Goal: Information Seeking & Learning: Learn about a topic

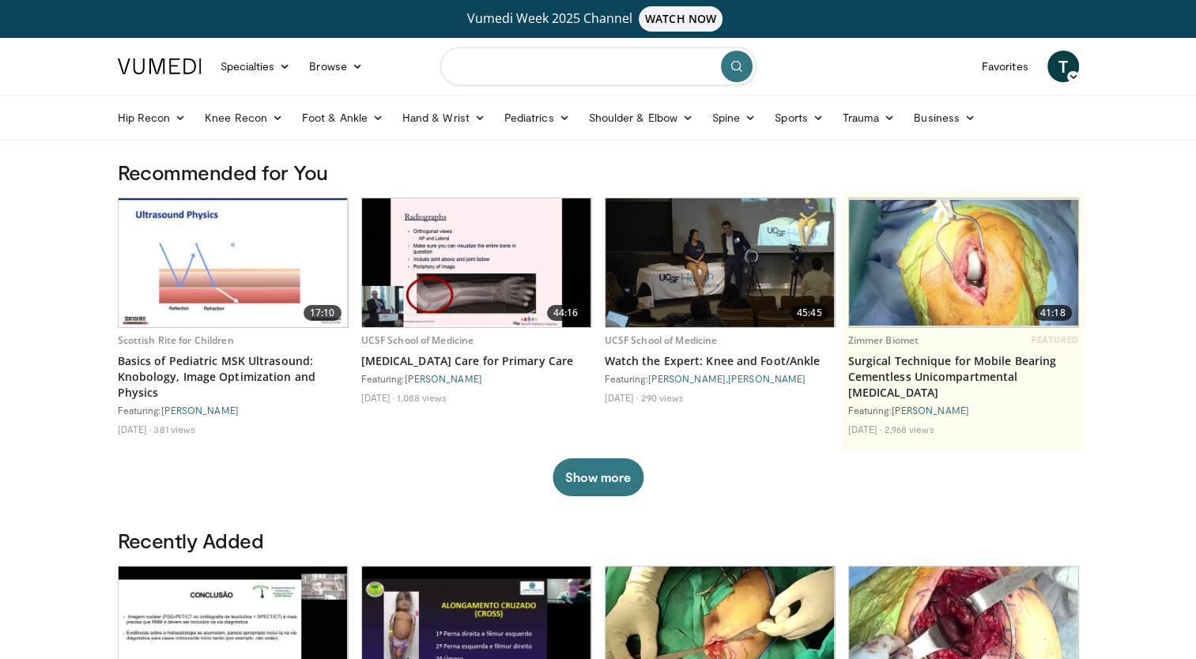
click at [551, 71] on input "Search topics, interventions" at bounding box center [598, 66] width 316 height 38
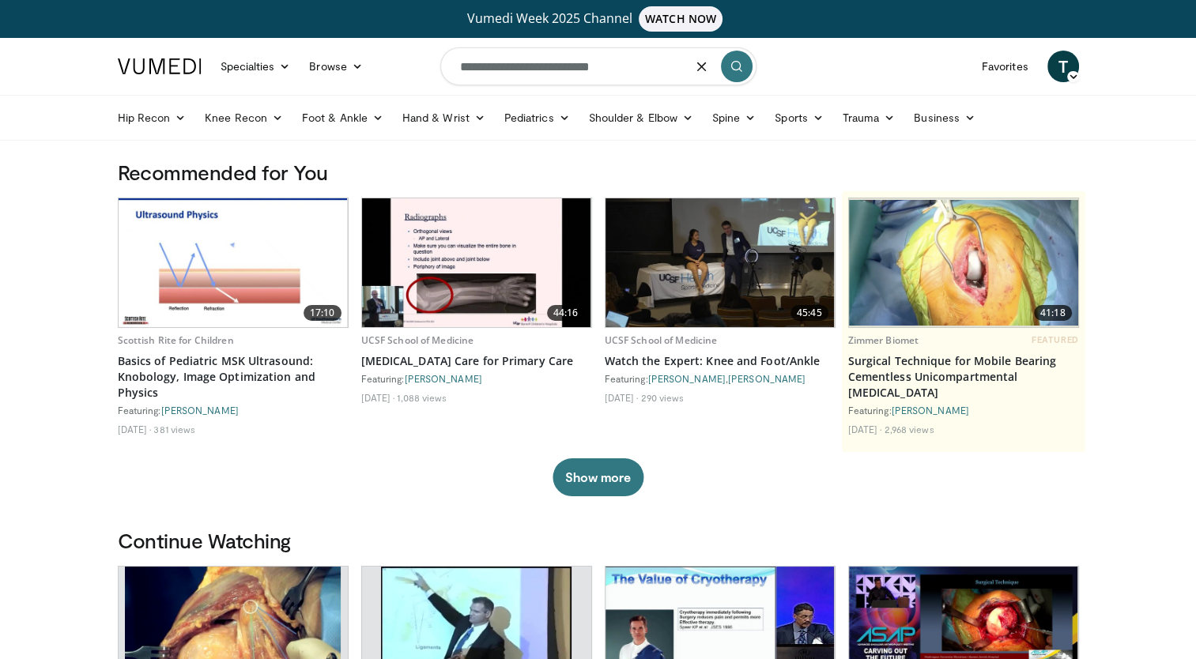
type input "**********"
click at [739, 66] on icon "submit" at bounding box center [736, 66] width 13 height 13
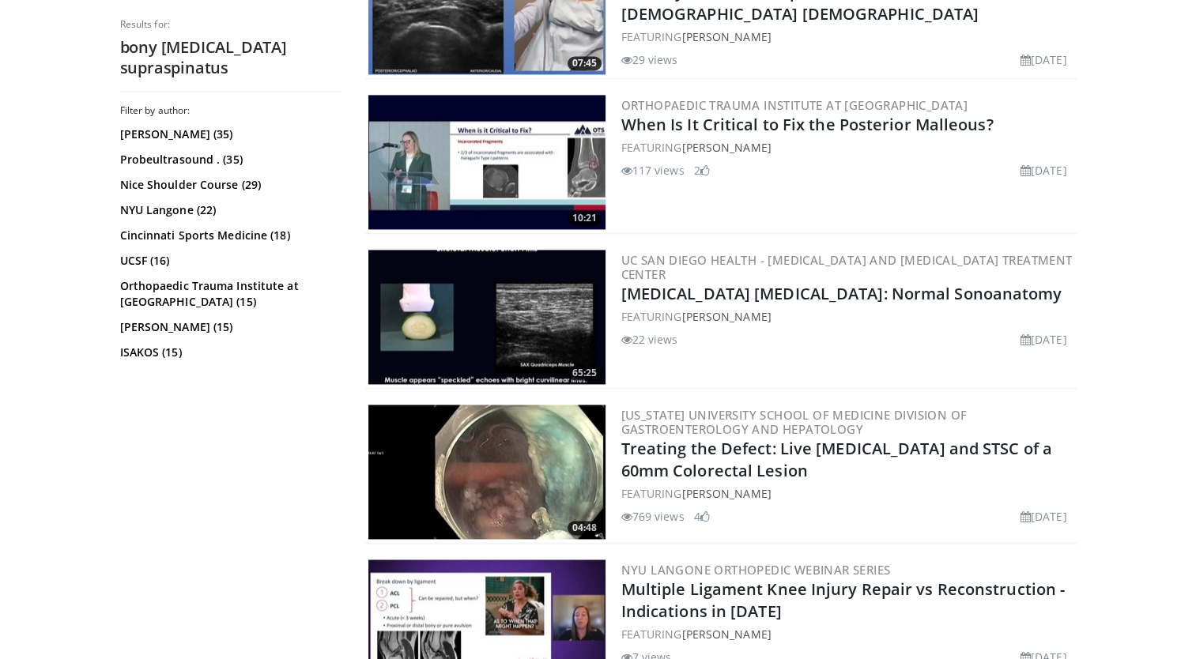
scroll to position [2884, 0]
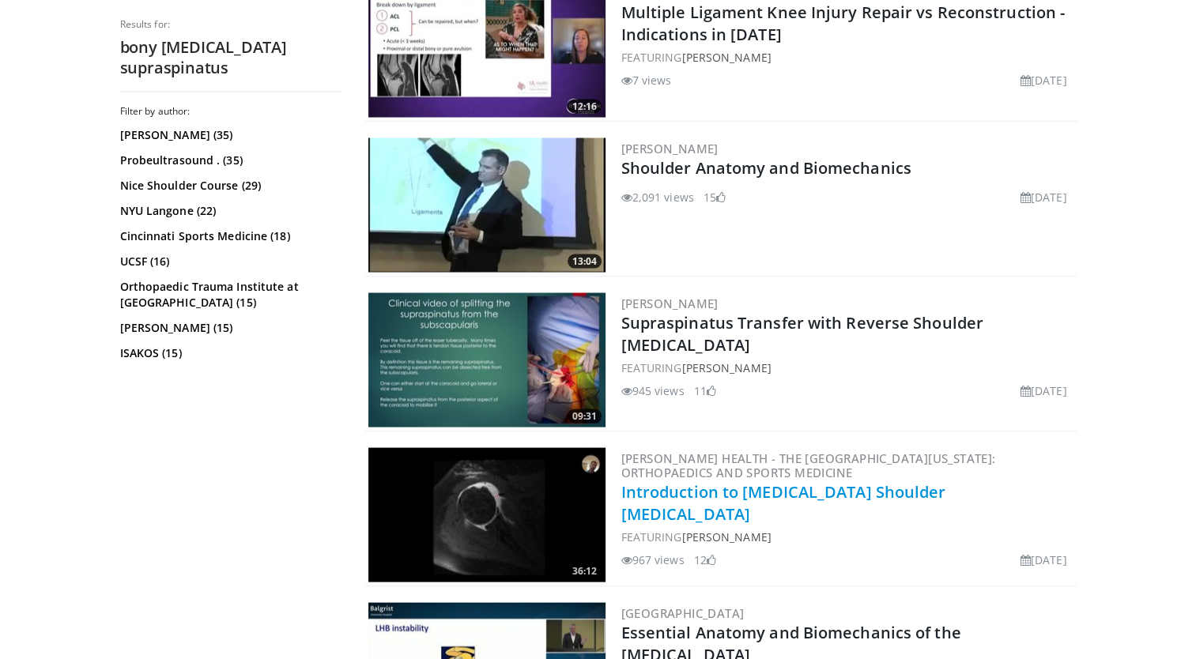
click at [843, 481] on link "Introduction to Musculoskeletal Shoulder MRI" at bounding box center [783, 502] width 325 height 43
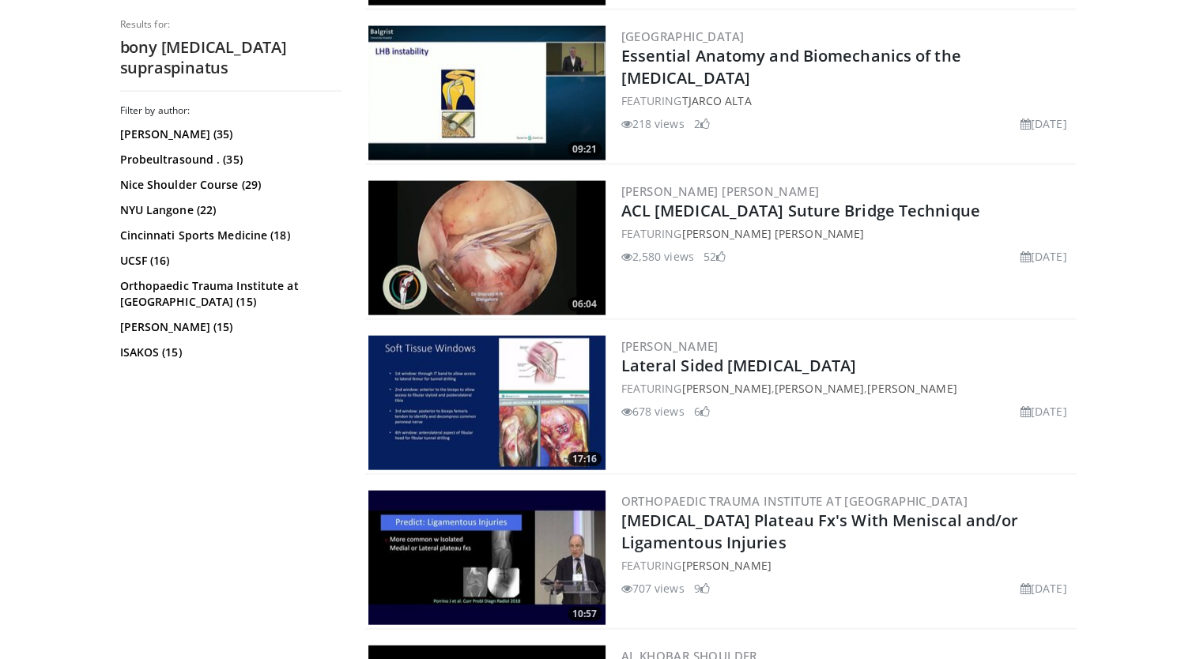
scroll to position [3927, 0]
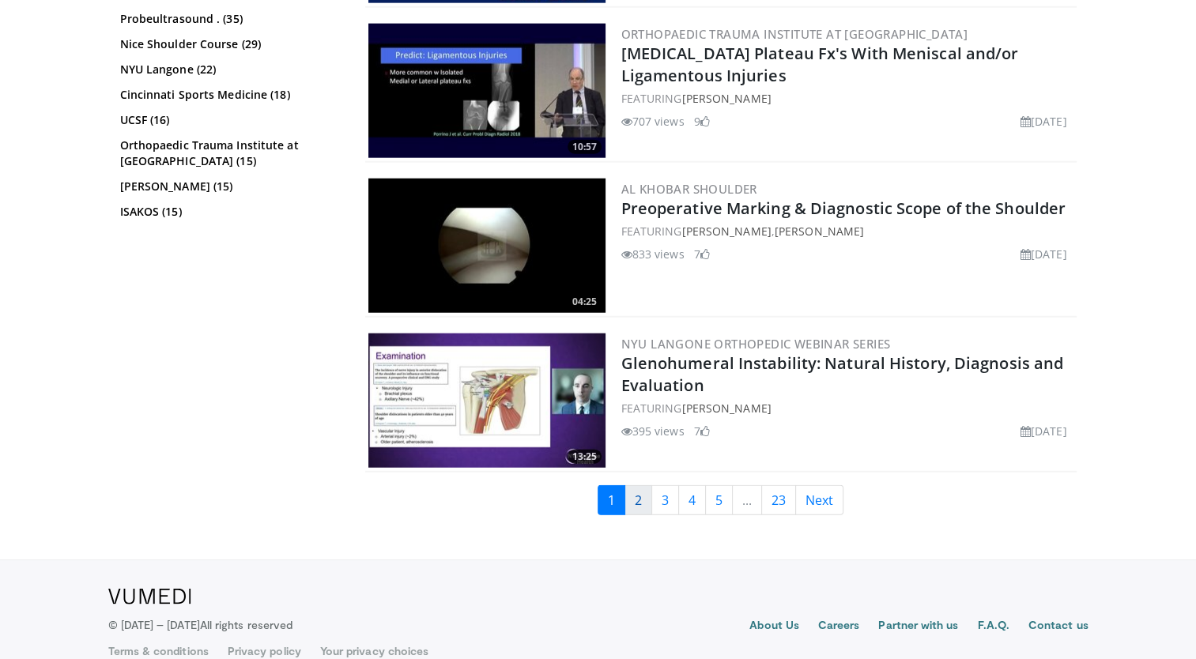
click at [636, 485] on link "2" at bounding box center [638, 500] width 28 height 30
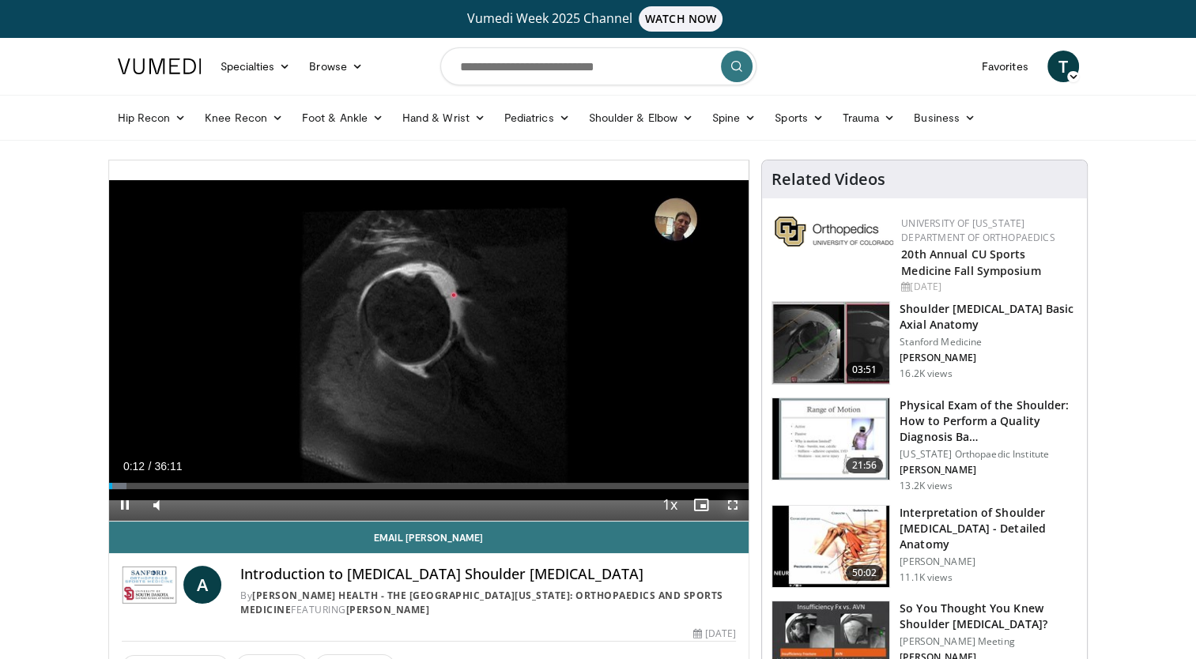
click at [734, 504] on span "Video Player" at bounding box center [733, 505] width 32 height 32
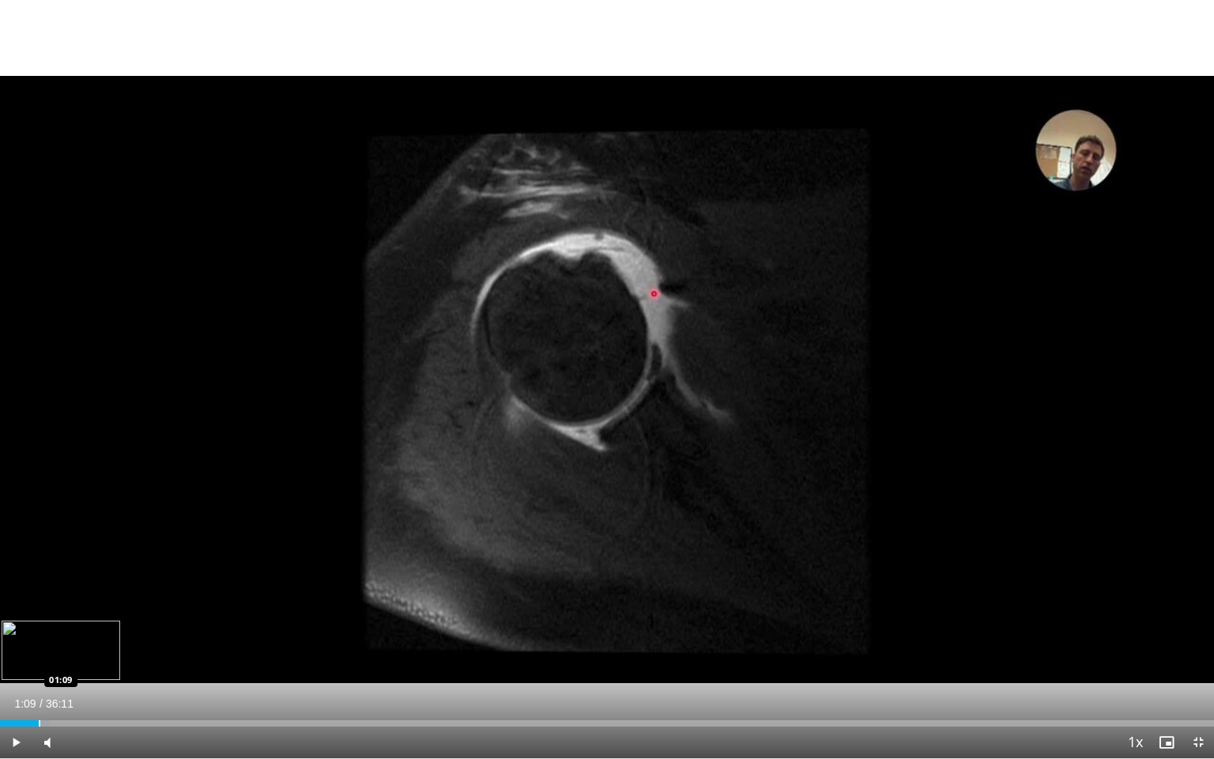
click at [39, 658] on div "Progress Bar" at bounding box center [40, 723] width 2 height 6
click at [109, 658] on div "Progress Bar" at bounding box center [110, 723] width 2 height 6
click at [105, 658] on div "Progress Bar" at bounding box center [106, 723] width 2 height 6
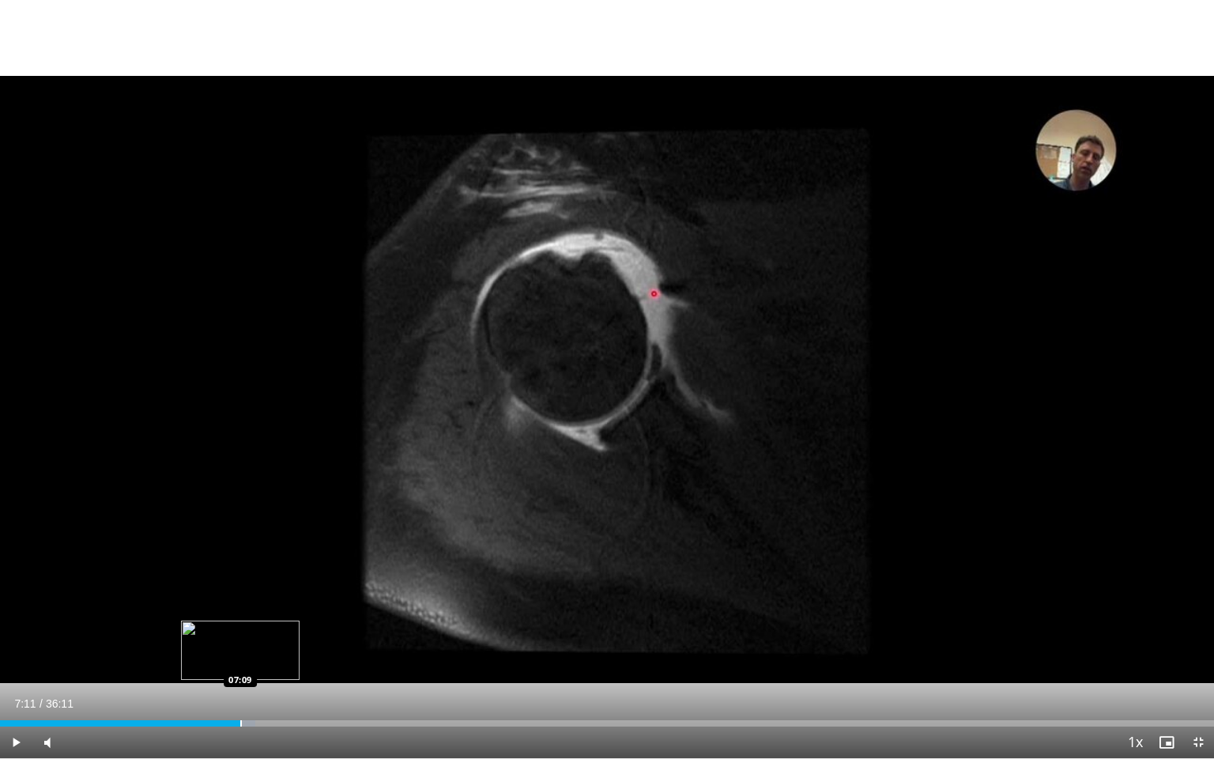
click at [240, 658] on div "Progress Bar" at bounding box center [241, 723] width 2 height 6
click at [275, 658] on div "Progress Bar" at bounding box center [276, 723] width 2 height 6
click at [304, 658] on div "Loaded : 25.79% 09:04 09:05" at bounding box center [607, 723] width 1214 height 6
click at [332, 658] on div "Progress Bar" at bounding box center [333, 723] width 2 height 6
click at [392, 658] on div "Progress Bar" at bounding box center [393, 723] width 2 height 6
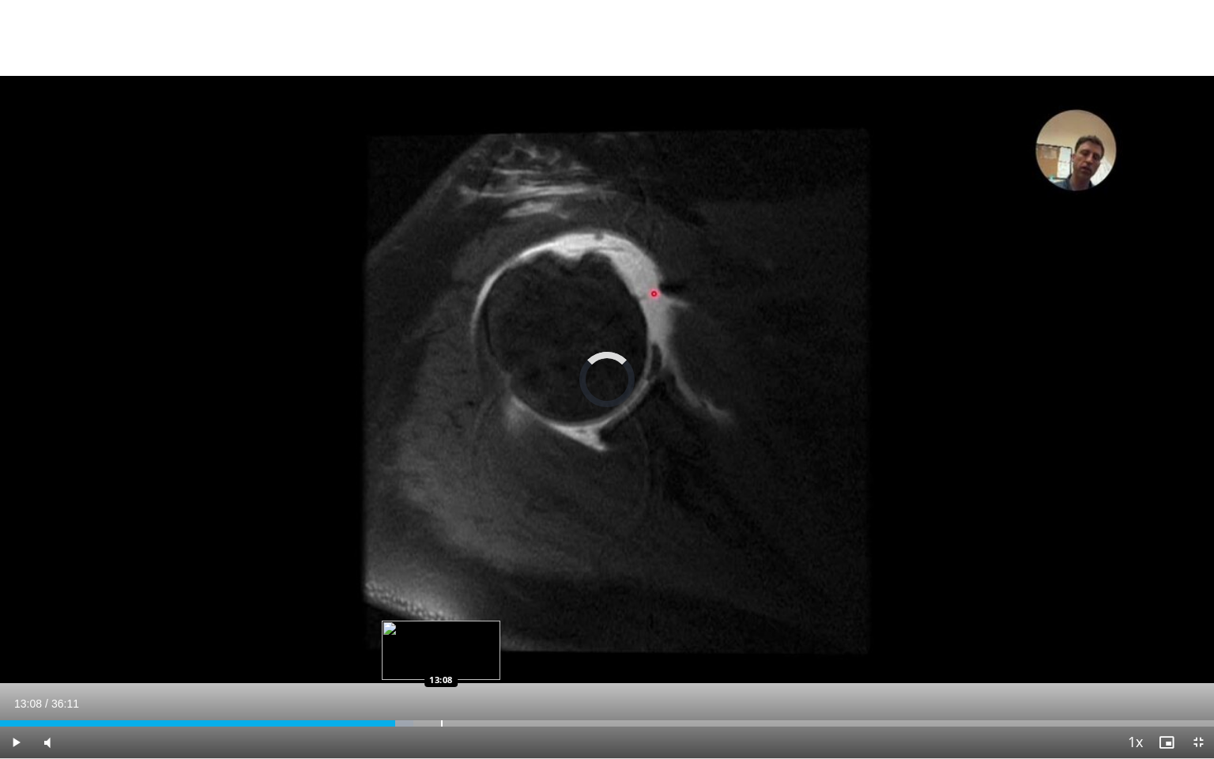
click at [441, 658] on div "Progress Bar" at bounding box center [442, 723] width 2 height 6
click at [1201, 658] on span "Video Player" at bounding box center [1198, 742] width 32 height 32
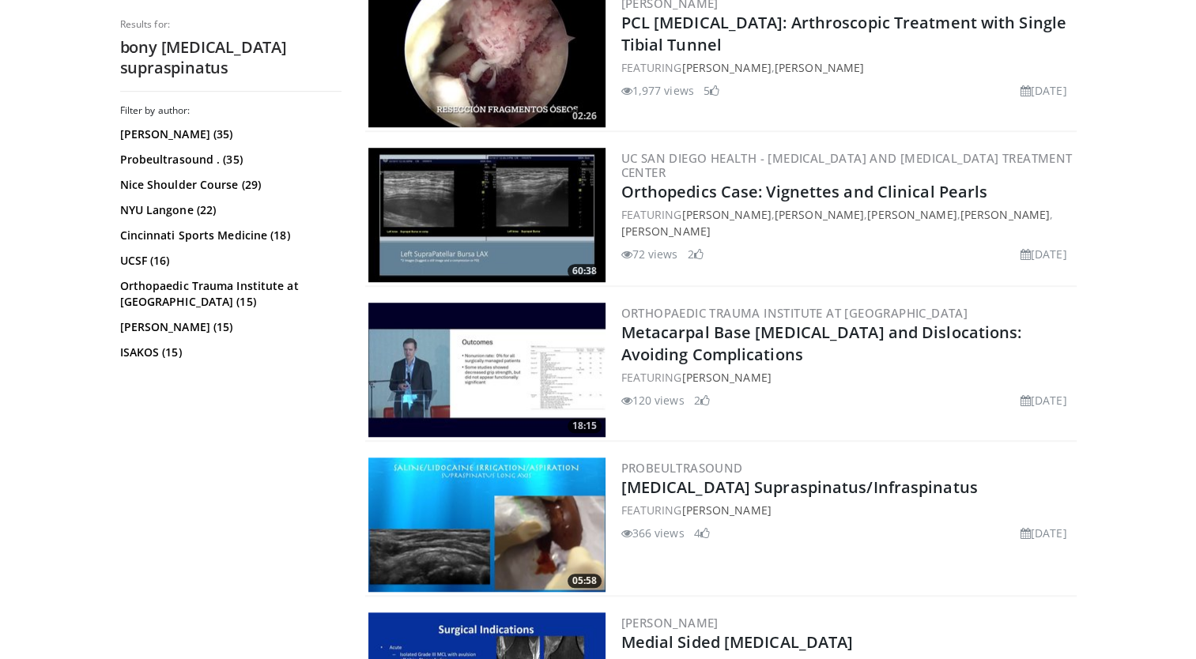
scroll to position [1729, 0]
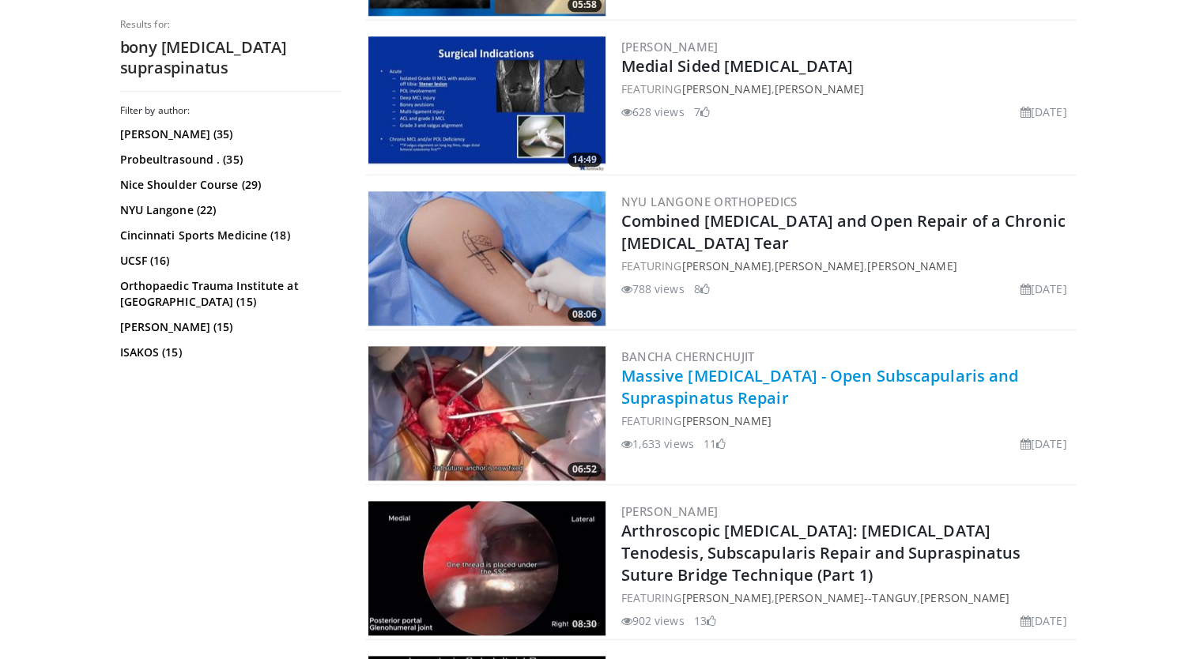
click at [706, 381] on link "Massive [MEDICAL_DATA] - Open Subscapularis and Supraspinatus Repair" at bounding box center [820, 386] width 398 height 43
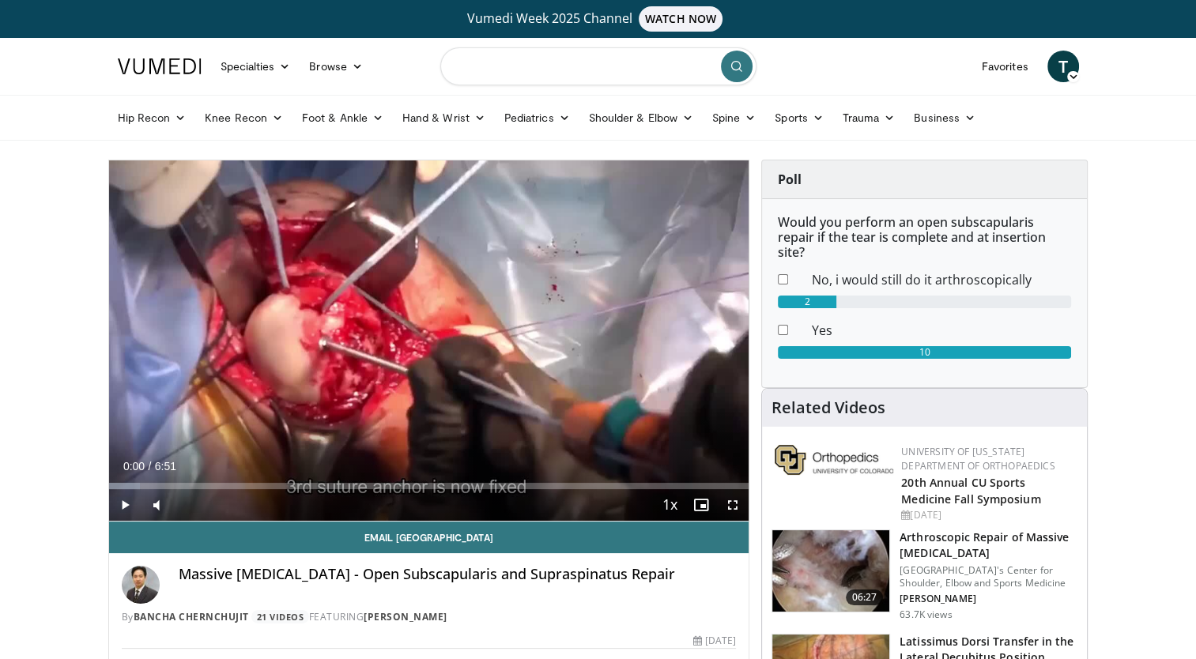
click at [624, 68] on input "Search topics, interventions" at bounding box center [598, 66] width 316 height 38
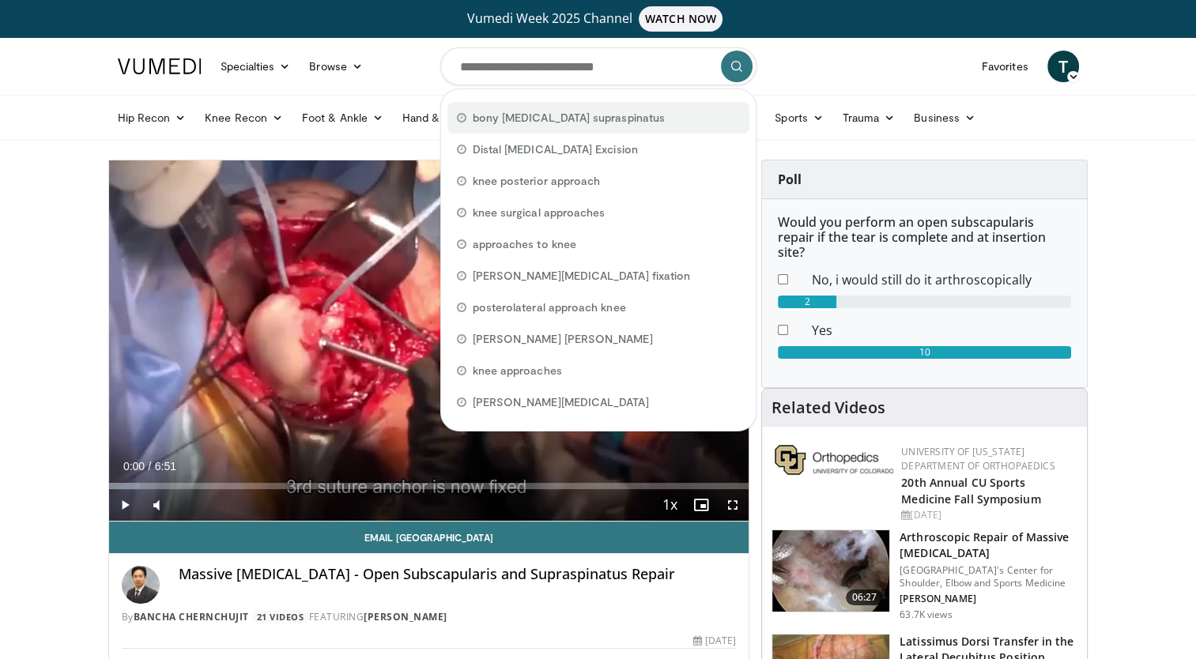
click at [594, 119] on span "bony [MEDICAL_DATA] supraspinatus" at bounding box center [569, 118] width 192 height 16
type input "**********"
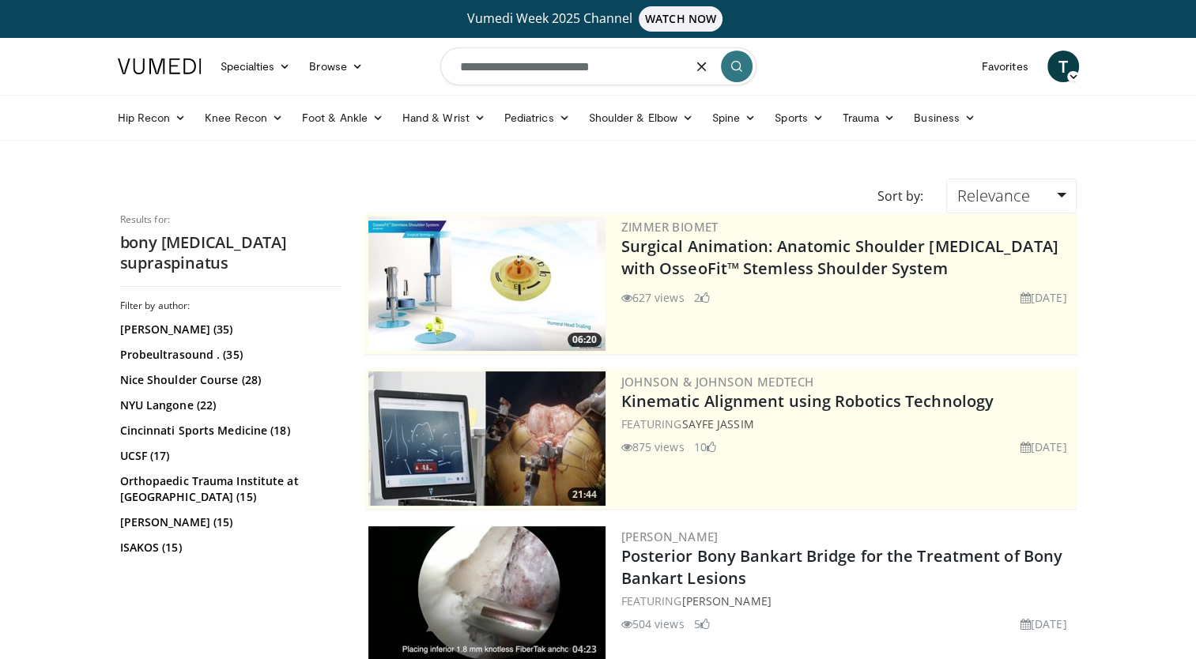
click at [628, 68] on input "**********" at bounding box center [598, 66] width 316 height 38
type input "**********"
click at [742, 70] on icon "submit" at bounding box center [736, 66] width 13 height 13
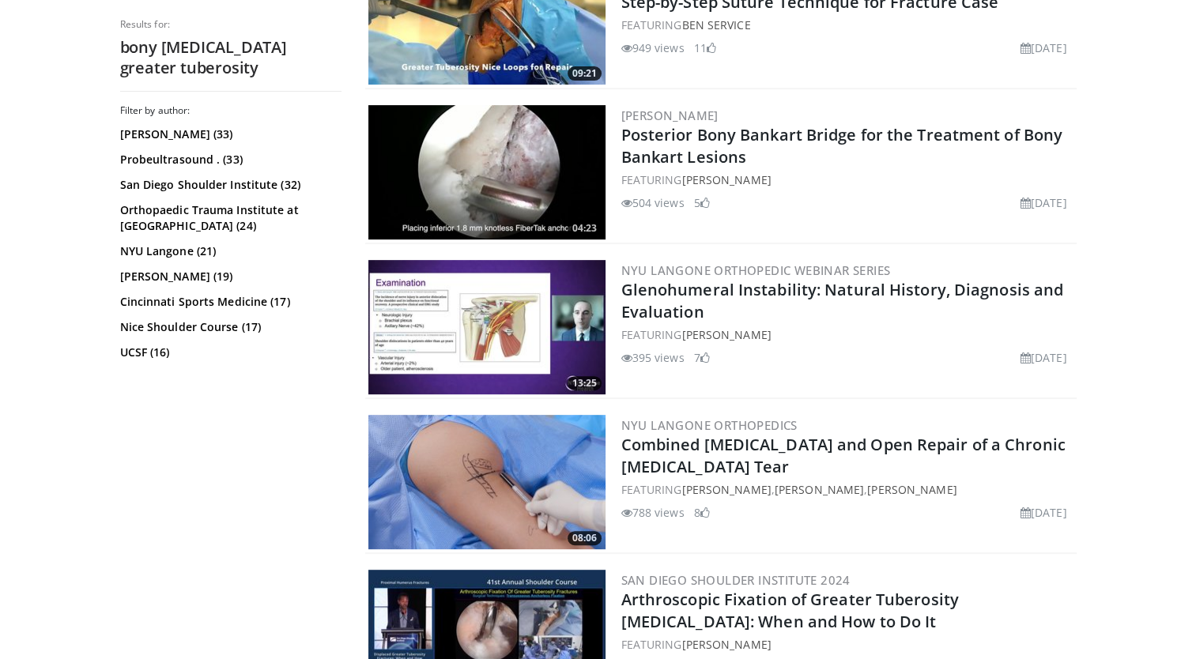
scroll to position [1153, 0]
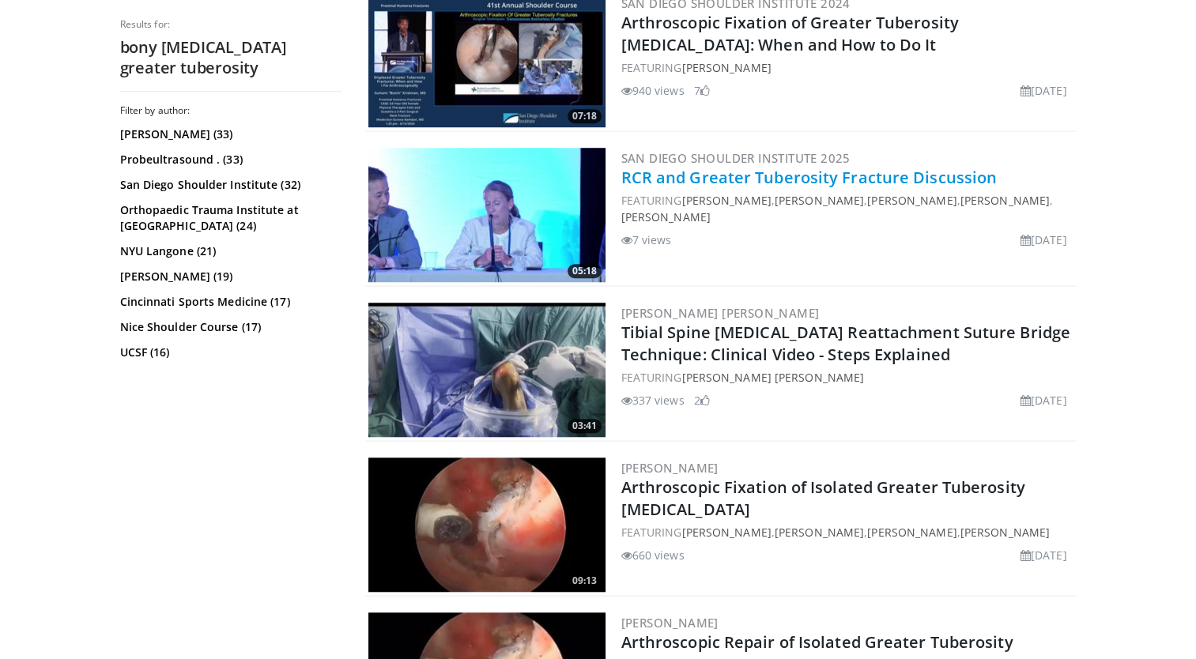
click at [721, 177] on link "RCR and Greater Tuberosity Fracture Discussion" at bounding box center [809, 177] width 376 height 21
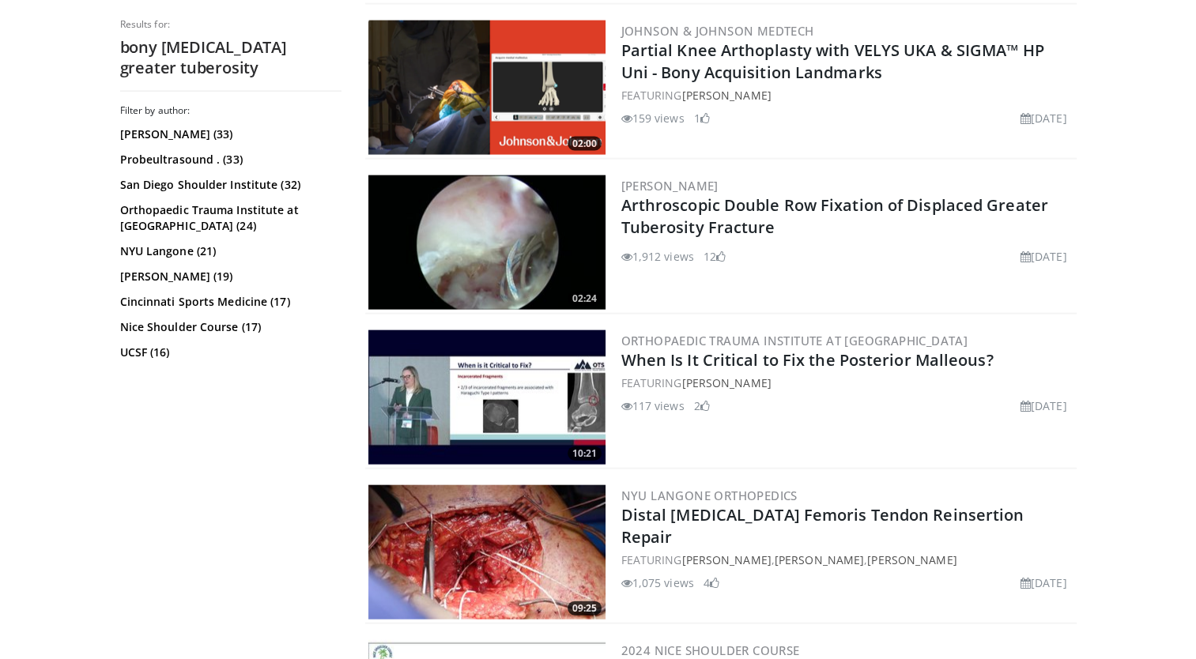
scroll to position [3927, 0]
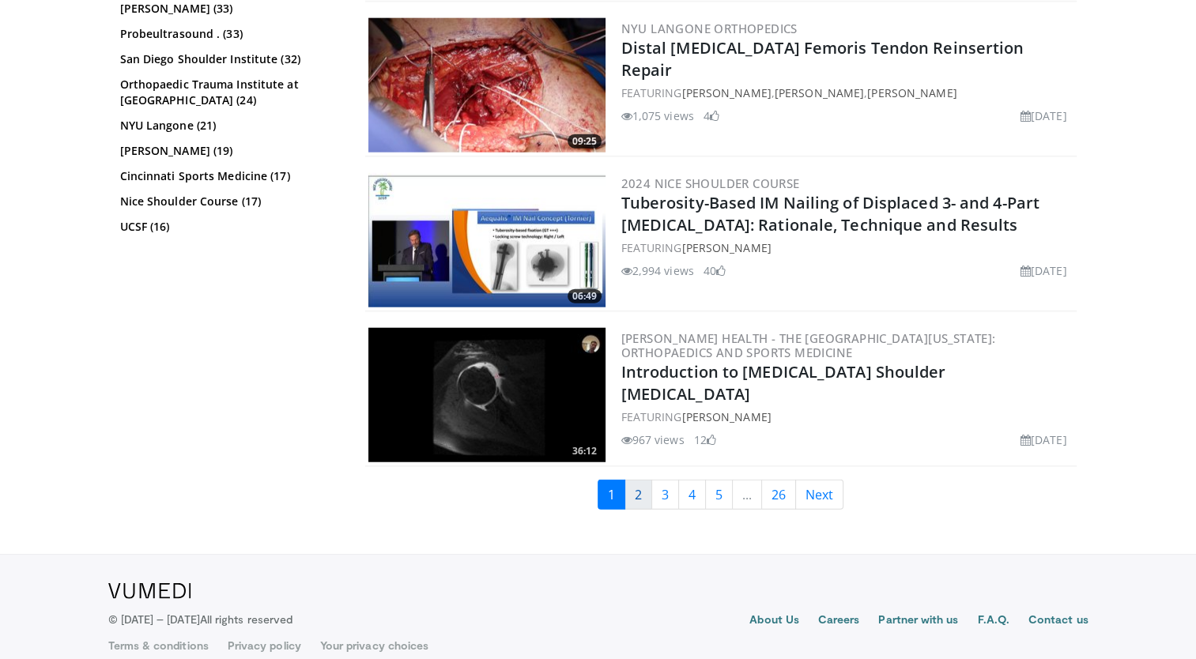
click at [639, 480] on link "2" at bounding box center [638, 495] width 28 height 30
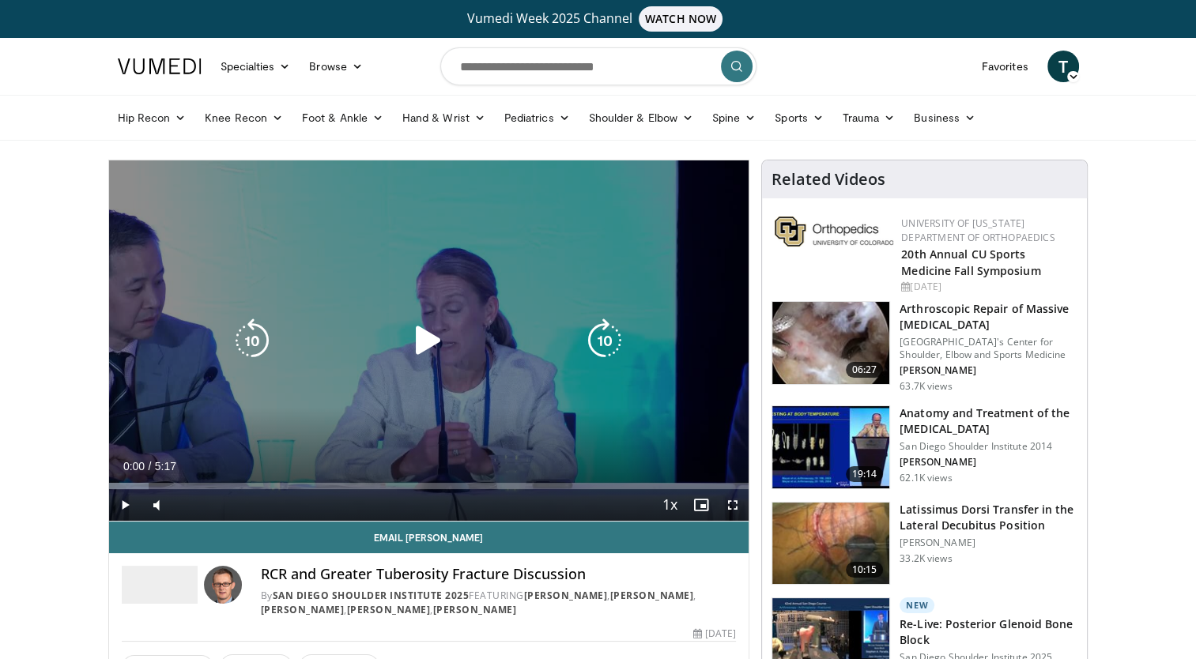
click at [436, 330] on icon "Video Player" at bounding box center [428, 341] width 44 height 44
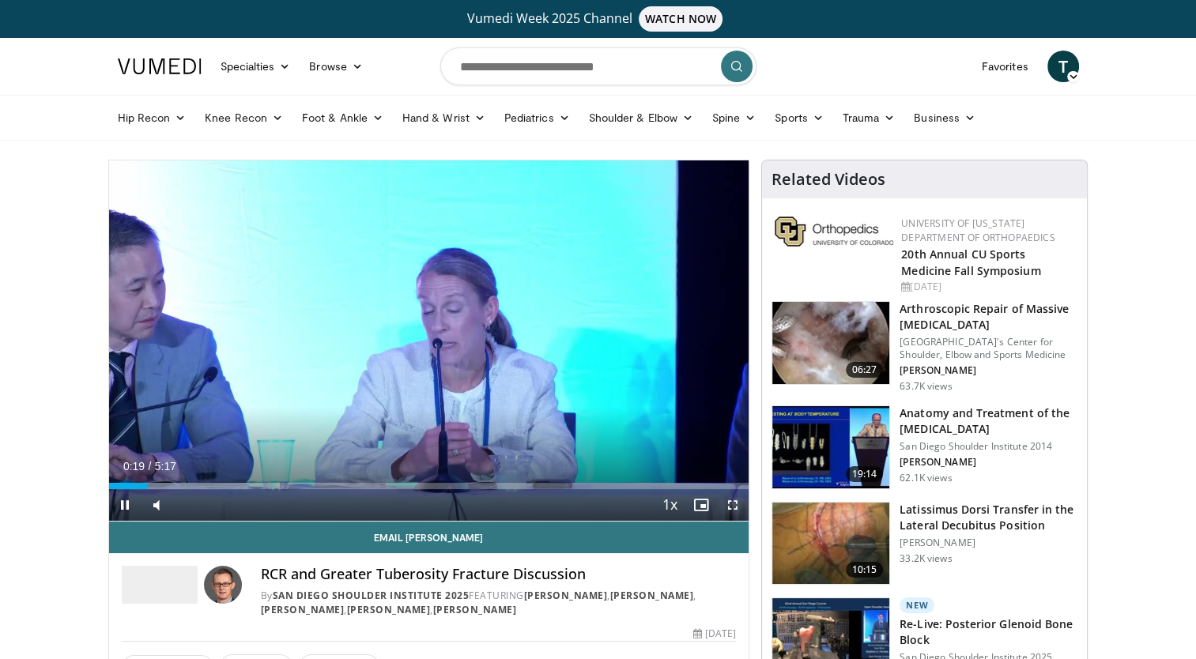
click at [734, 504] on span "Video Player" at bounding box center [733, 505] width 32 height 32
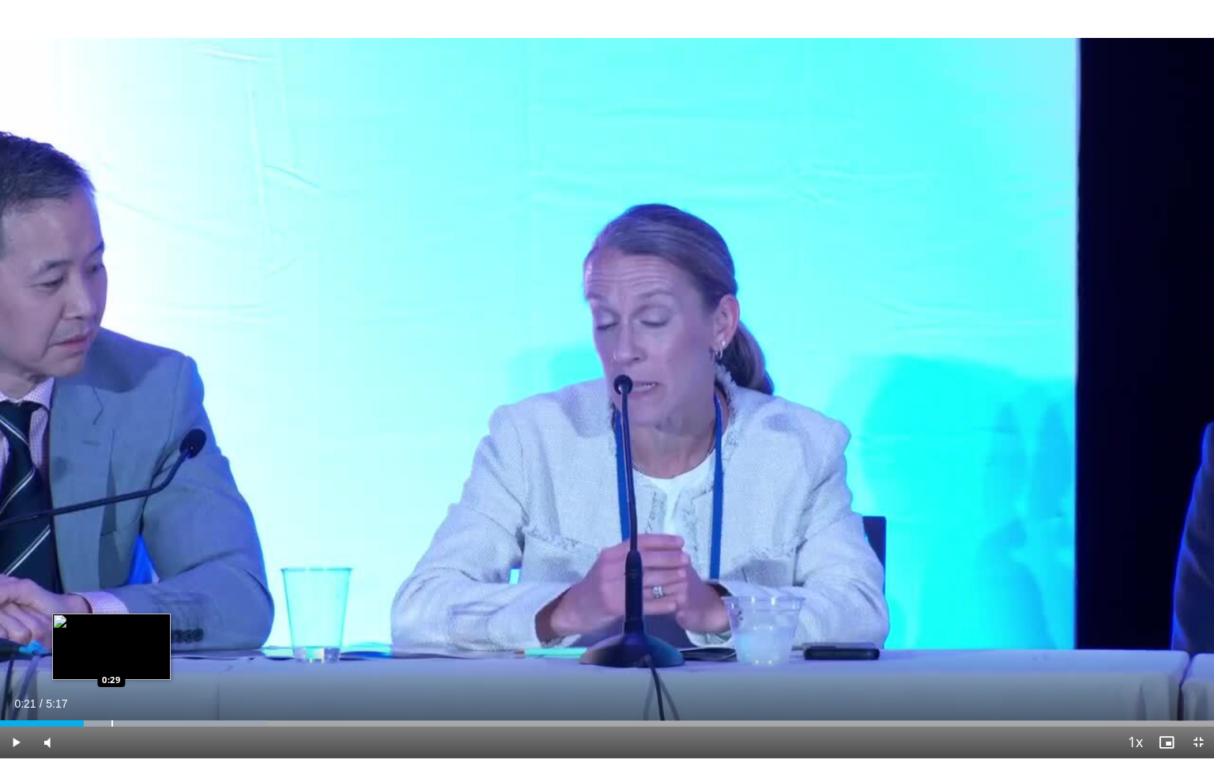
click at [111, 658] on div "Progress Bar" at bounding box center [112, 723] width 2 height 6
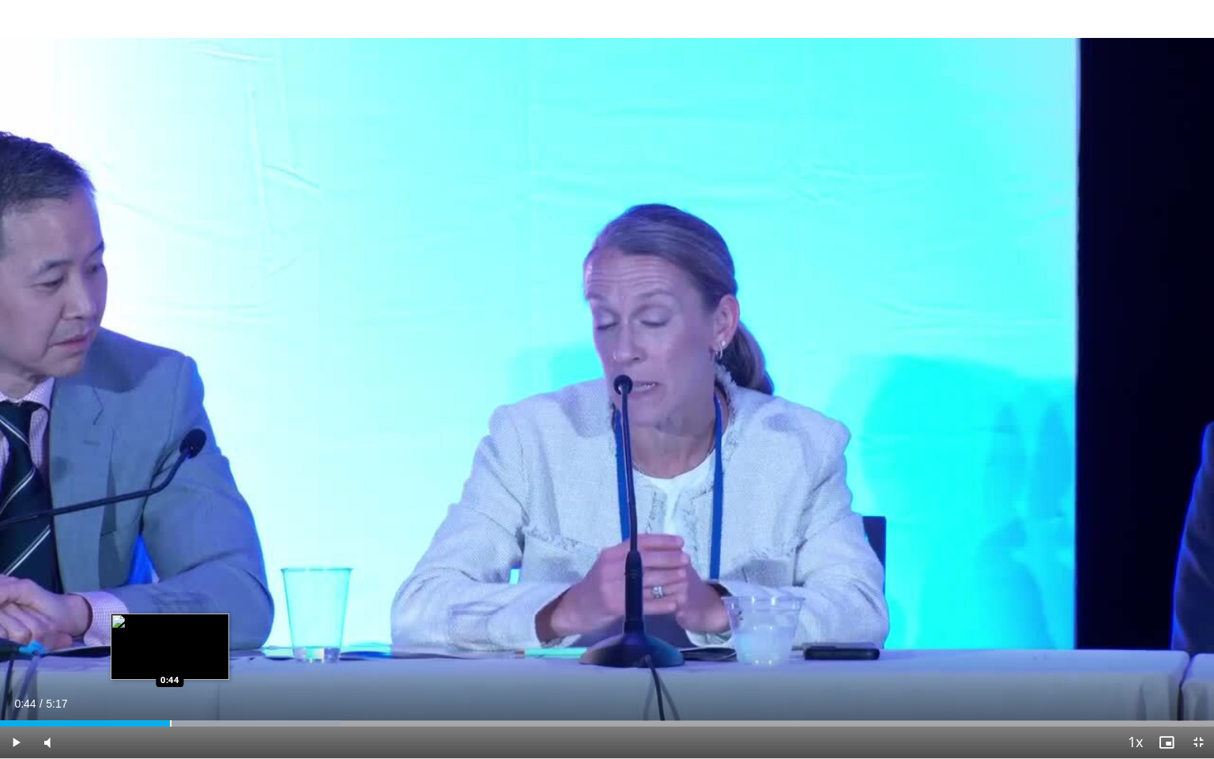
click at [170, 658] on div "Progress Bar" at bounding box center [171, 723] width 2 height 6
click at [217, 658] on div "Loaded : 28.09% 0:45 0:56" at bounding box center [607, 718] width 1214 height 15
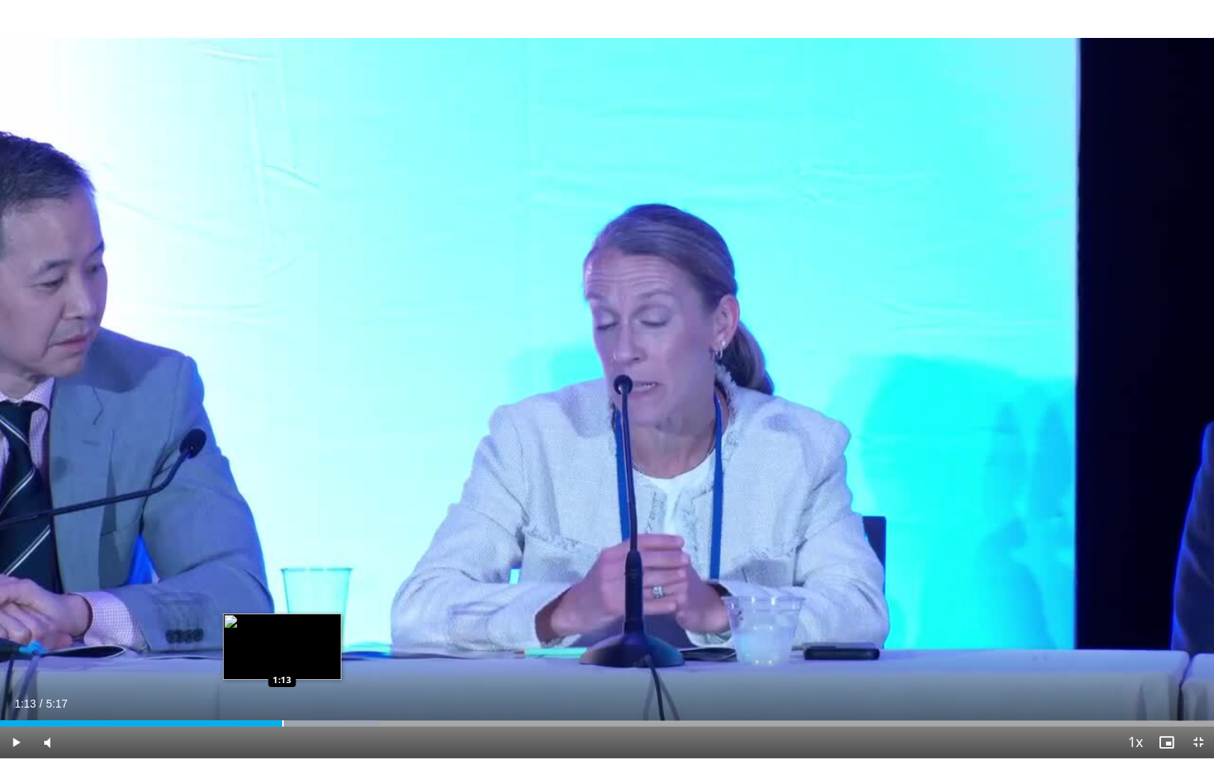
click at [282, 658] on div "Progress Bar" at bounding box center [283, 723] width 2 height 6
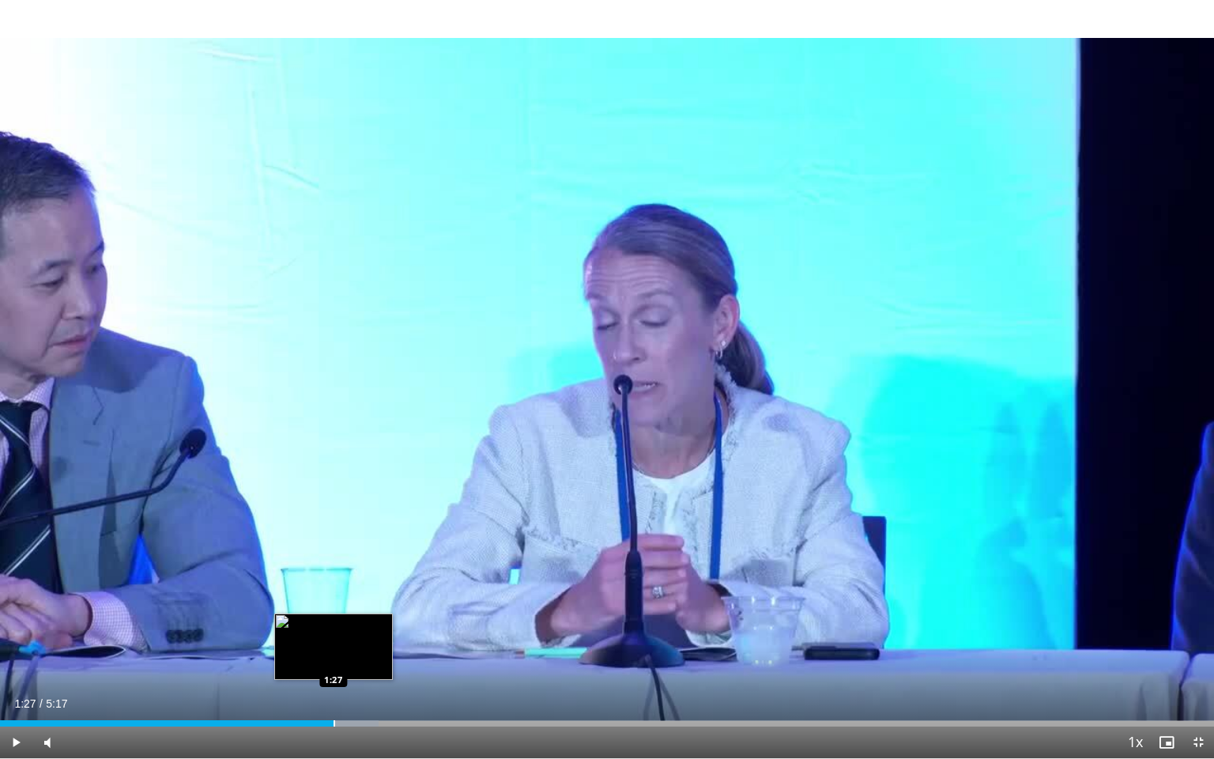
click at [334, 658] on div "Progress Bar" at bounding box center [335, 723] width 2 height 6
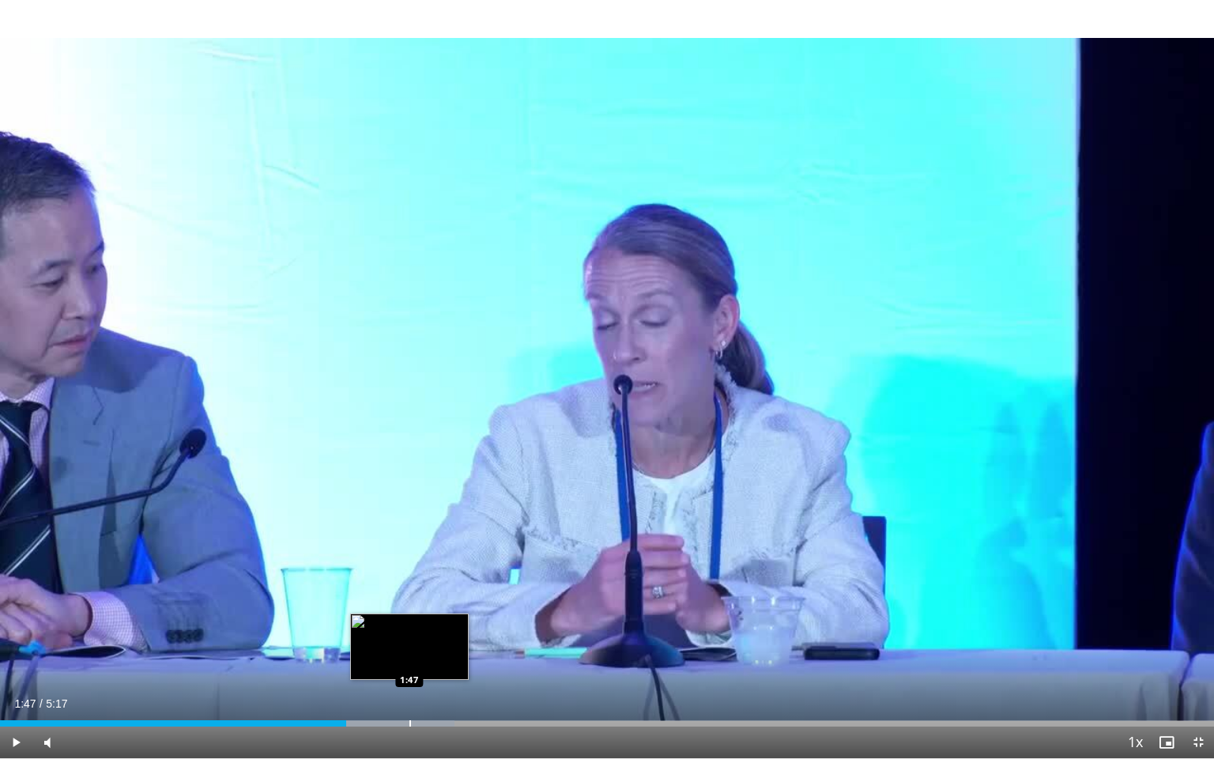
click at [409, 658] on div "Progress Bar" at bounding box center [410, 723] width 2 height 6
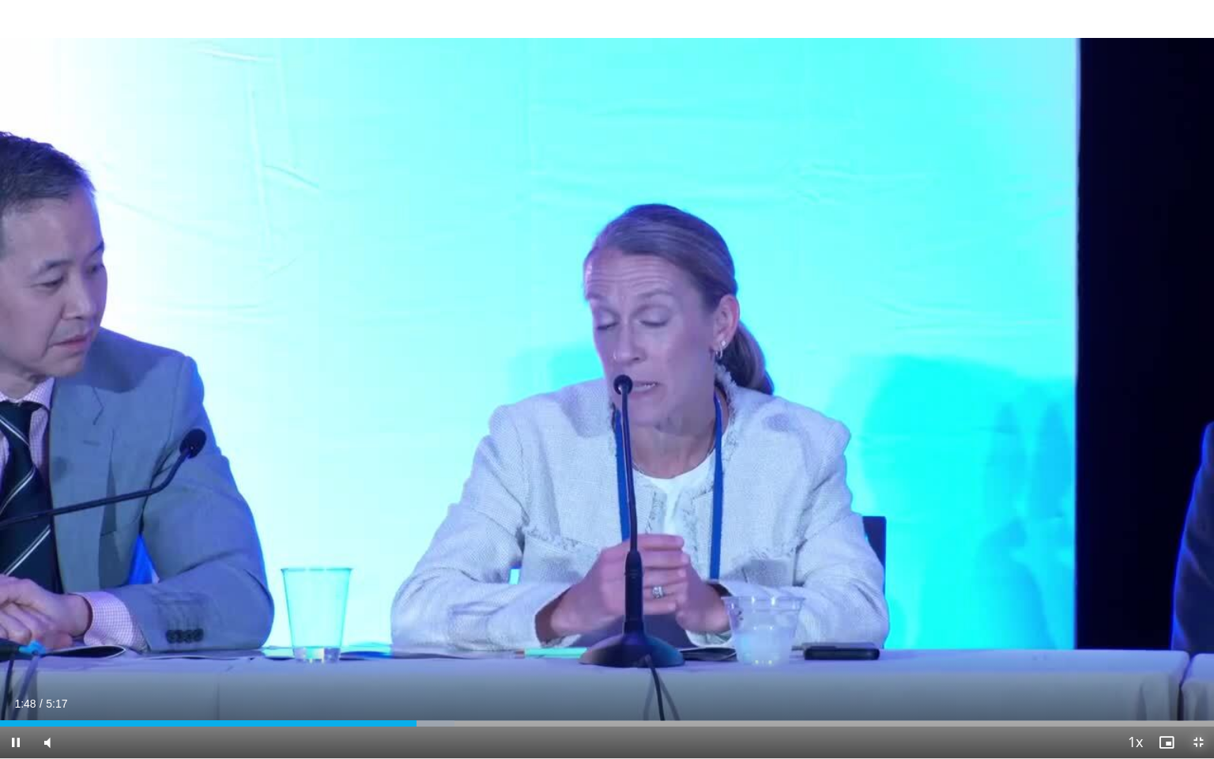
click at [1195, 658] on span "Video Player" at bounding box center [1198, 742] width 32 height 32
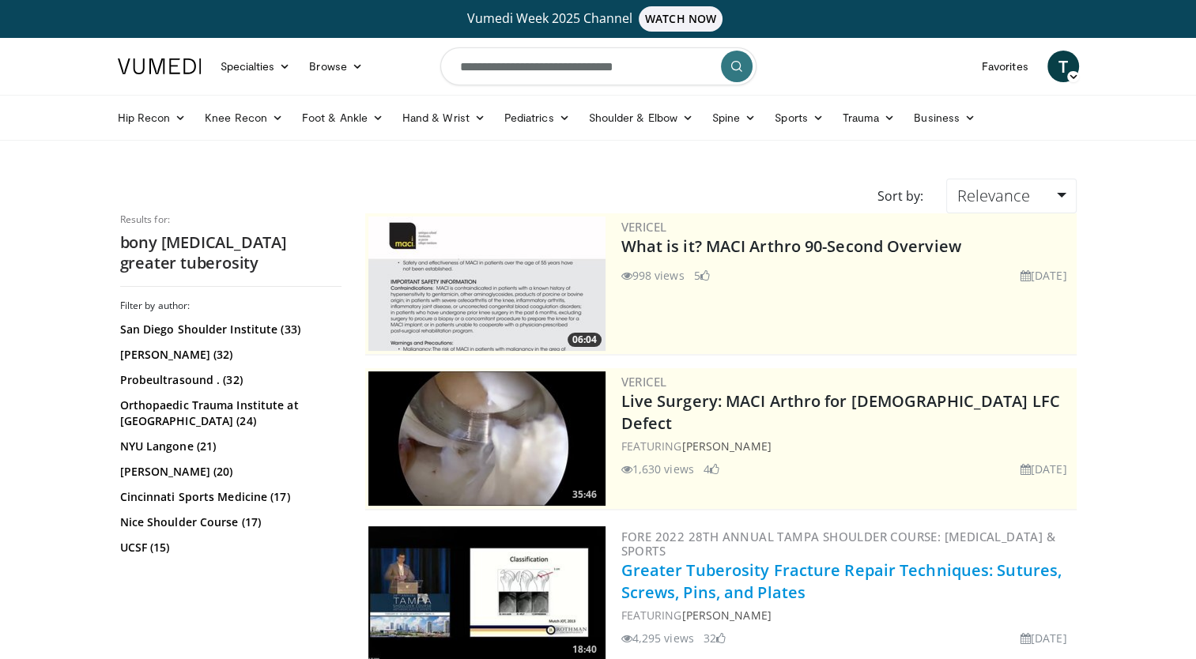
click at [719, 590] on link "Greater Tuberosity Fracture Repair Techniques: Sutures, Screws, Pins, and Plates" at bounding box center [841, 581] width 441 height 43
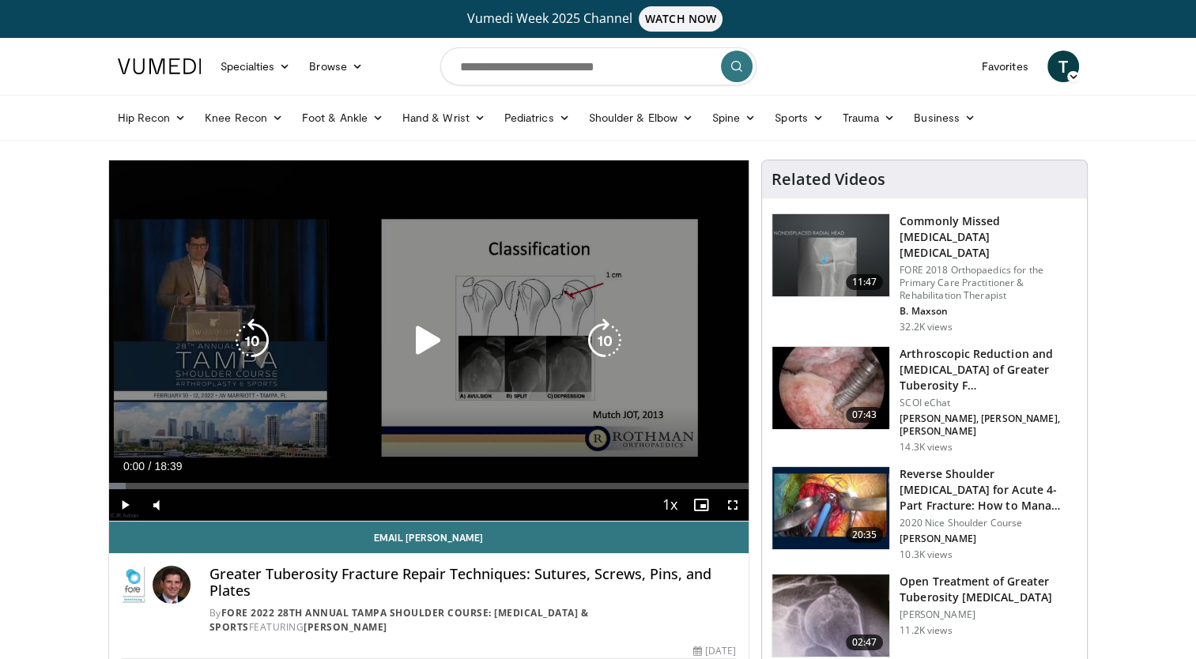
click at [424, 347] on icon "Video Player" at bounding box center [428, 341] width 44 height 44
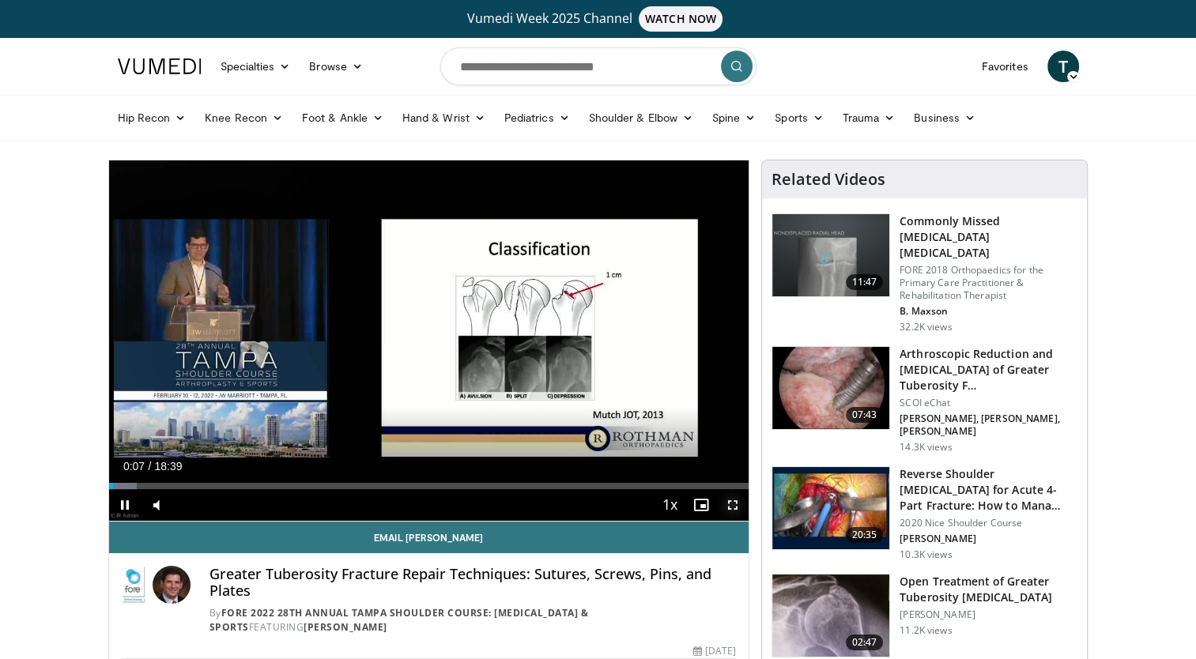
click at [730, 504] on span "Video Player" at bounding box center [733, 505] width 32 height 32
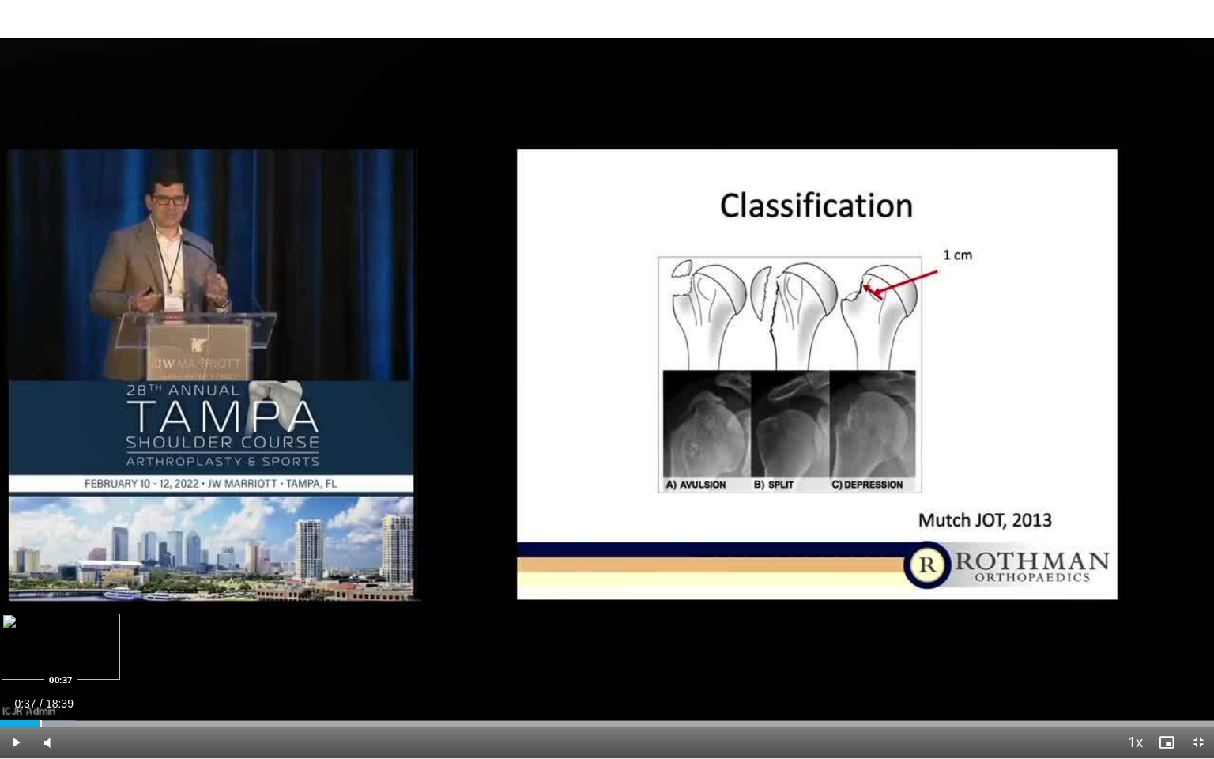
click at [40, 658] on div "Progress Bar" at bounding box center [41, 723] width 2 height 6
click at [66, 658] on div "Progress Bar" at bounding box center [67, 723] width 2 height 6
click at [110, 658] on div "Progress Bar" at bounding box center [110, 723] width 2 height 6
click at [144, 658] on div "Progress Bar" at bounding box center [145, 723] width 2 height 6
click at [169, 658] on div "Progress Bar" at bounding box center [170, 723] width 2 height 6
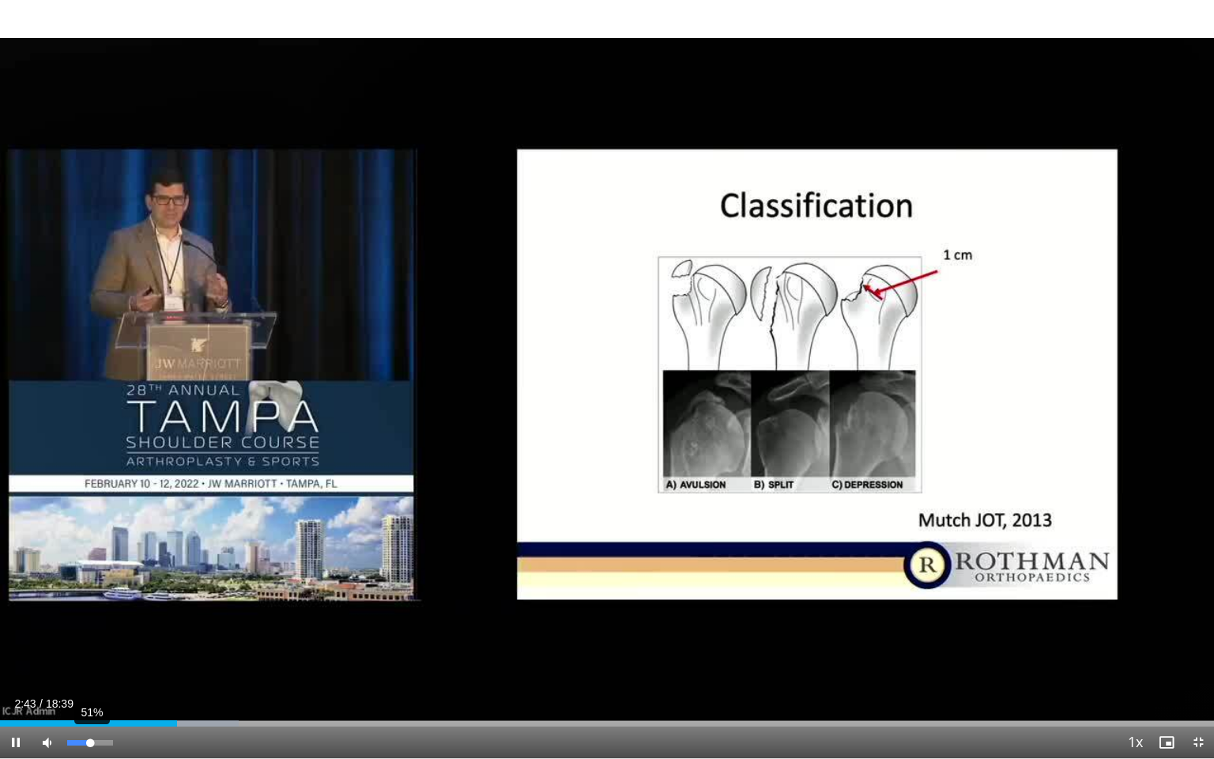
click at [90, 658] on div "51%" at bounding box center [89, 743] width 45 height 6
click at [95, 658] on video-js "**********" at bounding box center [607, 379] width 1214 height 759
click at [207, 658] on div "Progress Bar" at bounding box center [208, 723] width 2 height 6
click at [234, 658] on div "Progress Bar" at bounding box center [219, 723] width 84 height 6
click at [267, 658] on div "Progress Bar" at bounding box center [268, 723] width 2 height 6
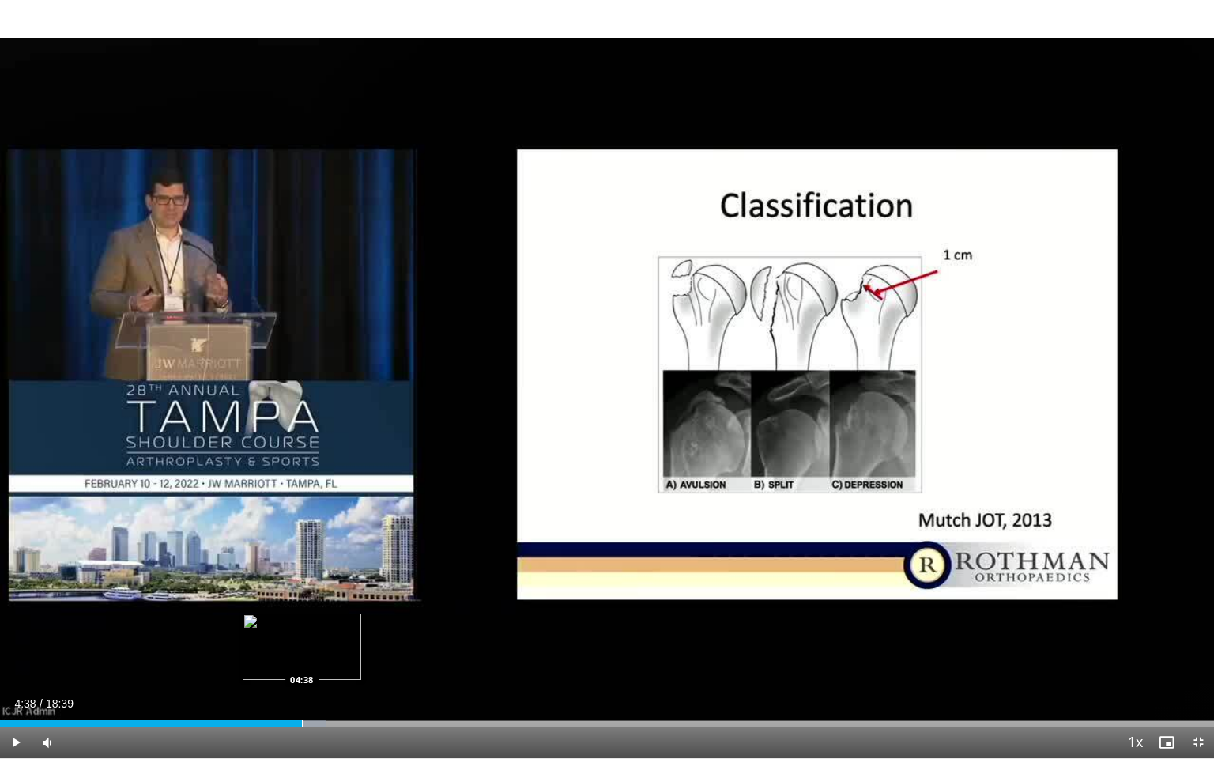
click at [302, 658] on div "Progress Bar" at bounding box center [303, 723] width 2 height 6
click at [299, 658] on div "Progress Bar" at bounding box center [300, 723] width 2 height 6
click at [326, 658] on div "Loaded : 31.02% 05:00 05:01" at bounding box center [607, 723] width 1214 height 6
click at [354, 658] on div "Progress Bar" at bounding box center [355, 723] width 2 height 6
click at [375, 658] on div "Progress Bar" at bounding box center [376, 723] width 2 height 6
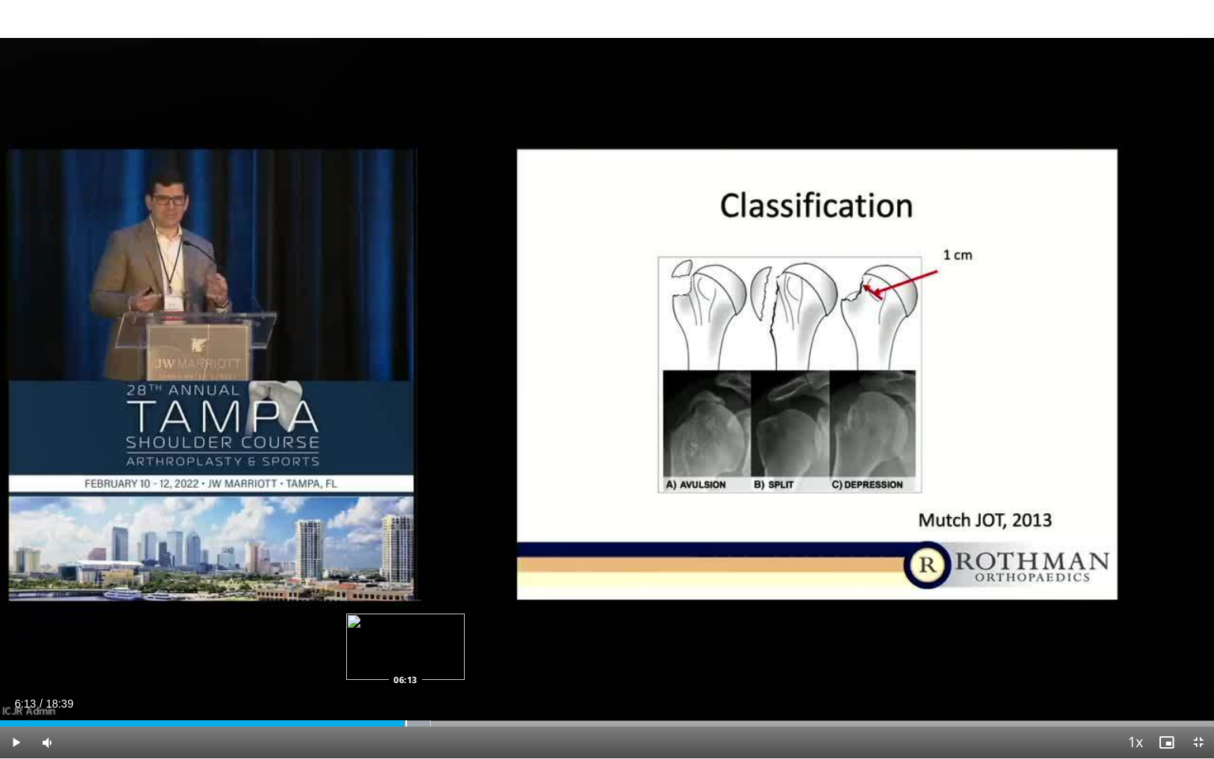
click at [405, 658] on div "Progress Bar" at bounding box center [388, 723] width 85 height 6
click at [442, 658] on div "Loaded : 40.21% 06:47 06:47" at bounding box center [607, 718] width 1214 height 15
click at [472, 658] on div "Progress Bar" at bounding box center [473, 723] width 2 height 6
click at [501, 658] on div "Progress Bar" at bounding box center [502, 723] width 2 height 6
click at [527, 658] on div "Loaded : 43.79% 07:47 08:06" at bounding box center [607, 723] width 1214 height 6
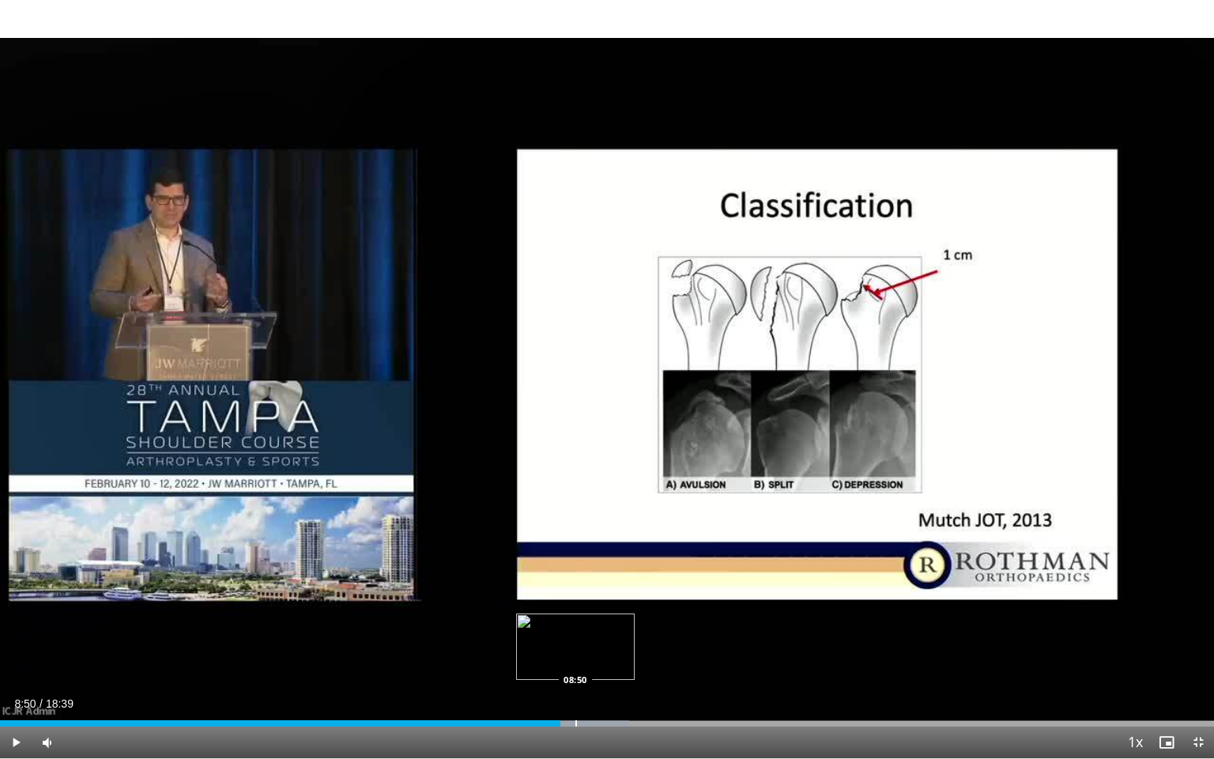
click at [575, 658] on div "Progress Bar" at bounding box center [576, 723] width 2 height 6
click at [590, 658] on div "Progress Bar" at bounding box center [591, 723] width 2 height 6
click at [608, 658] on div "Progress Bar" at bounding box center [609, 723] width 2 height 6
click at [635, 658] on div "Progress Bar" at bounding box center [636, 723] width 2 height 6
click at [663, 658] on div "Loaded : 56.30% 09:50 10:11" at bounding box center [607, 723] width 1214 height 6
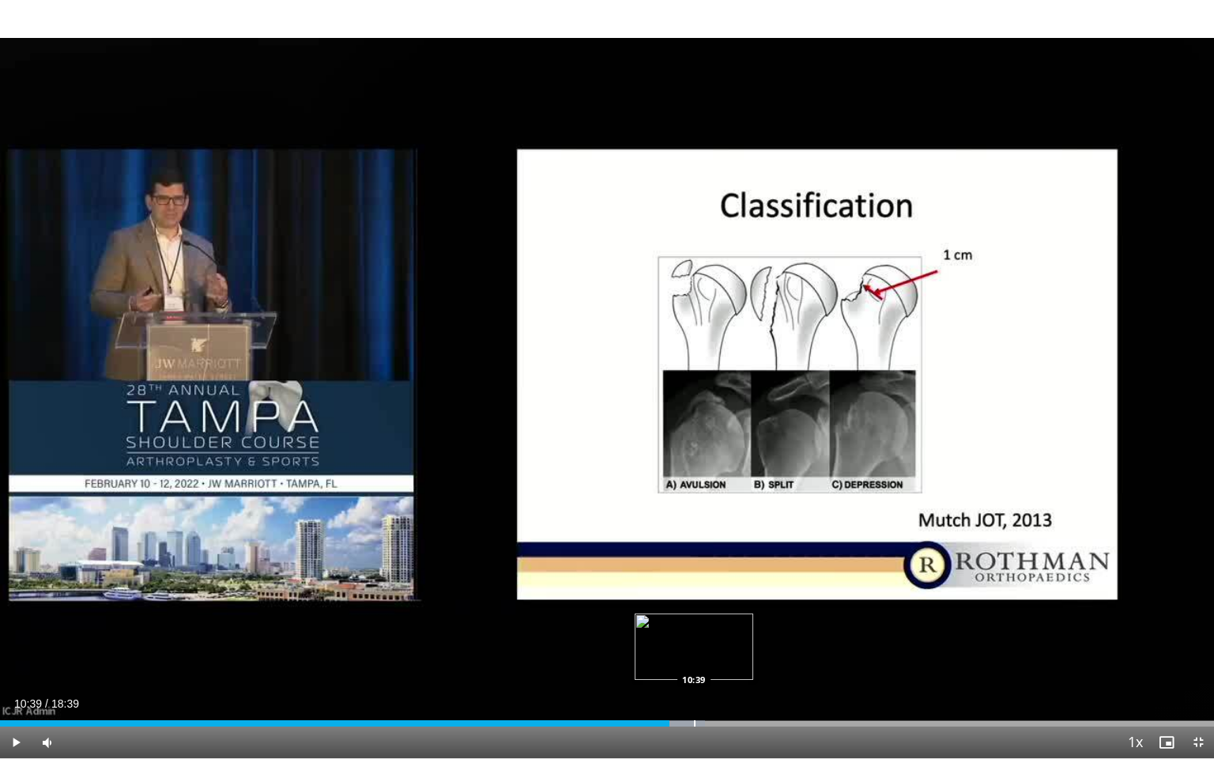
click at [694, 658] on div "Progress Bar" at bounding box center [695, 723] width 2 height 6
click at [719, 658] on div "Progress Bar" at bounding box center [720, 723] width 2 height 6
click at [750, 658] on div "Progress Bar" at bounding box center [751, 723] width 2 height 6
click at [769, 658] on div "Loaded : 66.48% 11:32 11:49" at bounding box center [607, 718] width 1214 height 15
click at [802, 658] on div "Progress Bar" at bounding box center [803, 723] width 2 height 6
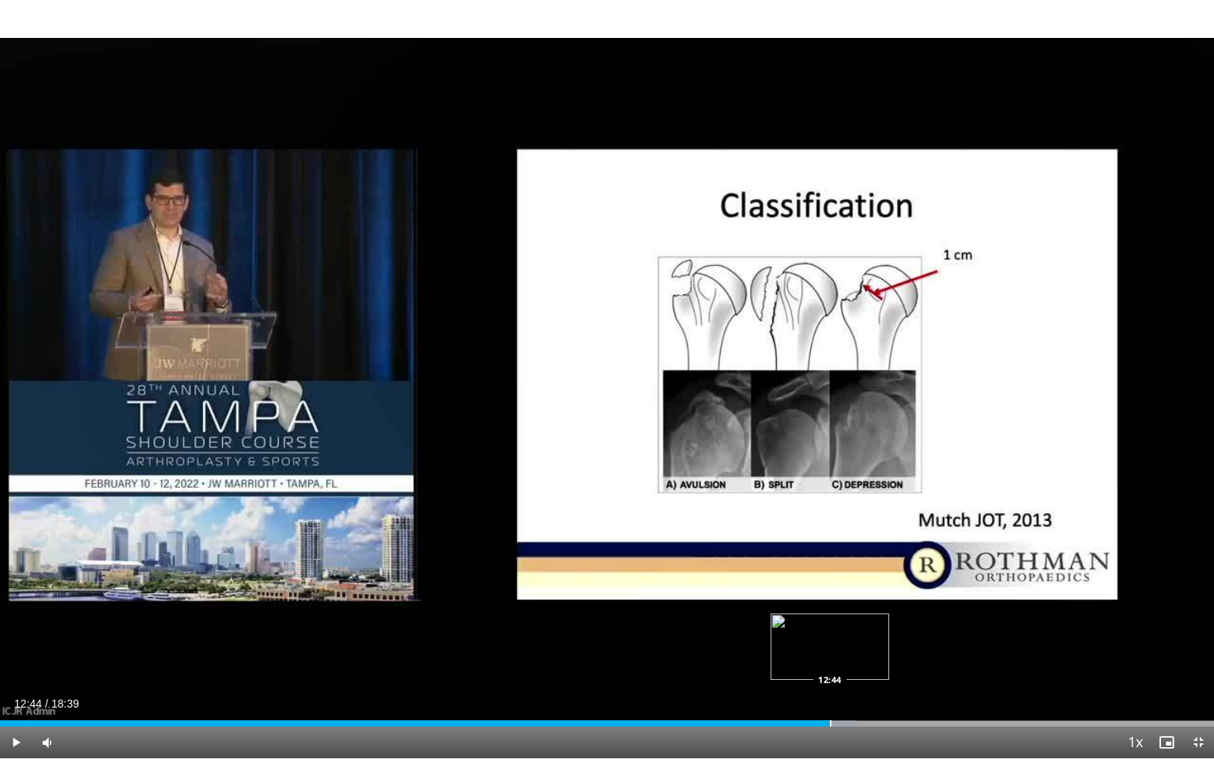
click at [830, 658] on div "Progress Bar" at bounding box center [831, 723] width 2 height 6
click at [862, 658] on div "Progress Bar" at bounding box center [836, 723] width 71 height 6
click at [896, 658] on div "Progress Bar" at bounding box center [897, 723] width 2 height 6
click at [885, 658] on div "13:36" at bounding box center [443, 723] width 886 height 6
click at [893, 658] on div "Progress Bar" at bounding box center [894, 723] width 2 height 6
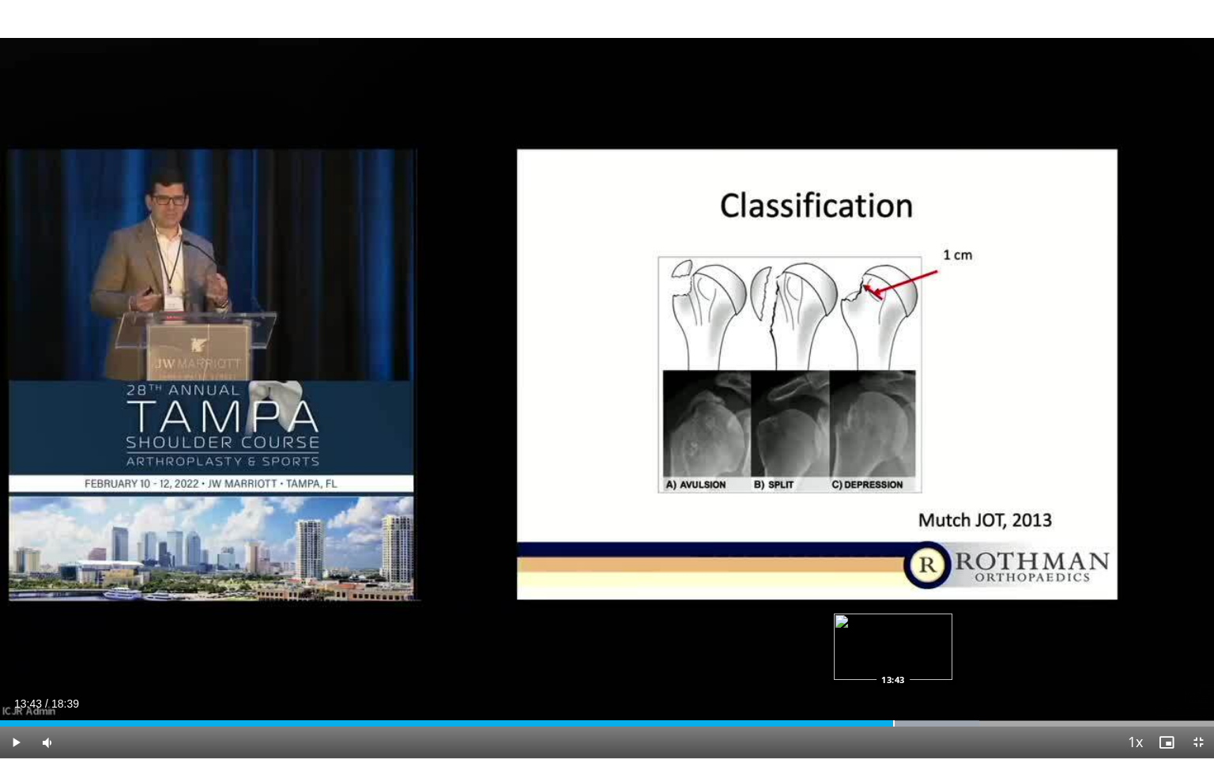
click at [893, 658] on div "Progress Bar" at bounding box center [894, 723] width 2 height 6
click at [875, 658] on div "Progress Bar" at bounding box center [876, 723] width 2 height 6
click at [907, 658] on div "Progress Bar" at bounding box center [908, 723] width 2 height 6
click at [918, 658] on div "Progress Bar" at bounding box center [919, 723] width 2 height 6
click at [871, 658] on div "Progress Bar" at bounding box center [872, 723] width 2 height 6
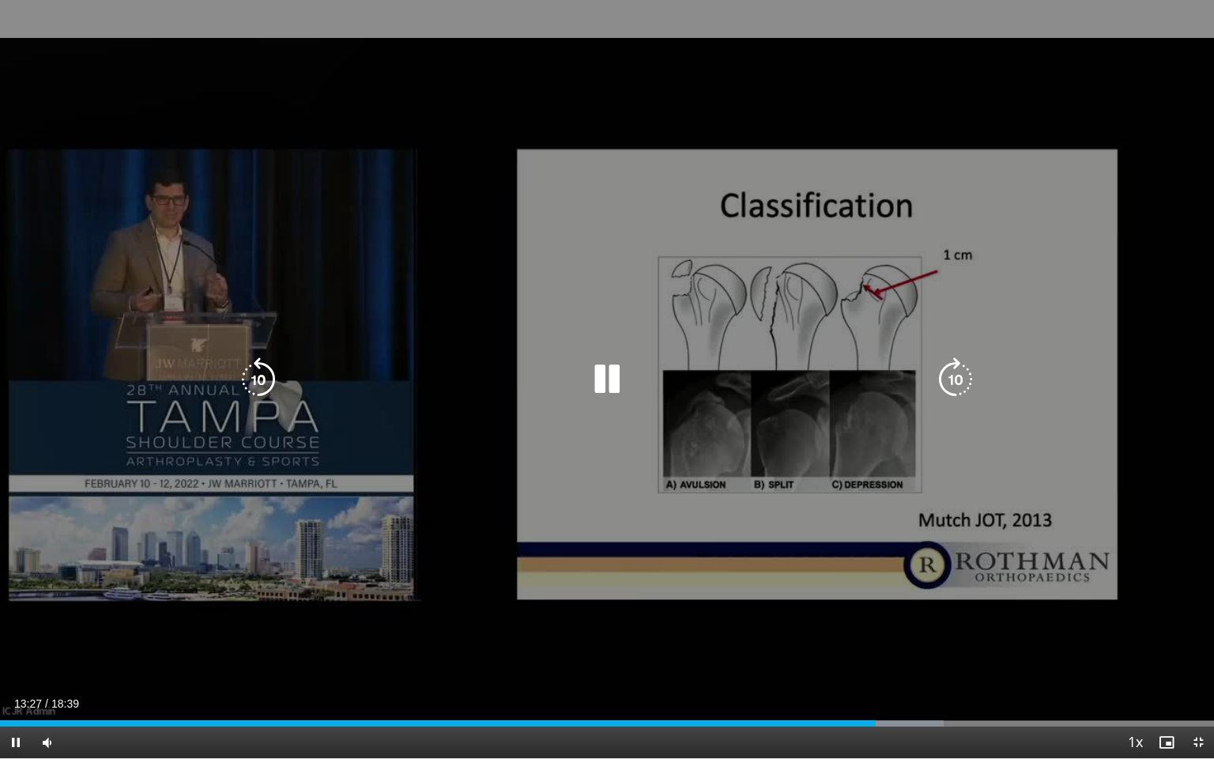
click at [771, 603] on div "10 seconds Tap to unmute" at bounding box center [607, 379] width 1214 height 758
click at [828, 476] on div "10 seconds Tap to unmute" at bounding box center [607, 379] width 1214 height 758
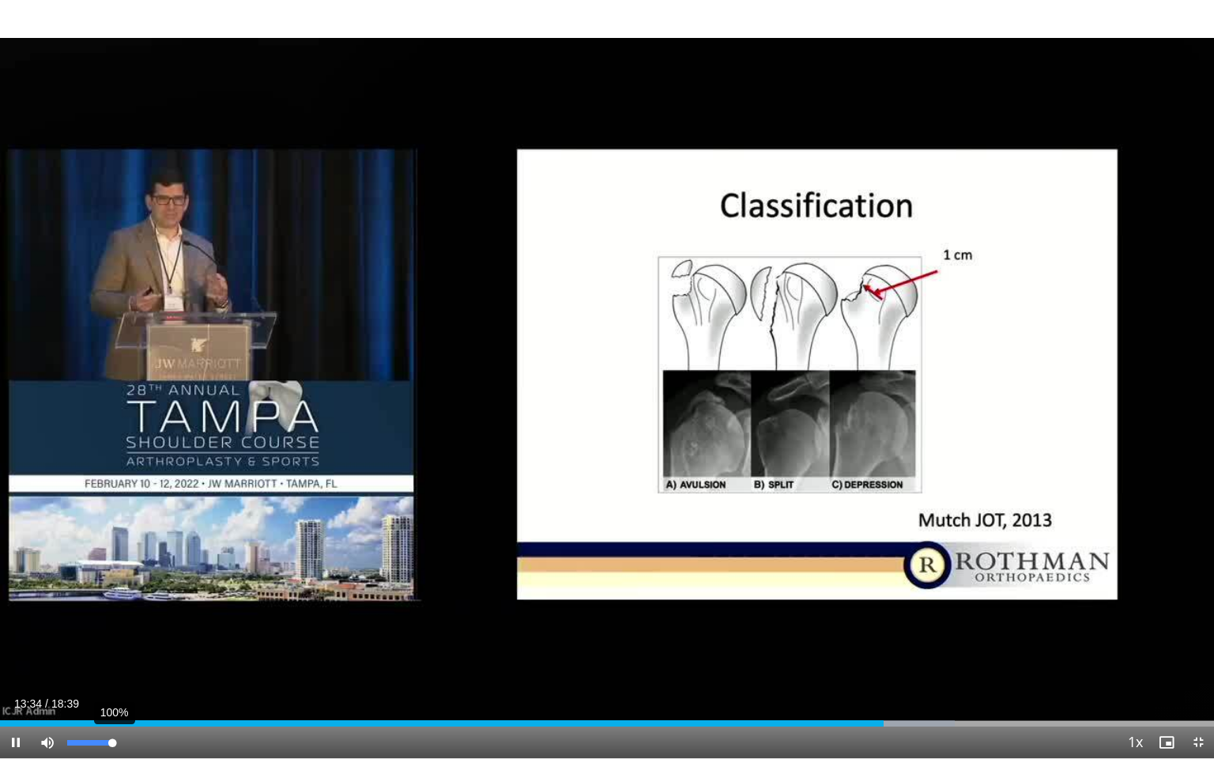
click at [112, 658] on div "100%" at bounding box center [89, 743] width 45 height 6
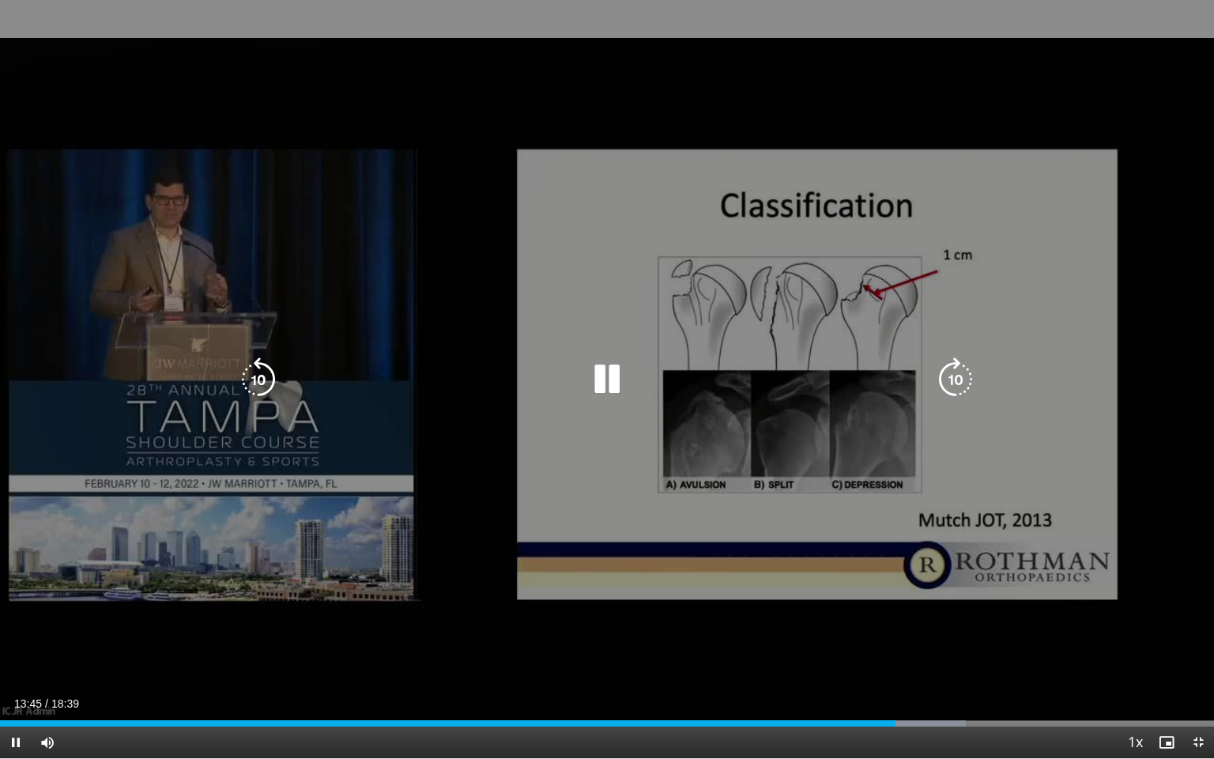
click at [579, 398] on div "10 seconds Tap to unmute" at bounding box center [607, 379] width 1214 height 758
click at [648, 562] on div "10 seconds Tap to unmute" at bounding box center [607, 379] width 1214 height 758
click at [658, 439] on div "10 seconds Tap to unmute" at bounding box center [607, 379] width 1214 height 758
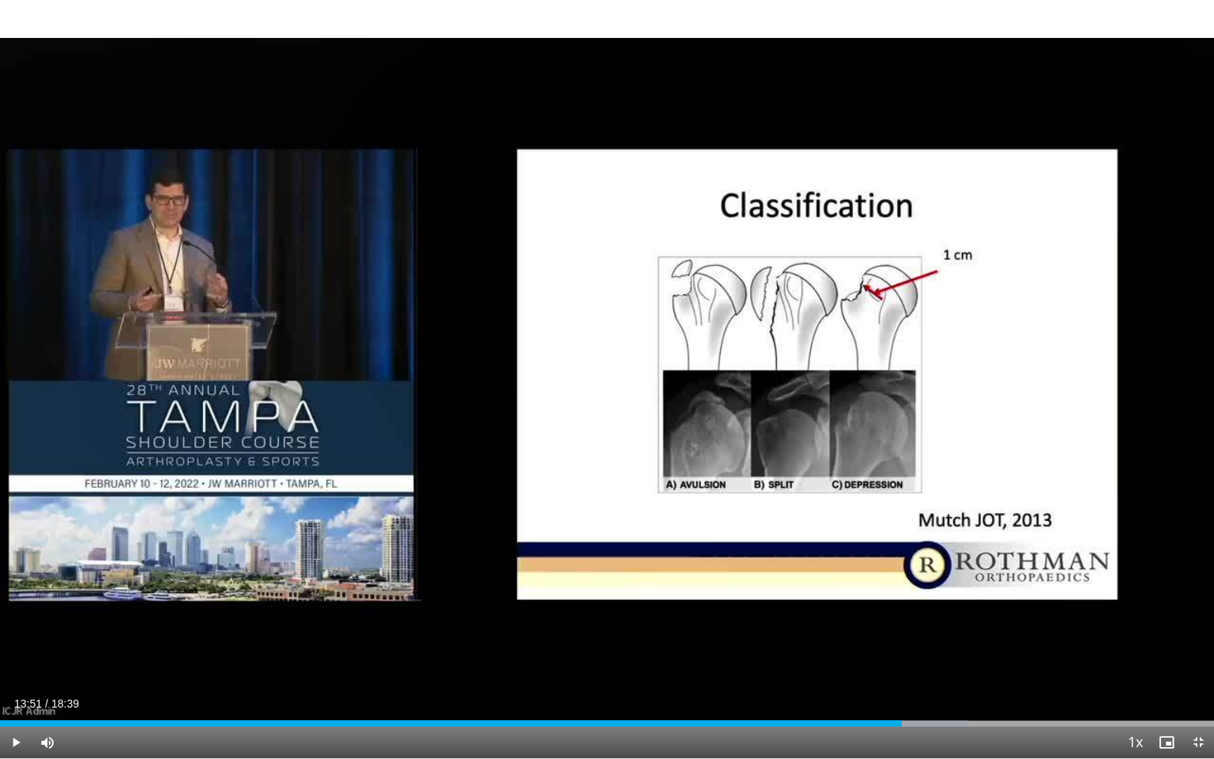
click at [658, 439] on div "10 seconds Tap to unmute" at bounding box center [607, 379] width 1214 height 758
click at [988, 658] on div "Progress Bar" at bounding box center [989, 723] width 2 height 6
click at [974, 658] on div "Progress Bar" at bounding box center [975, 723] width 2 height 6
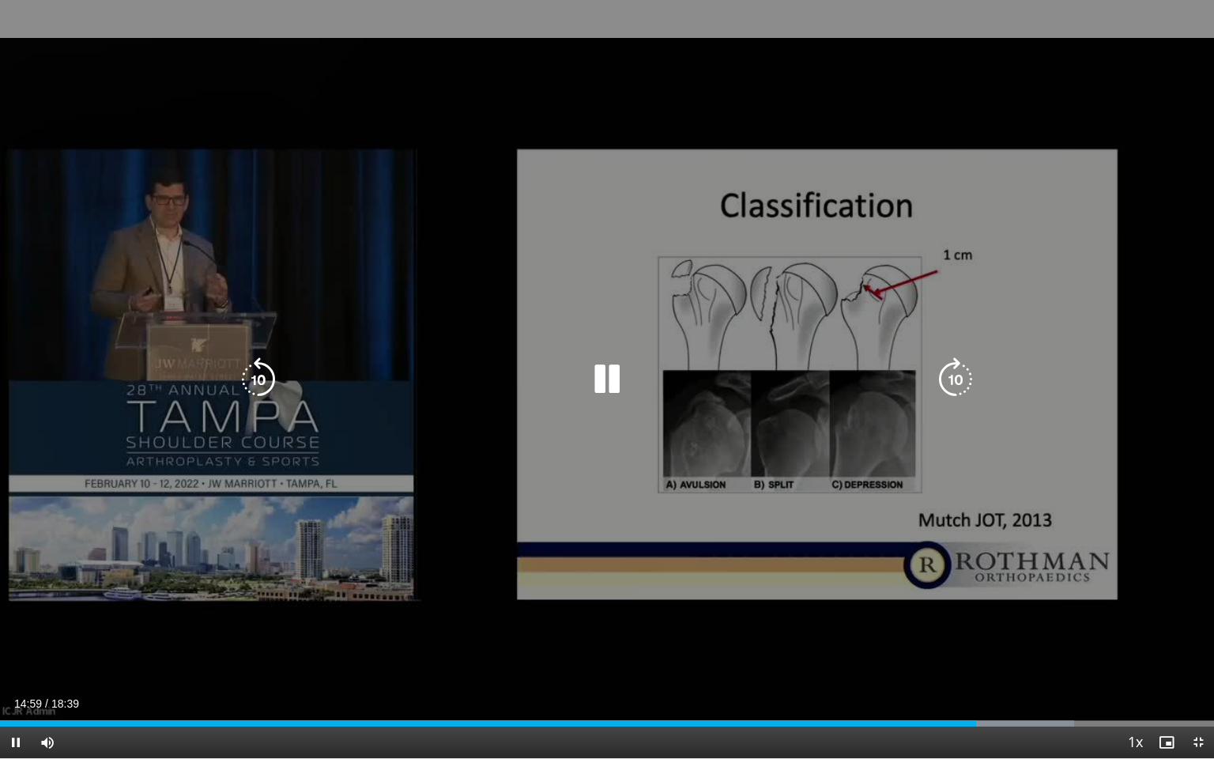
click at [873, 652] on div "10 seconds Tap to unmute" at bounding box center [607, 379] width 1214 height 758
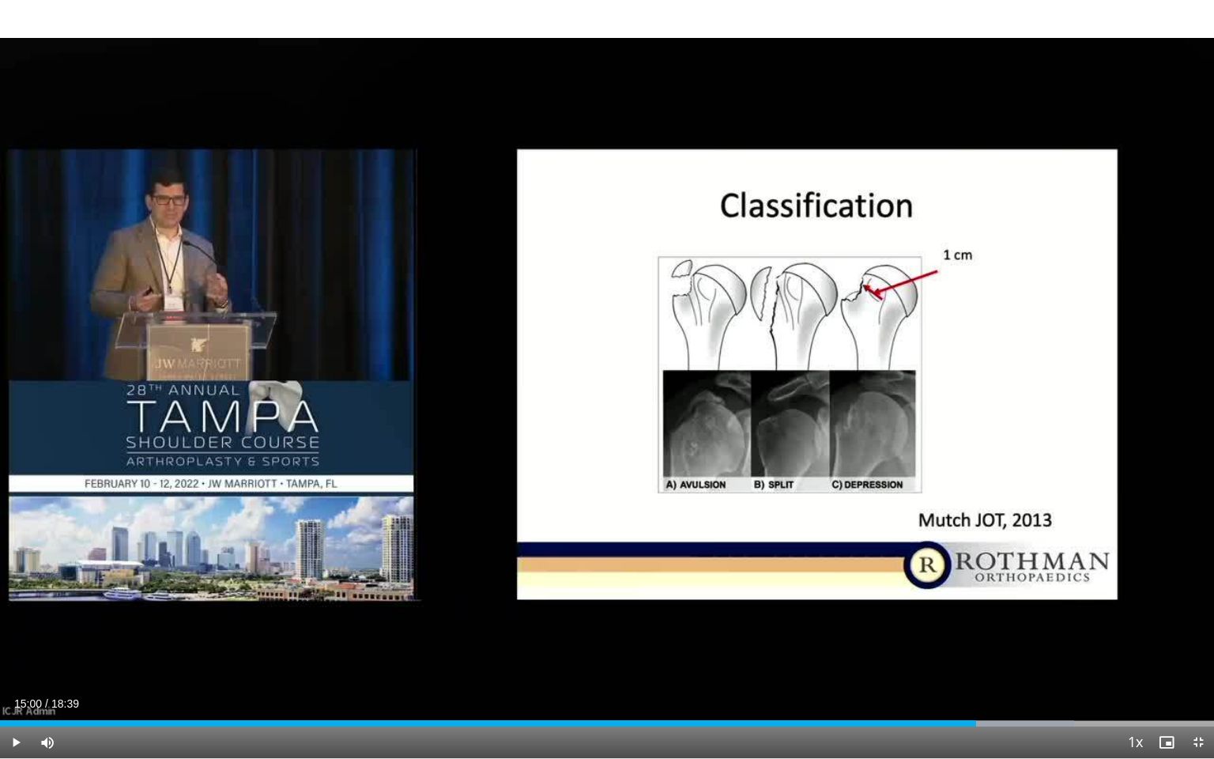
click at [873, 652] on div "10 seconds Tap to unmute" at bounding box center [607, 379] width 1214 height 758
click at [1064, 658] on div "Progress Bar" at bounding box center [1065, 723] width 2 height 6
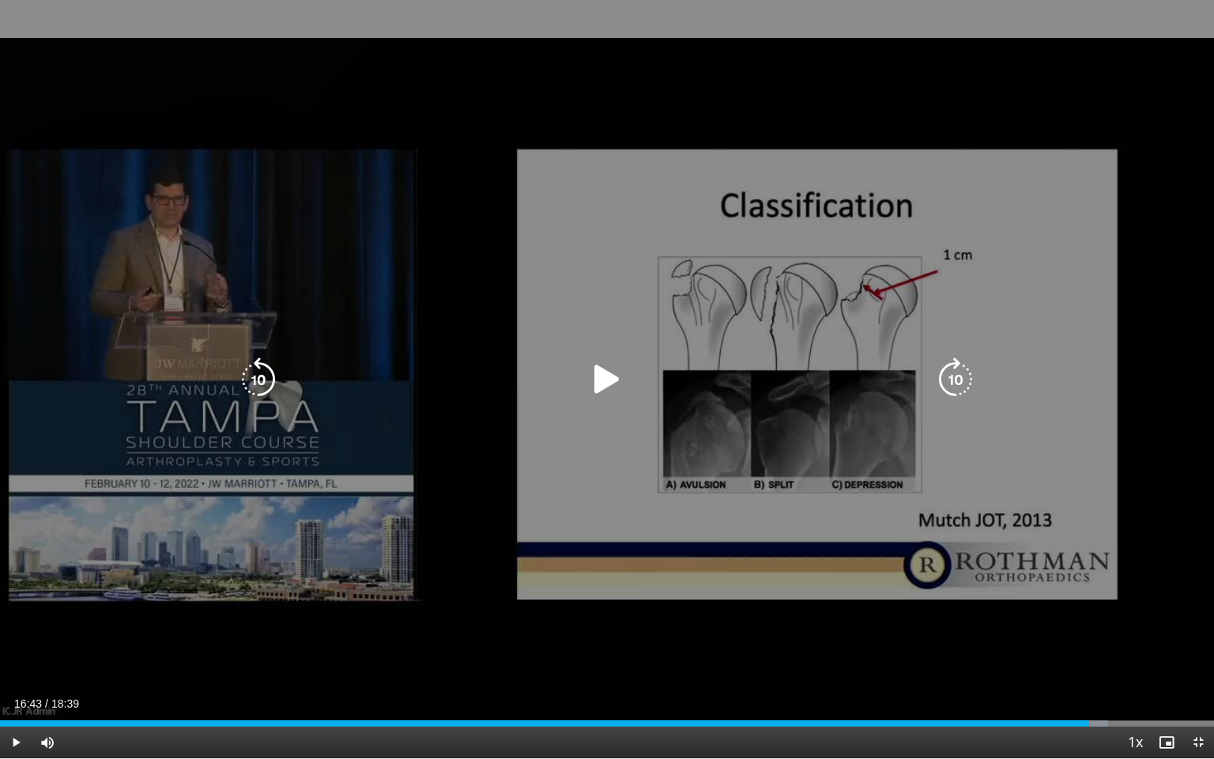
click at [1088, 658] on div "Loaded : 91.30% 16:43 16:44" at bounding box center [607, 723] width 1214 height 6
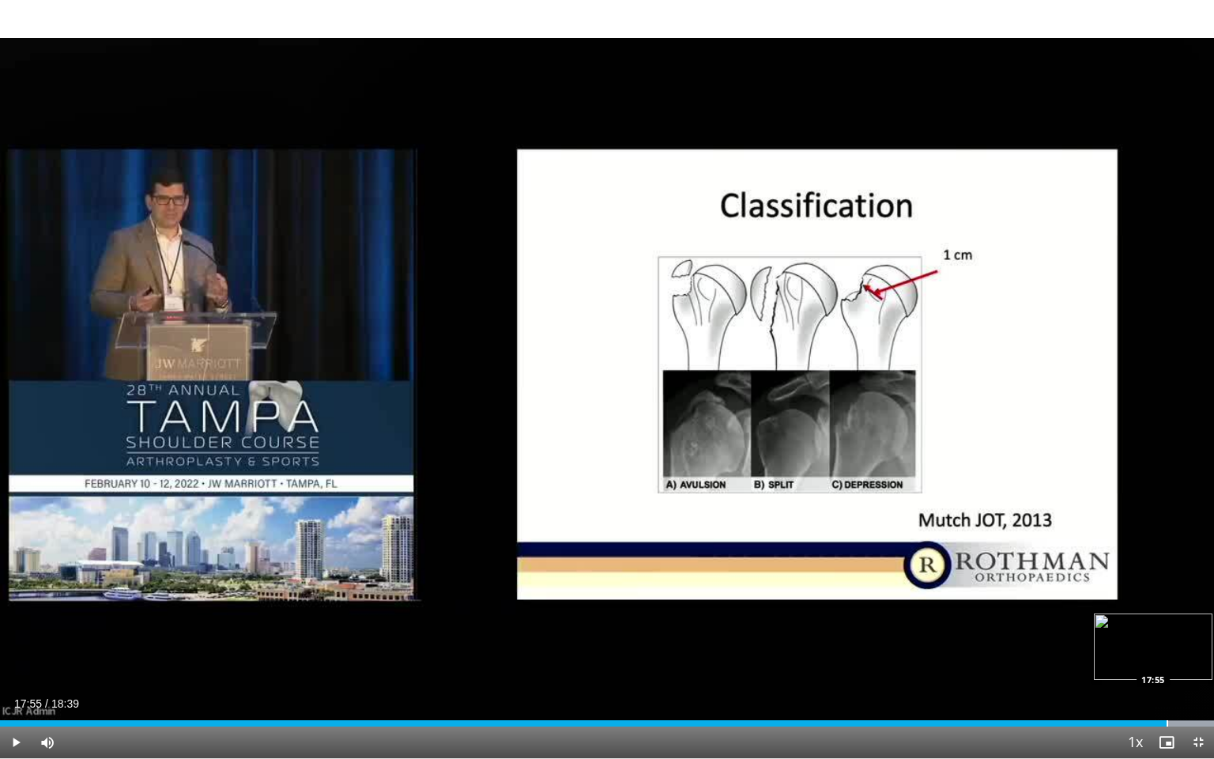
click at [1166, 658] on div "Loaded : 100.00% 17:55 17:55" at bounding box center [607, 723] width 1214 height 6
click at [1195, 658] on div "Progress Bar" at bounding box center [1198, 723] width 2 height 6
click at [1195, 658] on span "Video Player" at bounding box center [1198, 742] width 32 height 32
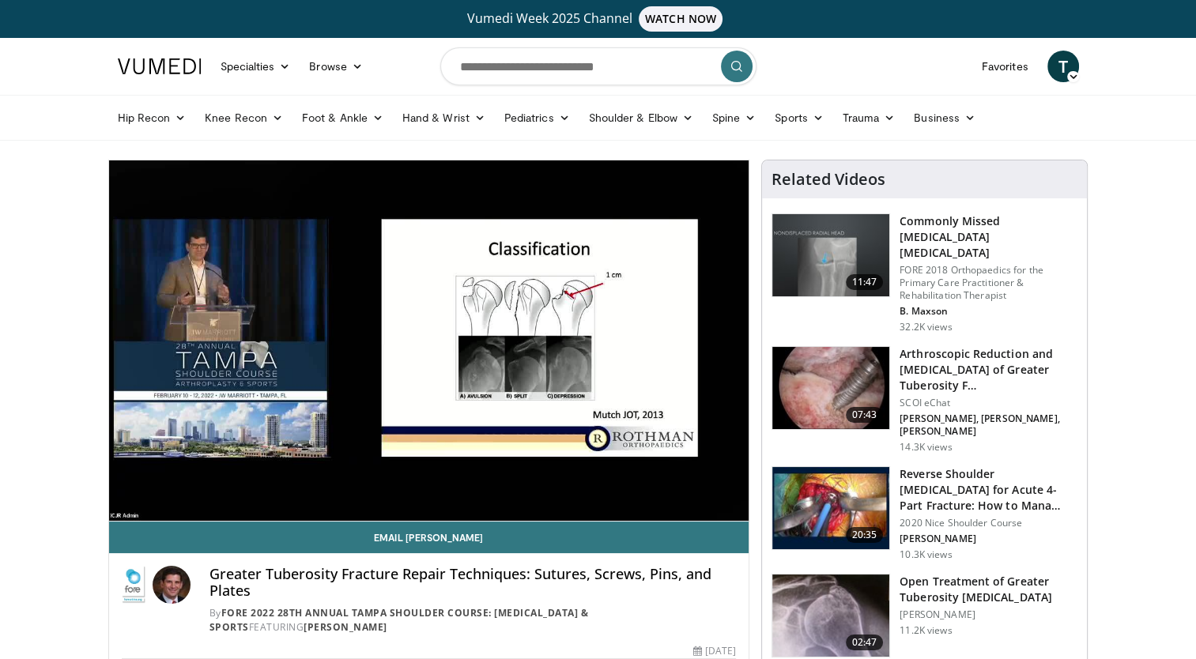
click at [941, 574] on h3 "Open Treatment of Greater Tuberosity Malunion" at bounding box center [989, 590] width 178 height 32
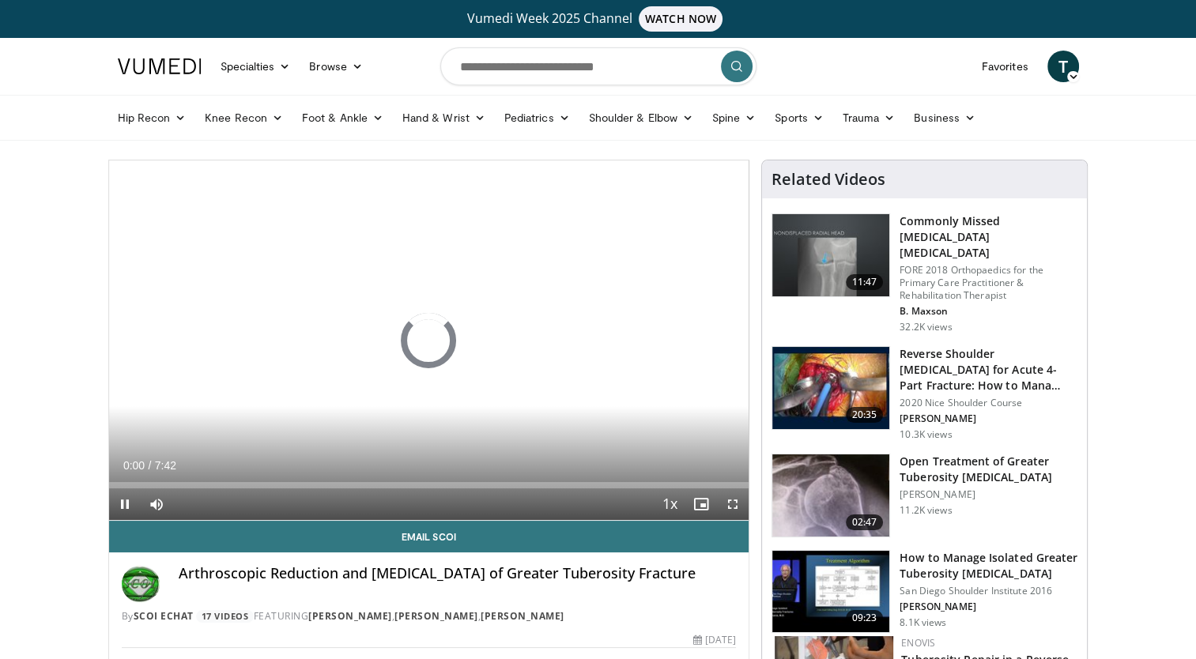
click at [949, 458] on h3 "Open Treatment of Greater Tuberosity [MEDICAL_DATA]" at bounding box center [989, 470] width 178 height 32
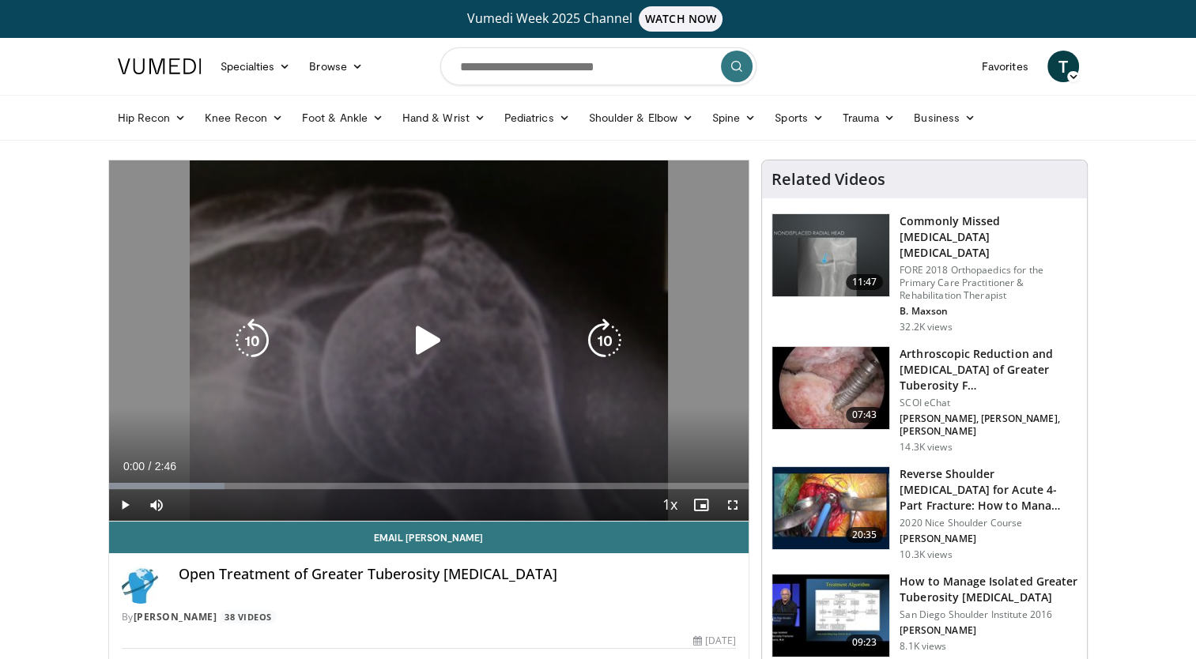
click at [423, 344] on icon "Video Player" at bounding box center [428, 341] width 44 height 44
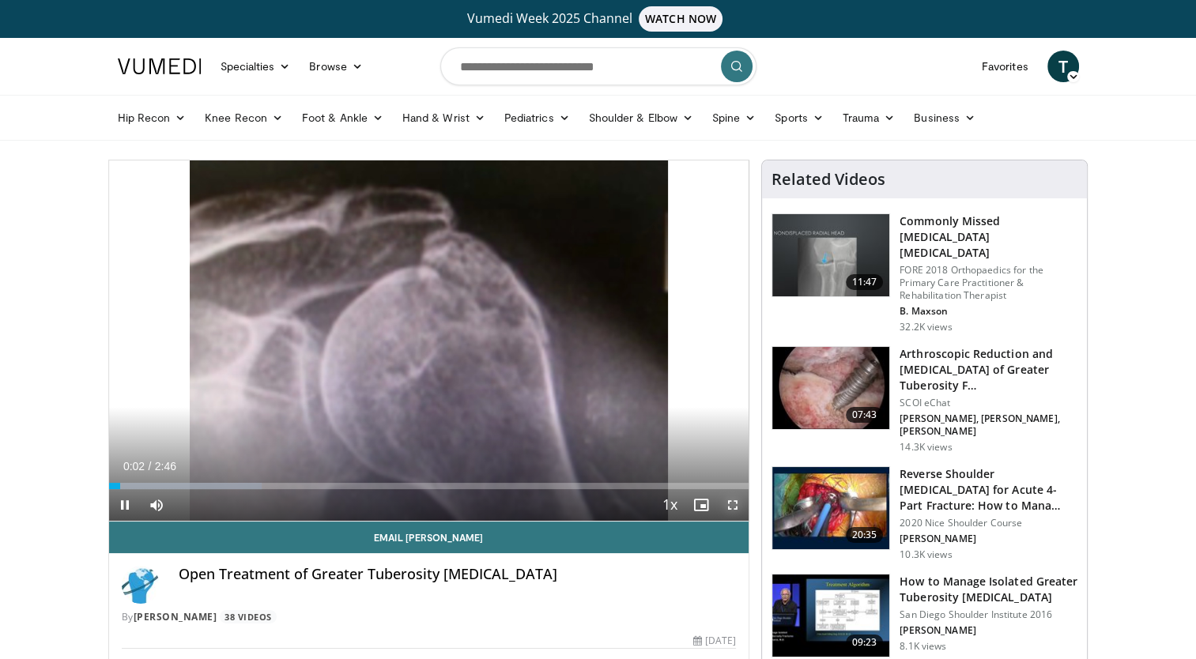
click at [737, 501] on span "Video Player" at bounding box center [733, 505] width 32 height 32
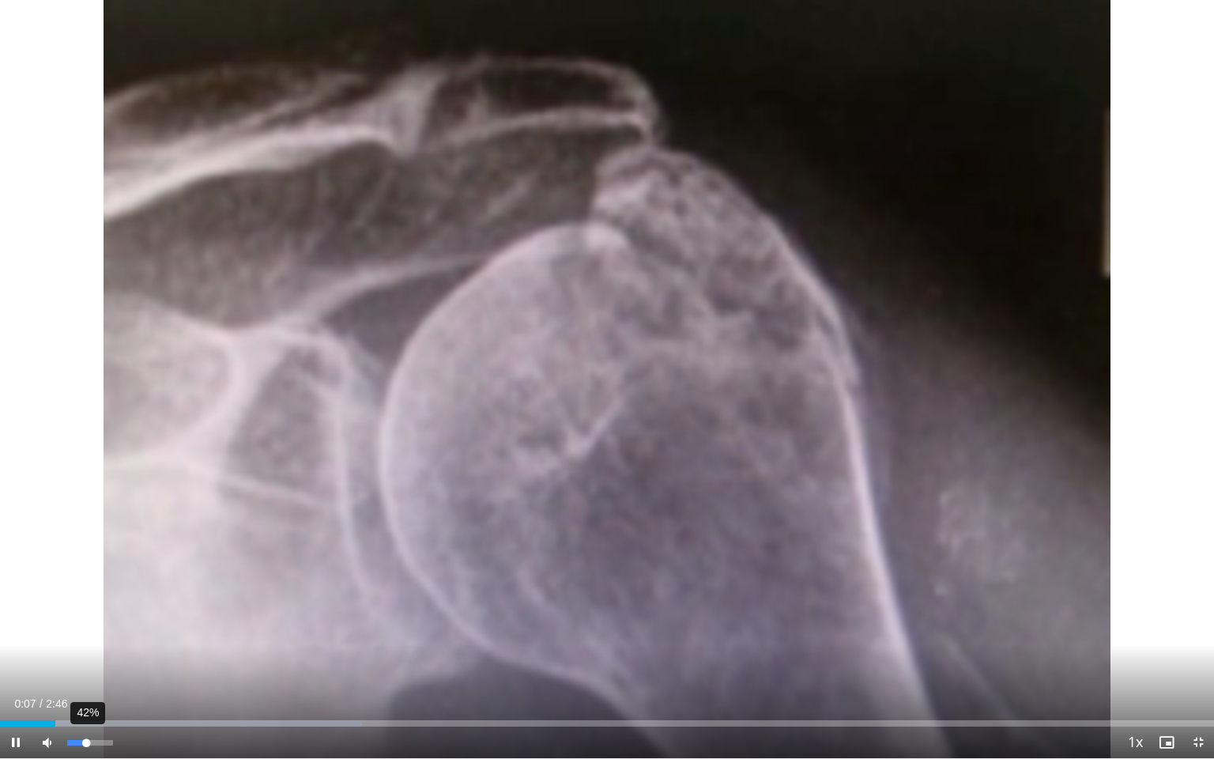
click at [86, 658] on div "42%" at bounding box center [89, 743] width 45 height 6
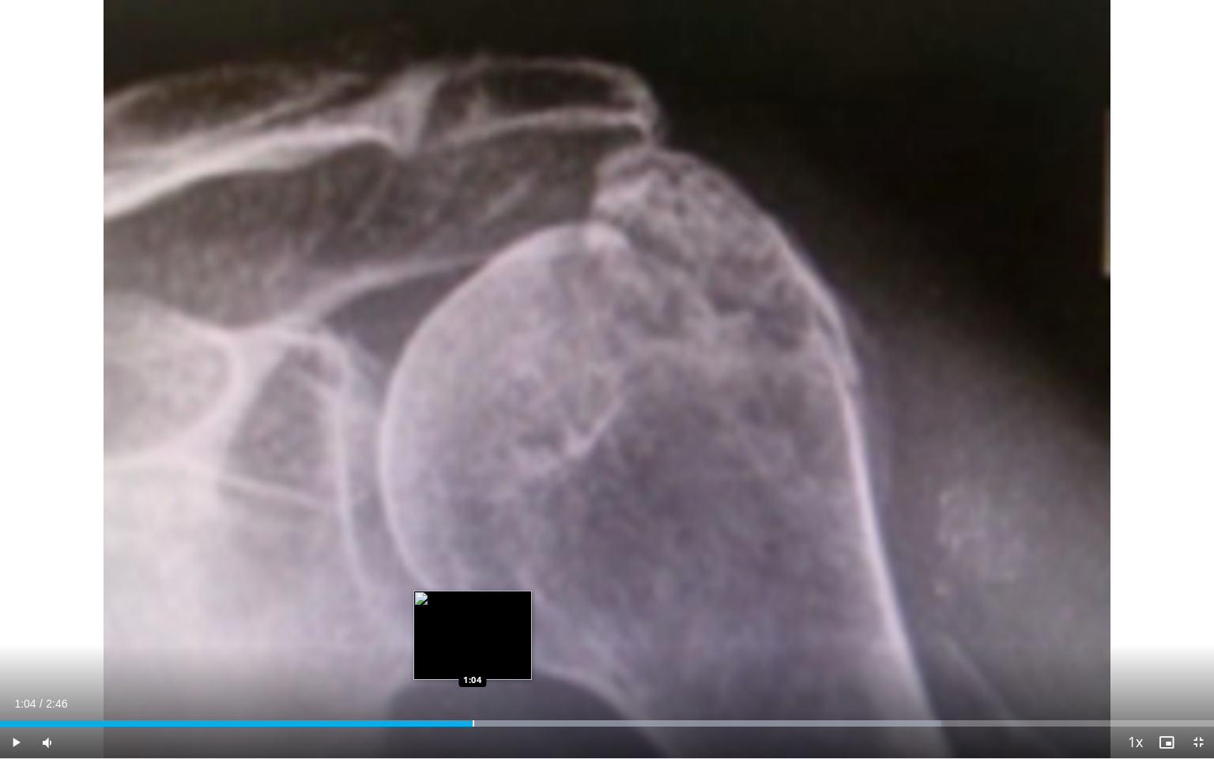
click at [473, 658] on div "Progress Bar" at bounding box center [474, 723] width 2 height 6
click at [441, 658] on div "Progress Bar" at bounding box center [442, 723] width 2 height 6
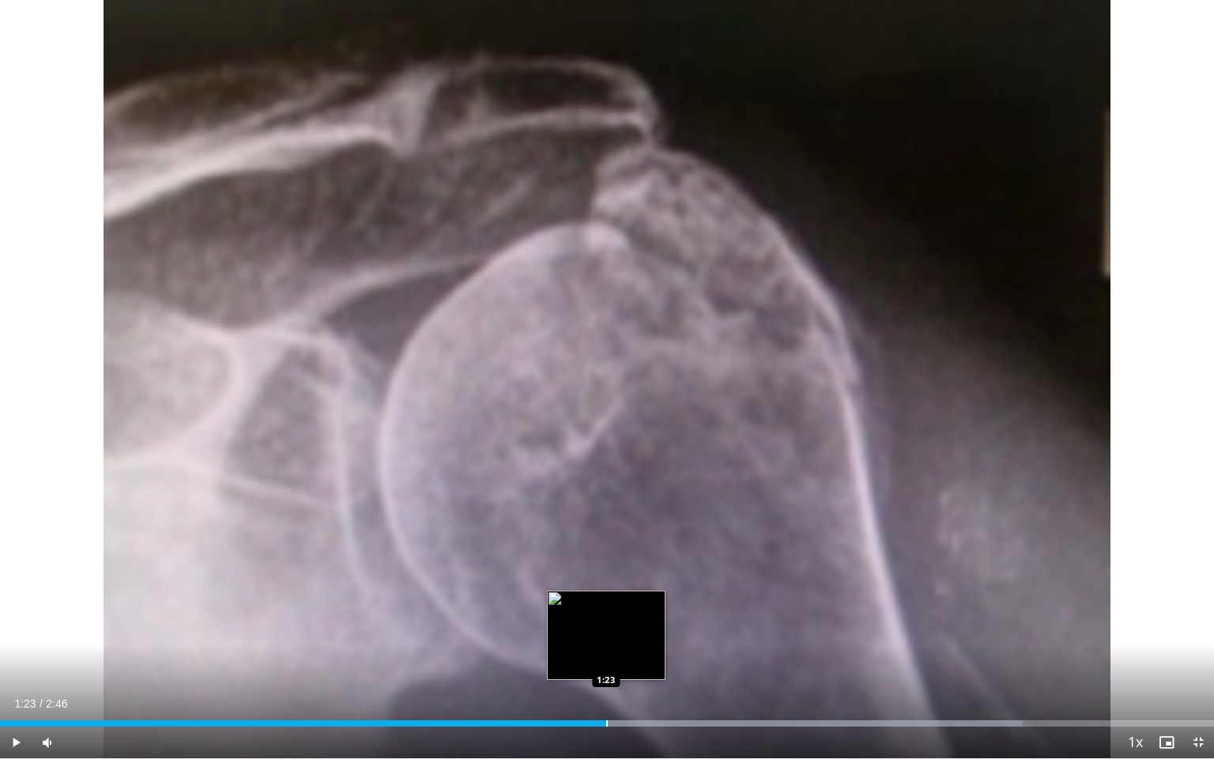
click at [606, 658] on div "Progress Bar" at bounding box center [607, 723] width 2 height 6
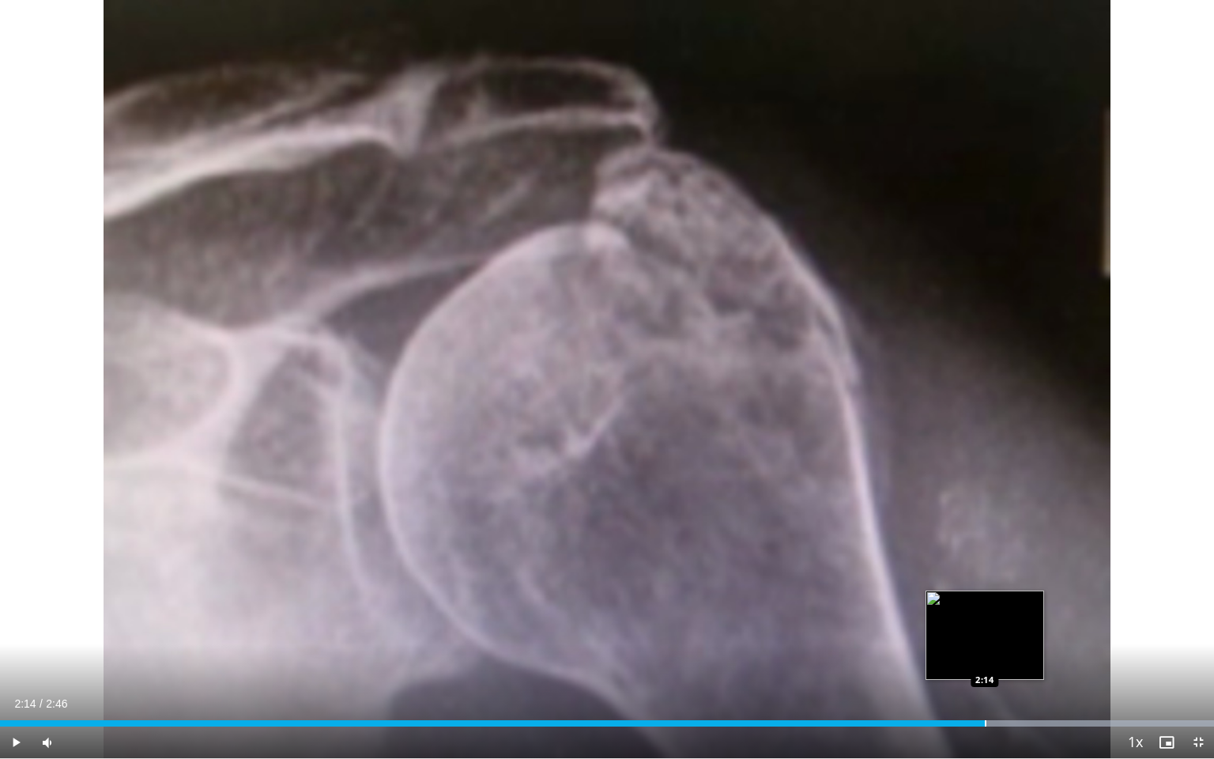
click at [985, 658] on div "Progress Bar" at bounding box center [986, 723] width 2 height 6
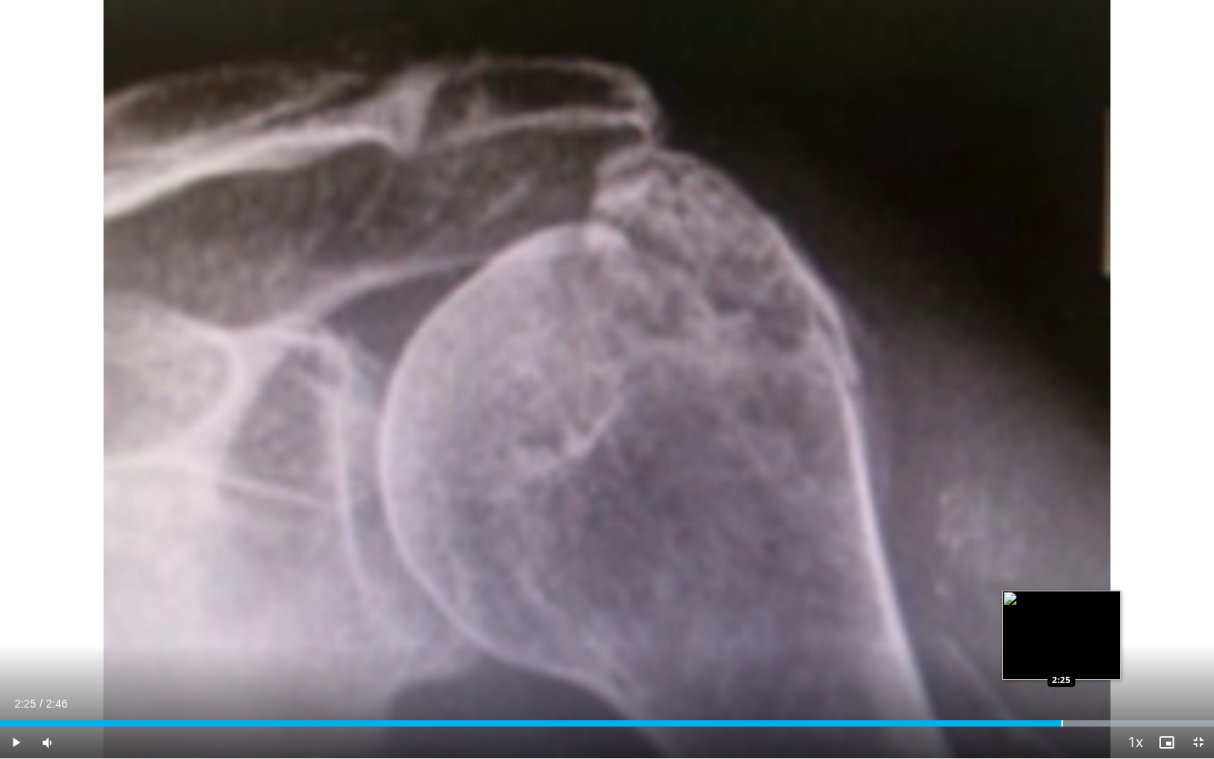
click at [1062, 658] on div "Progress Bar" at bounding box center [1063, 723] width 2 height 6
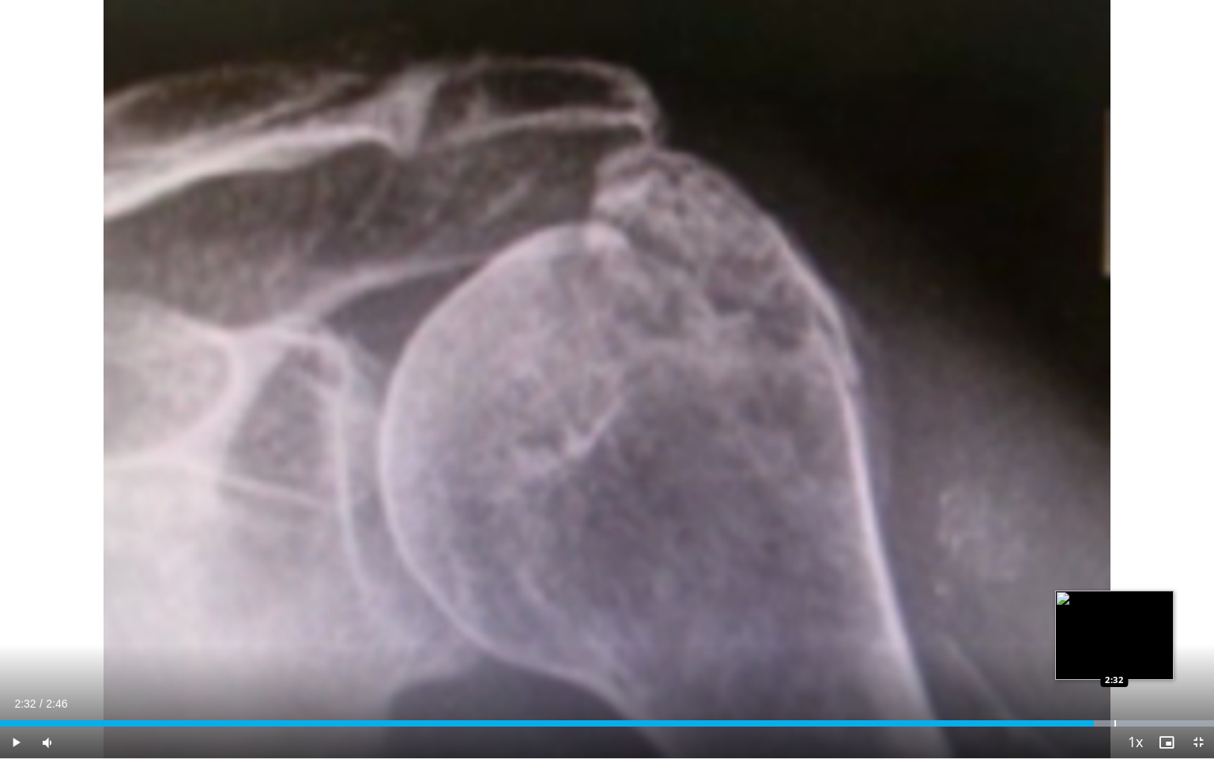
click at [1114, 658] on div "Loaded : 100.00% 2:29 2:32" at bounding box center [607, 718] width 1214 height 15
click at [1151, 658] on div "Progress Bar" at bounding box center [1152, 723] width 2 height 6
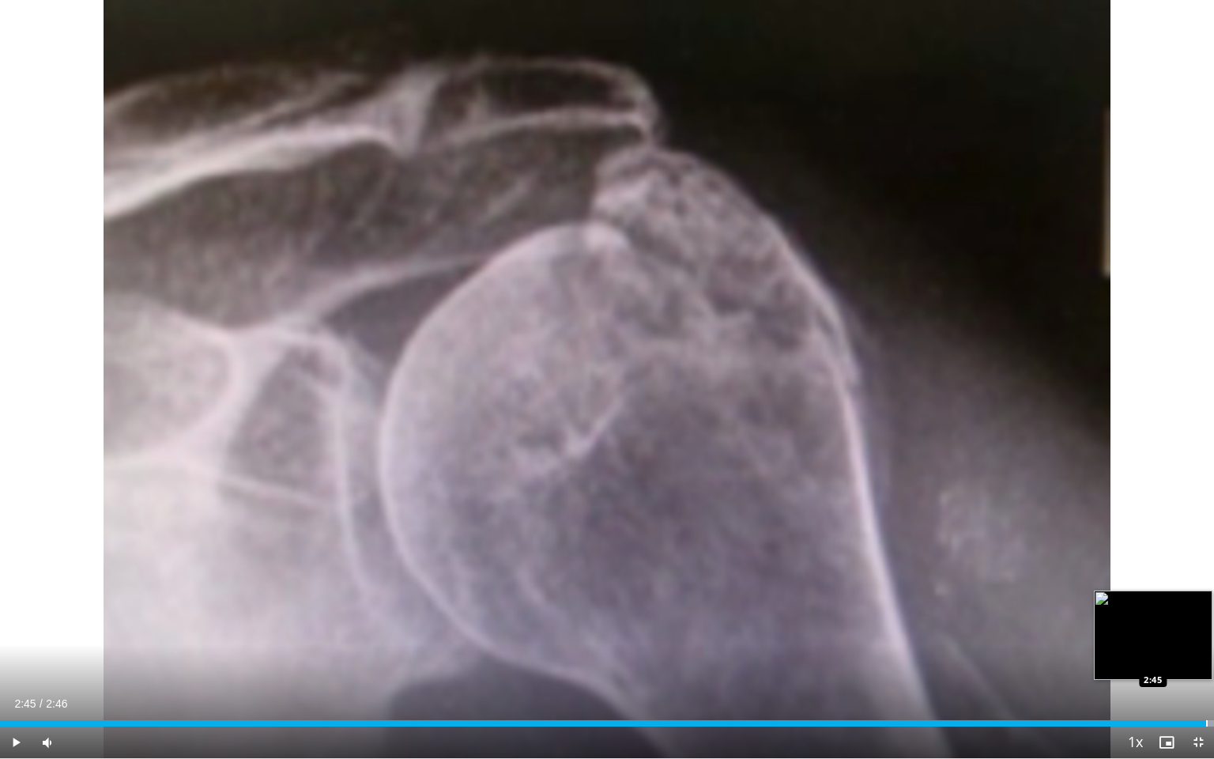
click at [1195, 658] on div "Progress Bar" at bounding box center [1207, 723] width 2 height 6
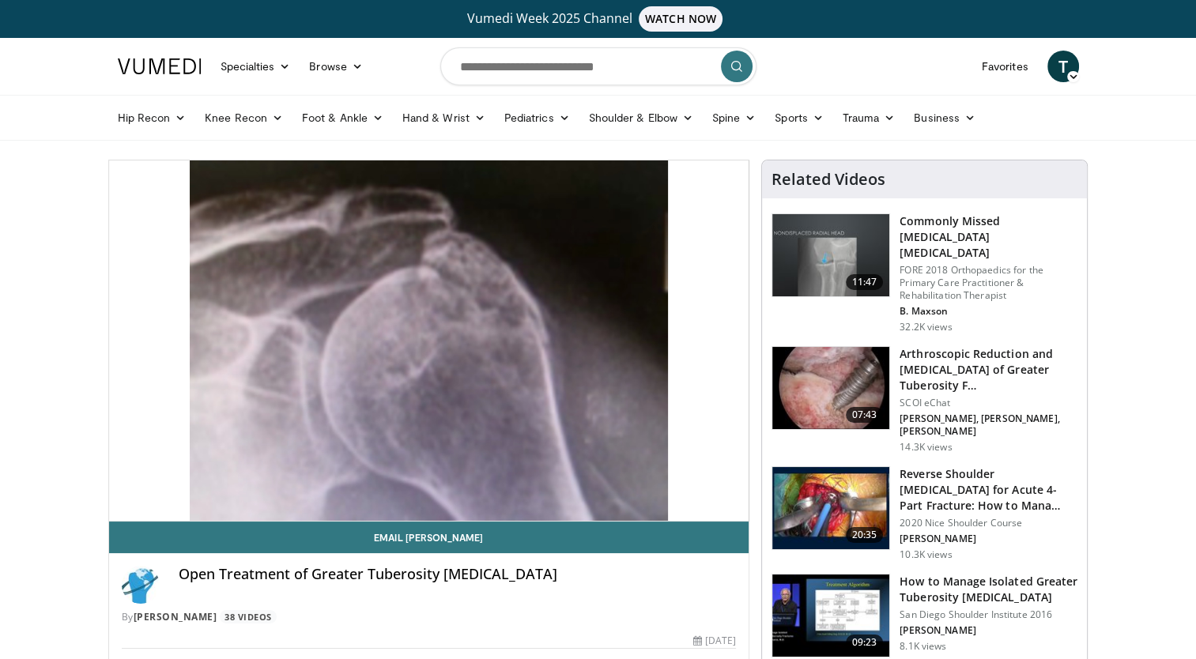
click at [960, 574] on h3 "How to Manage Isolated Greater Tuberosity [MEDICAL_DATA]" at bounding box center [989, 590] width 178 height 32
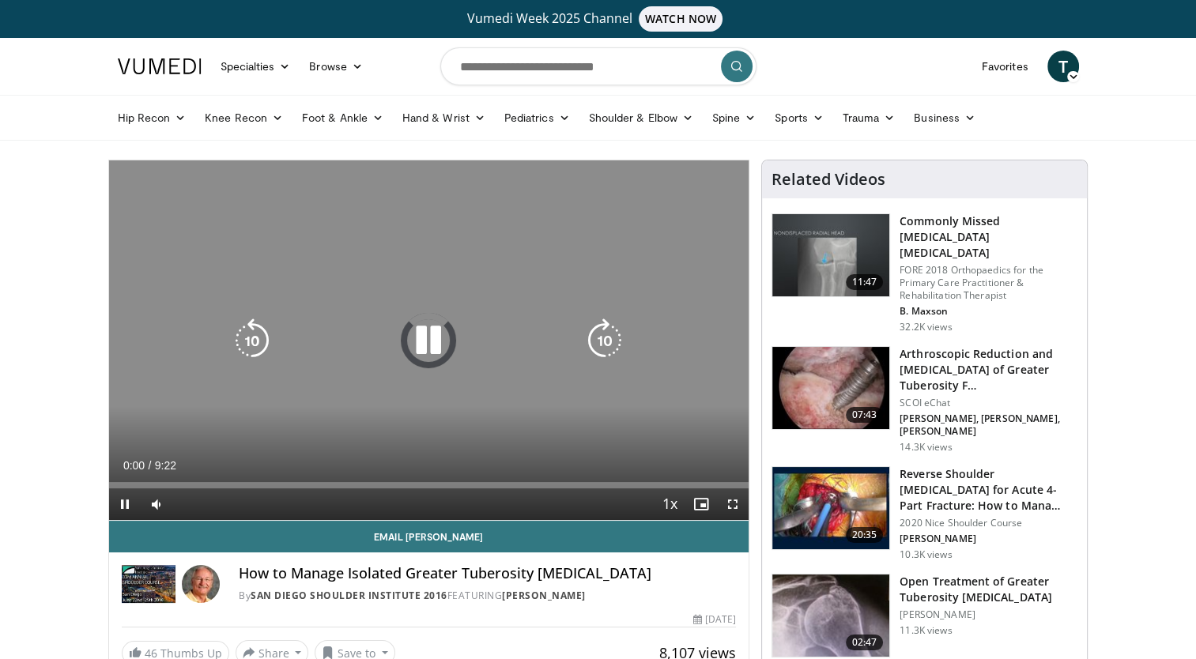
click at [511, 438] on div "10 seconds Tap to unmute" at bounding box center [429, 340] width 640 height 360
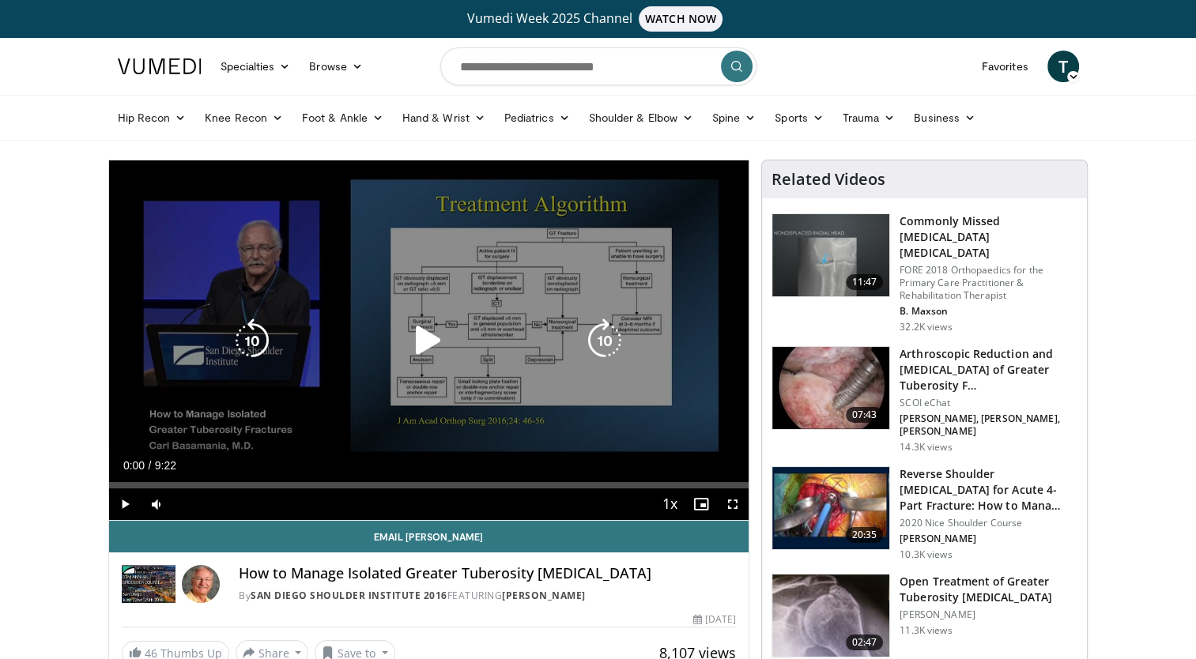
click at [511, 438] on div "10 seconds Tap to unmute" at bounding box center [429, 340] width 640 height 360
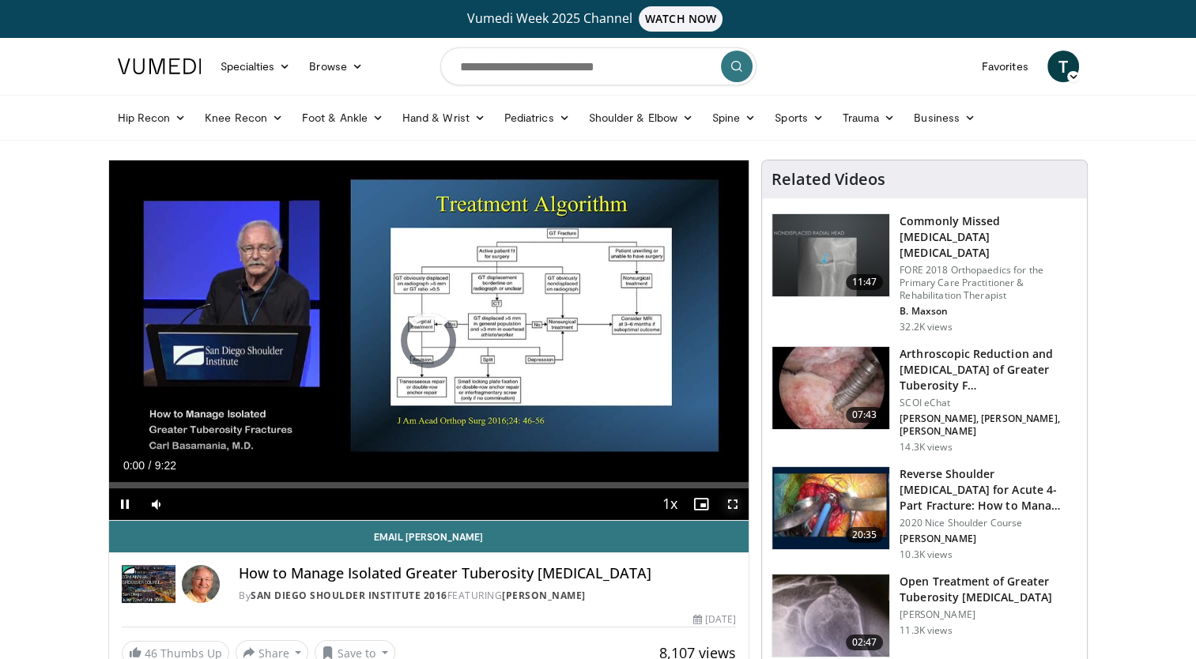
click at [734, 501] on span "Video Player" at bounding box center [733, 504] width 32 height 32
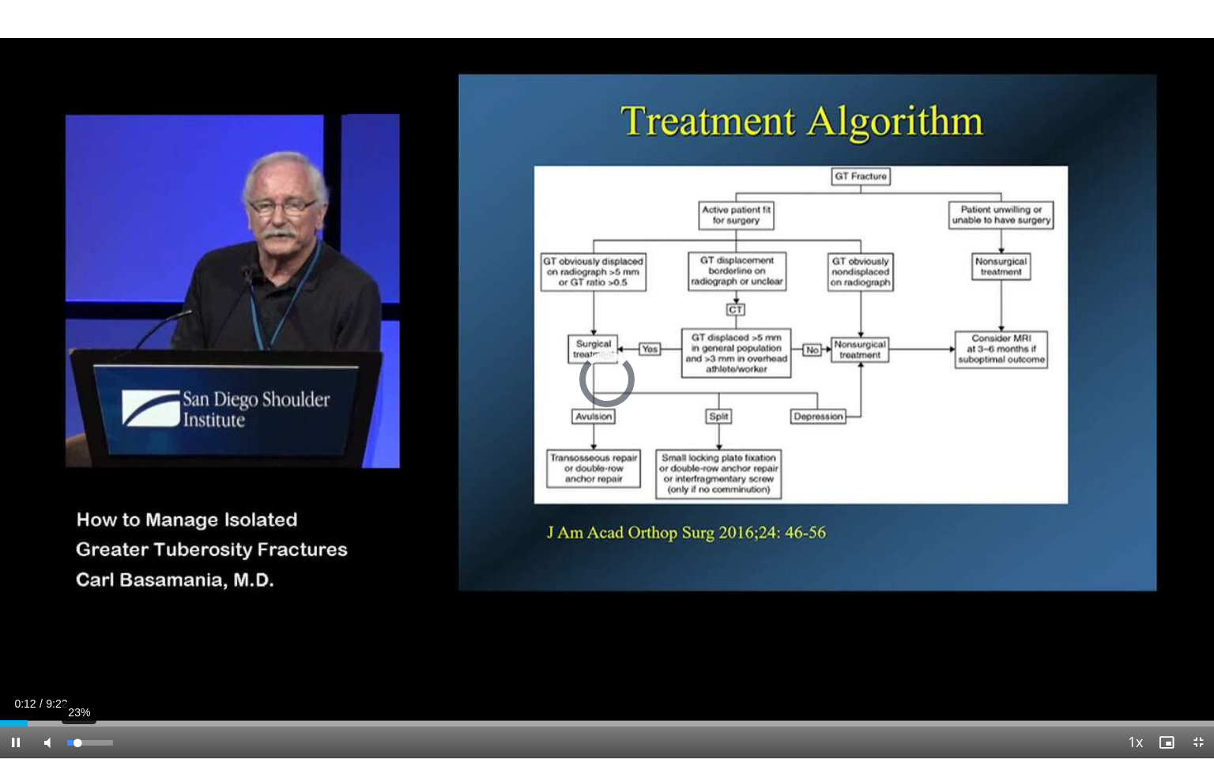
click at [77, 658] on div "23%" at bounding box center [89, 743] width 45 height 6
click at [143, 658] on div "Progress Bar" at bounding box center [144, 723] width 2 height 6
click at [201, 658] on div "Progress Bar" at bounding box center [202, 723] width 2 height 6
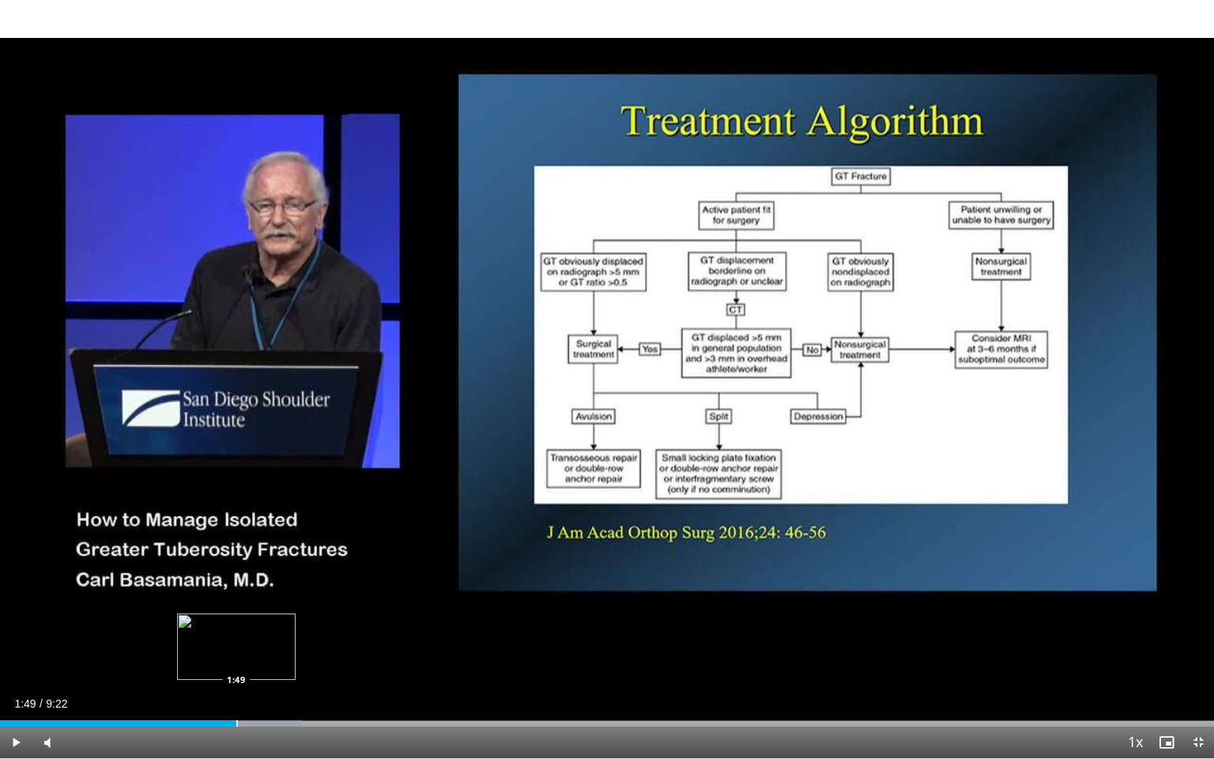
click at [236, 658] on div "Progress Bar" at bounding box center [237, 723] width 2 height 6
click at [226, 658] on div "Progress Bar" at bounding box center [227, 723] width 2 height 6
click at [243, 658] on div "Progress Bar" at bounding box center [244, 723] width 2 height 6
click at [235, 658] on div "Progress Bar" at bounding box center [236, 723] width 2 height 6
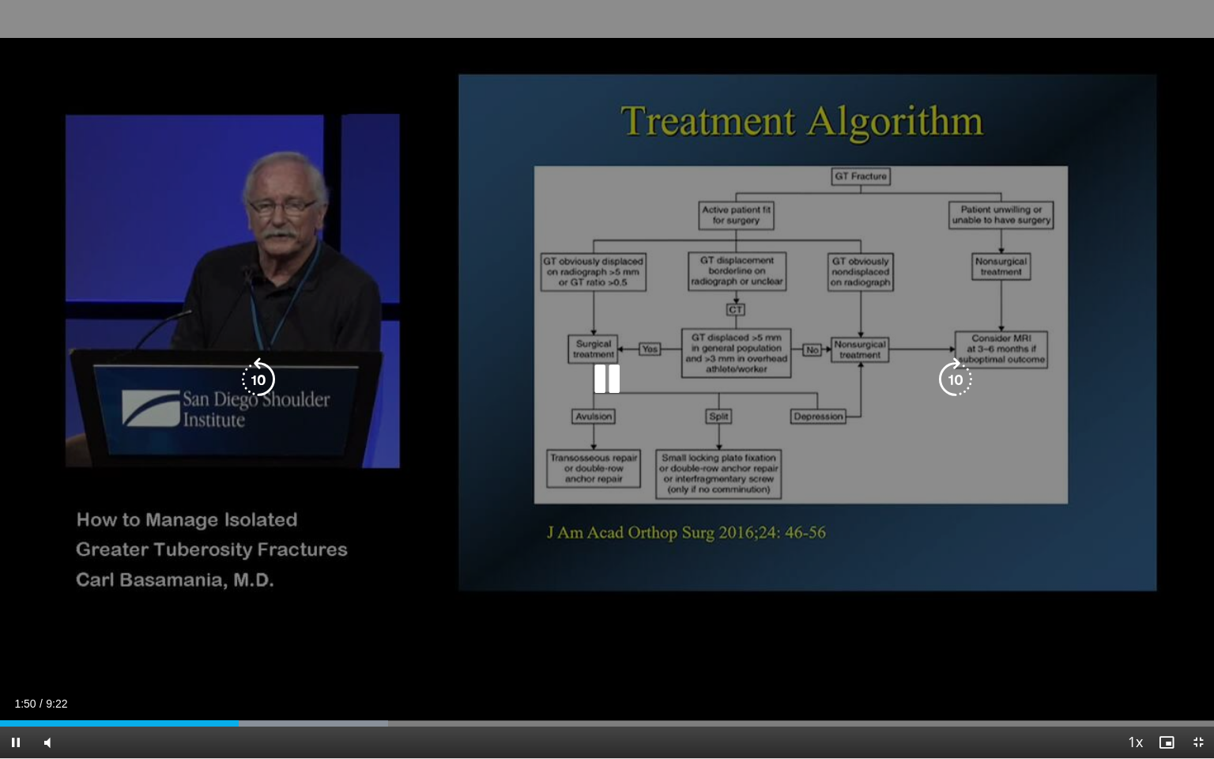
click at [224, 658] on div "10 seconds Tap to unmute" at bounding box center [607, 379] width 1214 height 758
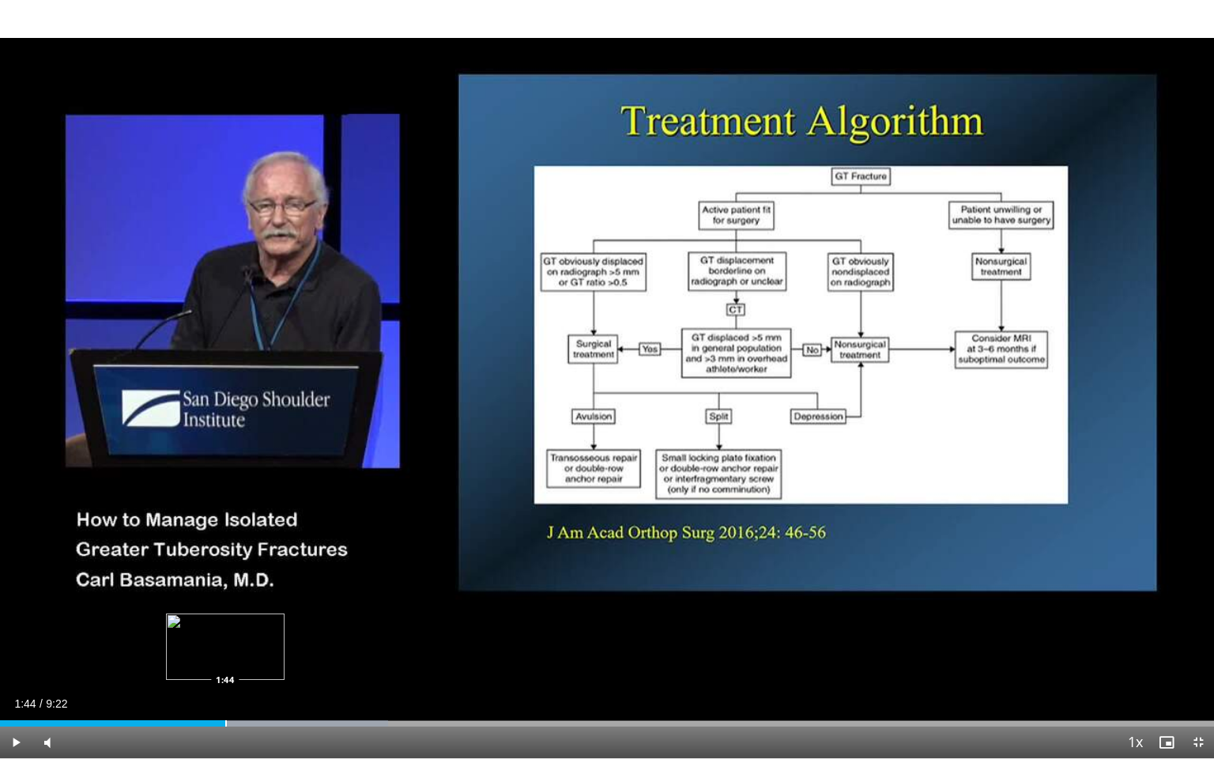
click at [225, 658] on div "Progress Bar" at bounding box center [226, 723] width 2 height 6
click at [302, 658] on video-js "**********" at bounding box center [607, 379] width 1214 height 759
drag, startPoint x: 296, startPoint y: 639, endPoint x: 207, endPoint y: 723, distance: 123.0
click at [207, 658] on video-js "**********" at bounding box center [607, 379] width 1214 height 759
click at [207, 658] on div "Loaded : 31.95% 1:35 1:35" at bounding box center [607, 723] width 1214 height 6
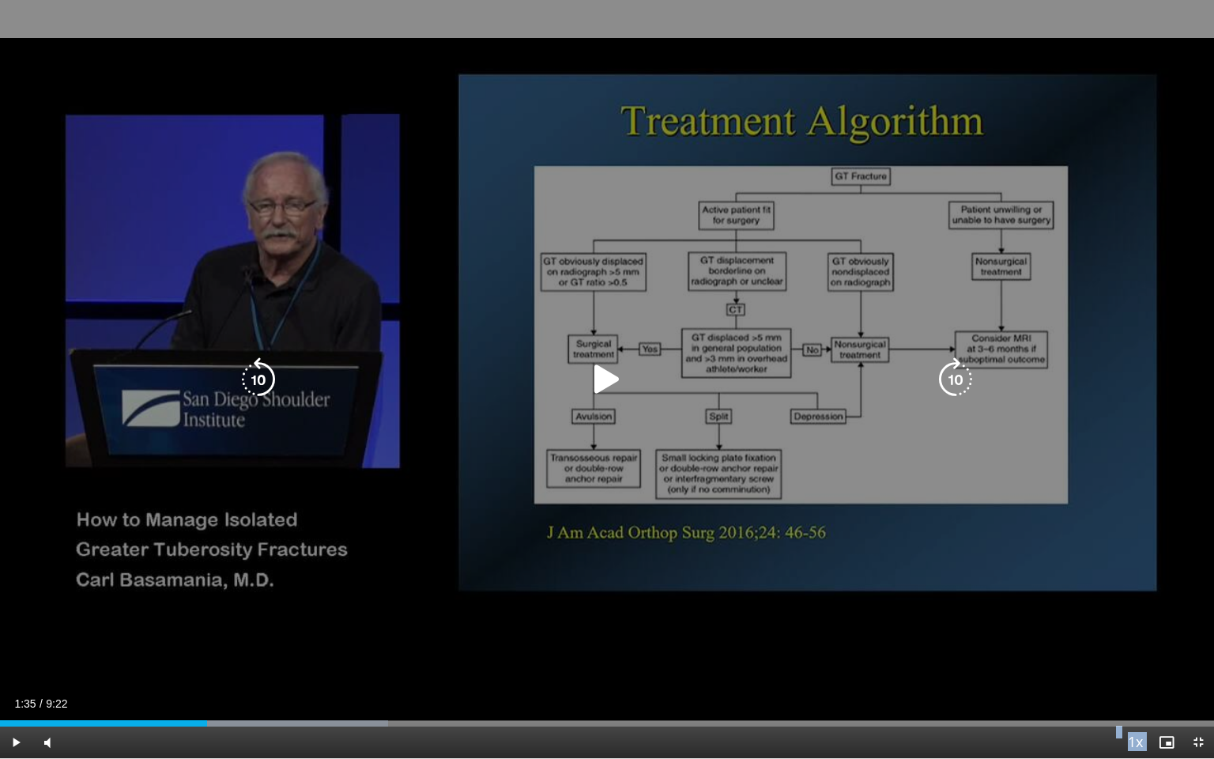
click at [398, 545] on div "10 seconds Tap to unmute" at bounding box center [607, 379] width 1214 height 758
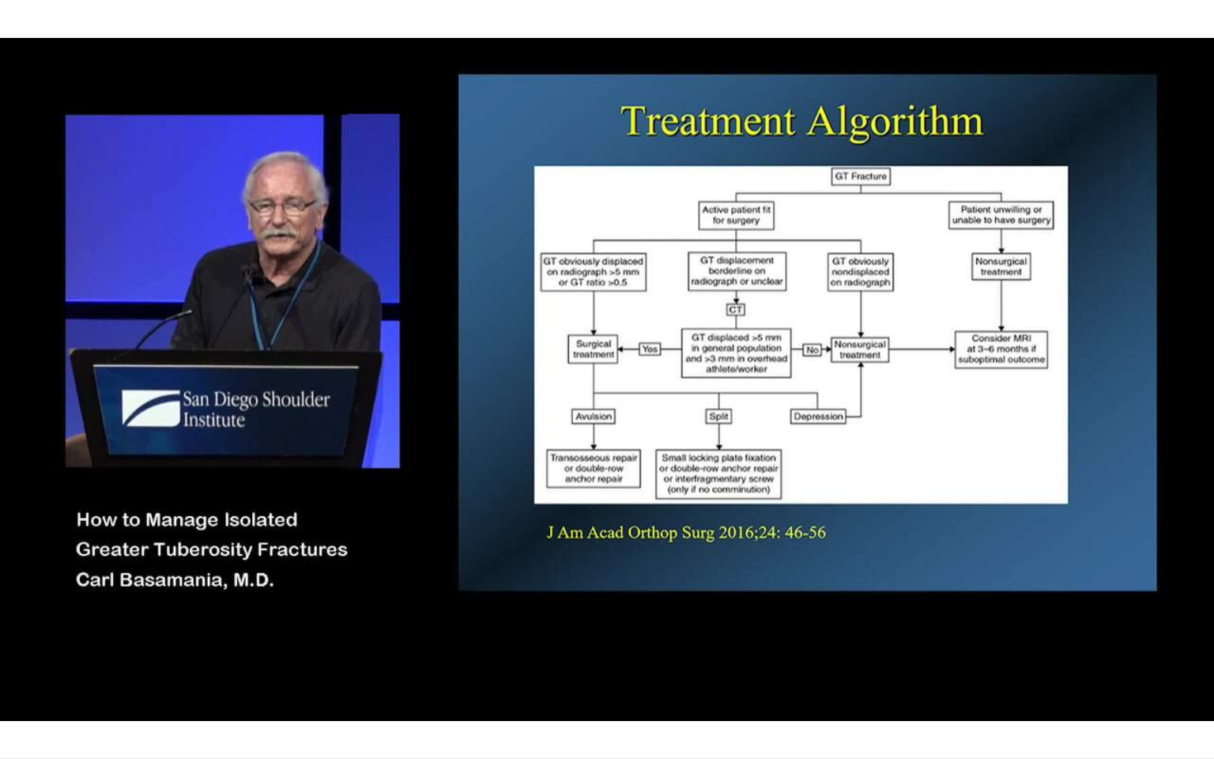
click at [398, 545] on div "10 seconds Tap to unmute" at bounding box center [607, 379] width 1214 height 758
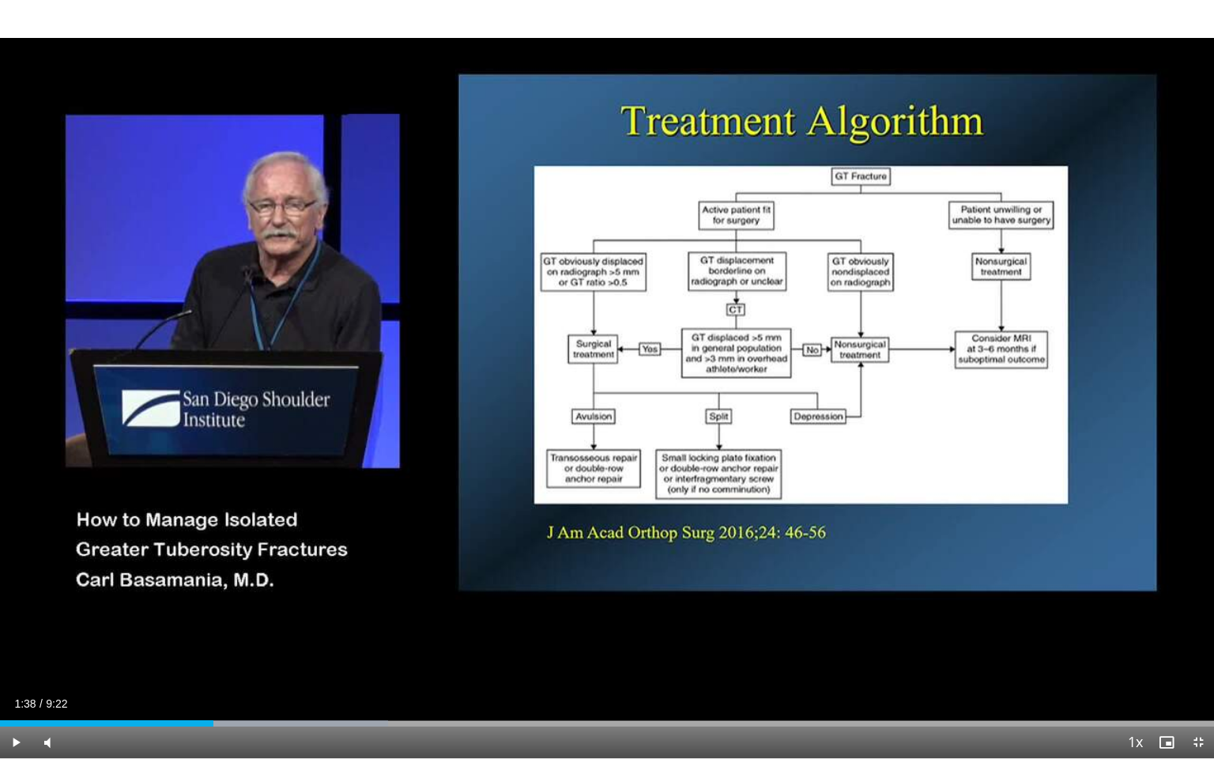
click at [398, 545] on div "10 seconds Tap to unmute" at bounding box center [607, 379] width 1214 height 758
click at [287, 658] on div "Progress Bar" at bounding box center [288, 723] width 2 height 6
click at [372, 658] on div "Progress Bar" at bounding box center [373, 723] width 2 height 6
click at [385, 658] on div "Progress Bar" at bounding box center [386, 723] width 2 height 6
click at [400, 658] on div "Progress Bar" at bounding box center [401, 723] width 2 height 6
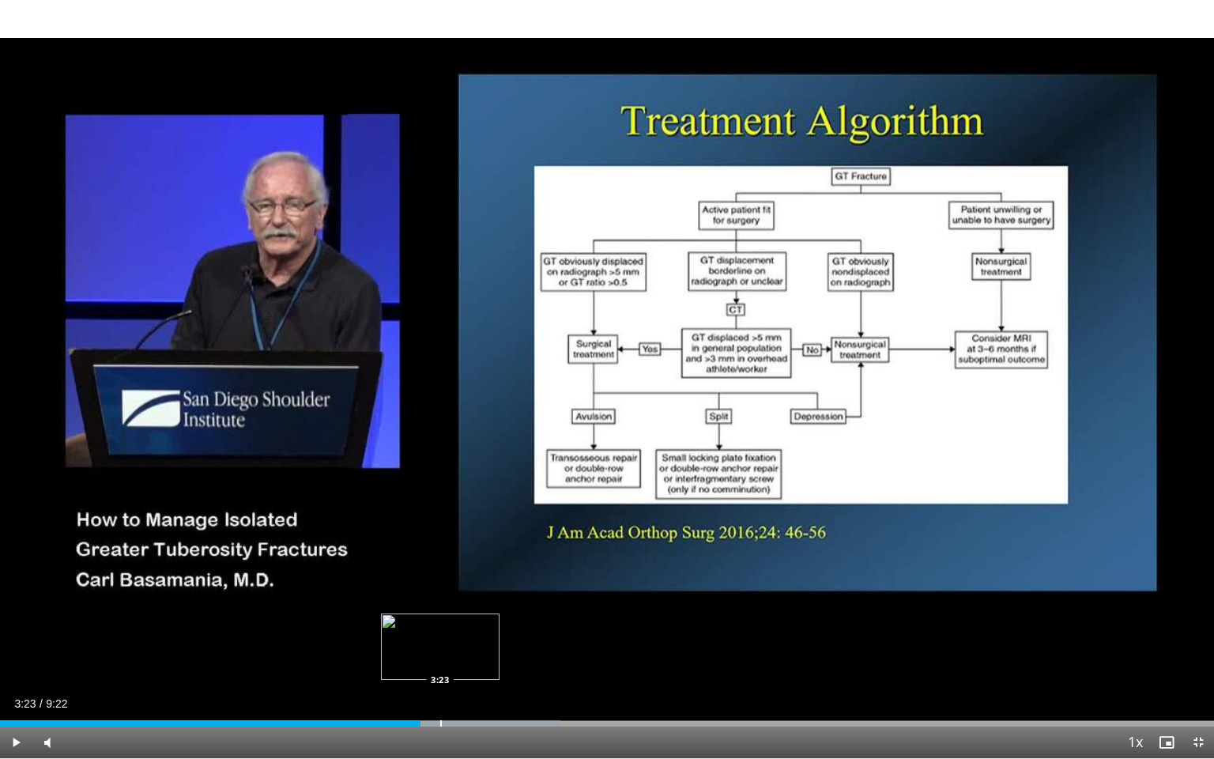
click at [439, 658] on div "Loaded : 46.16% 3:23 3:23" at bounding box center [607, 718] width 1214 height 15
click at [549, 658] on div "Progress Bar" at bounding box center [550, 723] width 2 height 6
click at [569, 658] on div "Progress Bar" at bounding box center [570, 723] width 2 height 6
click at [591, 658] on div "Progress Bar" at bounding box center [591, 723] width 2 height 6
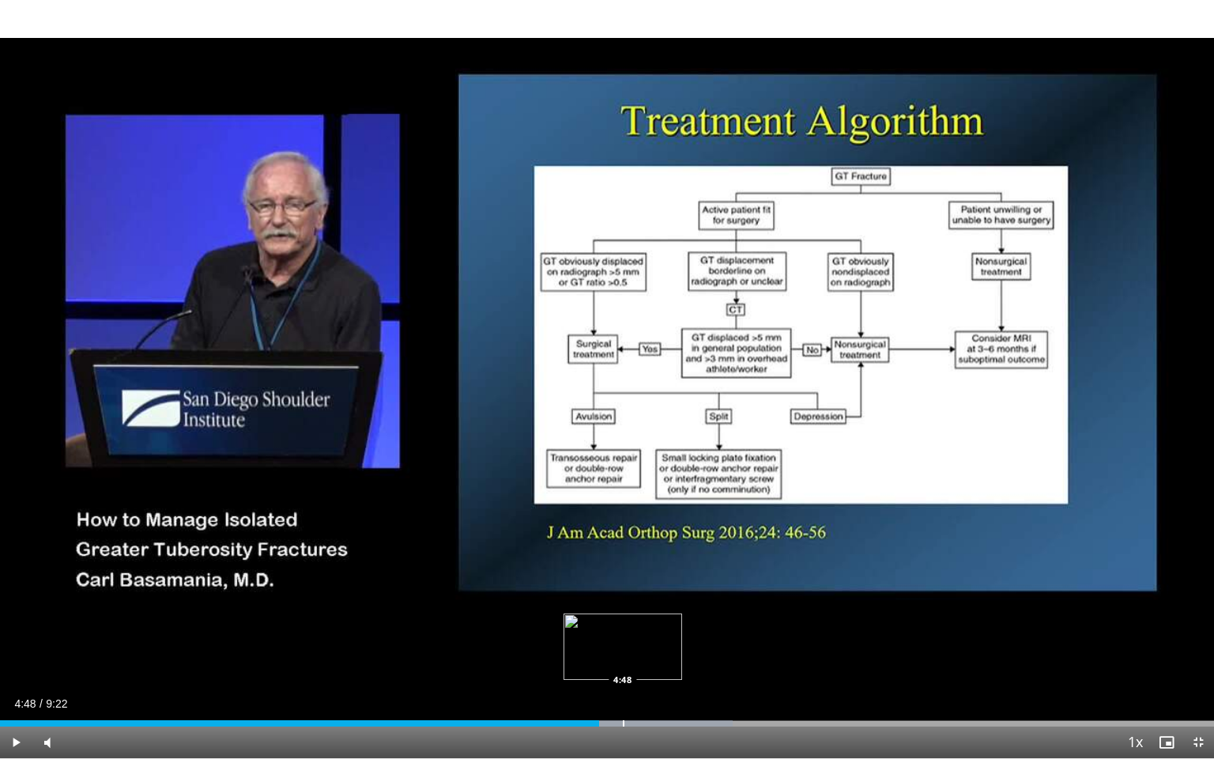
click at [623, 658] on div "Progress Bar" at bounding box center [624, 723] width 2 height 6
click at [658, 658] on div "Progress Bar" at bounding box center [659, 723] width 2 height 6
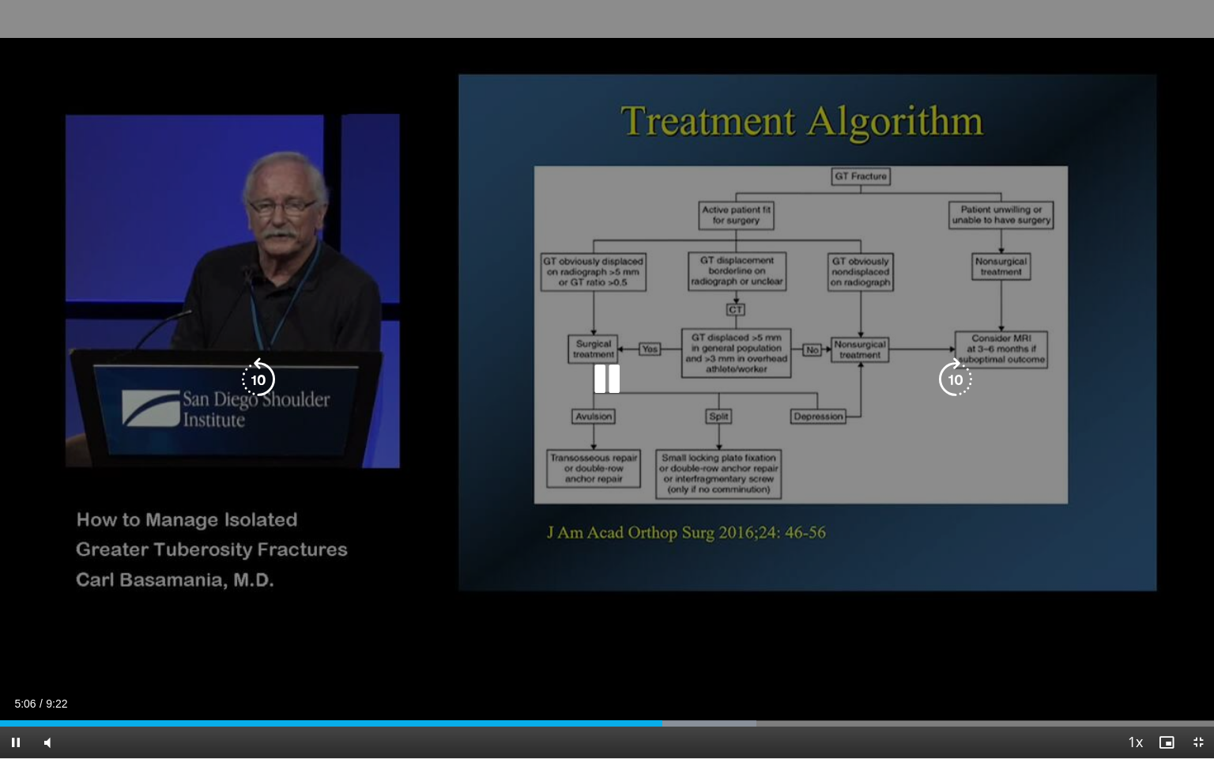
click at [487, 593] on div "10 seconds Tap to unmute" at bounding box center [607, 379] width 1214 height 758
click at [548, 635] on div "10 seconds Tap to unmute" at bounding box center [607, 379] width 1214 height 758
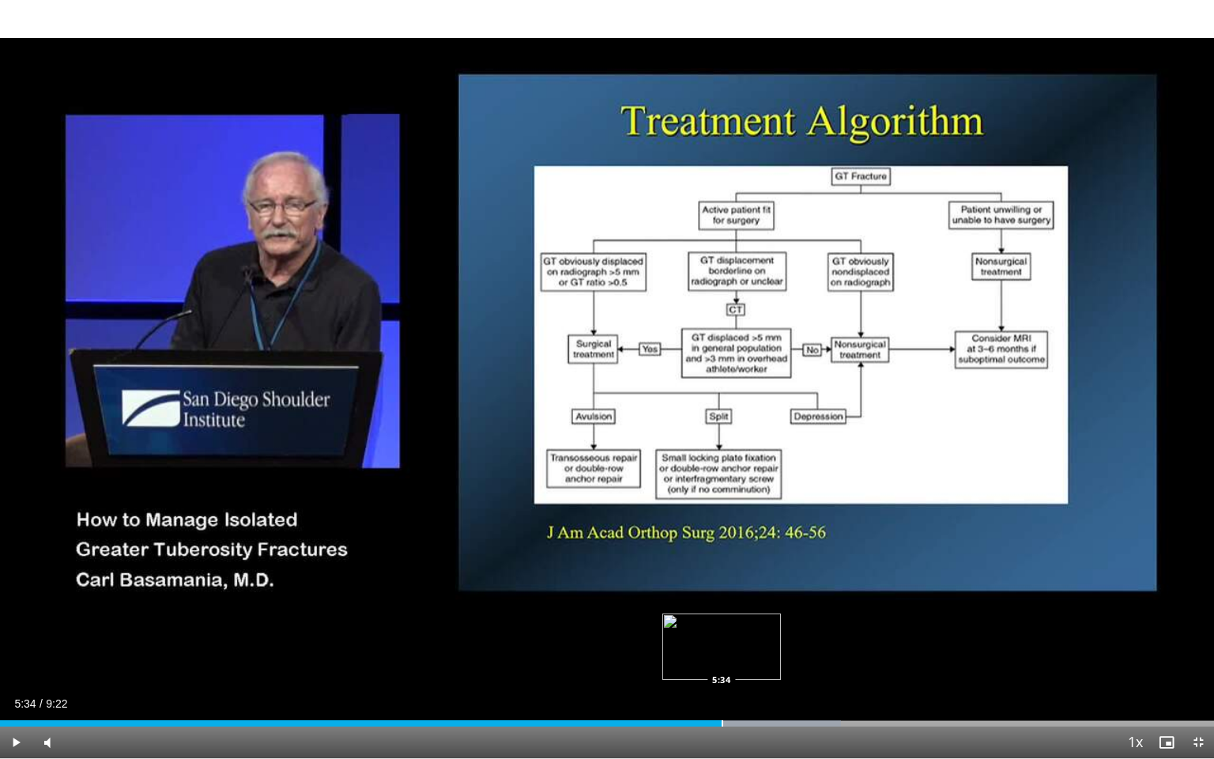
click at [722, 658] on div "Progress Bar" at bounding box center [723, 723] width 2 height 6
click at [757, 658] on div "Loaded : 69.42% 5:35 5:50" at bounding box center [607, 718] width 1214 height 15
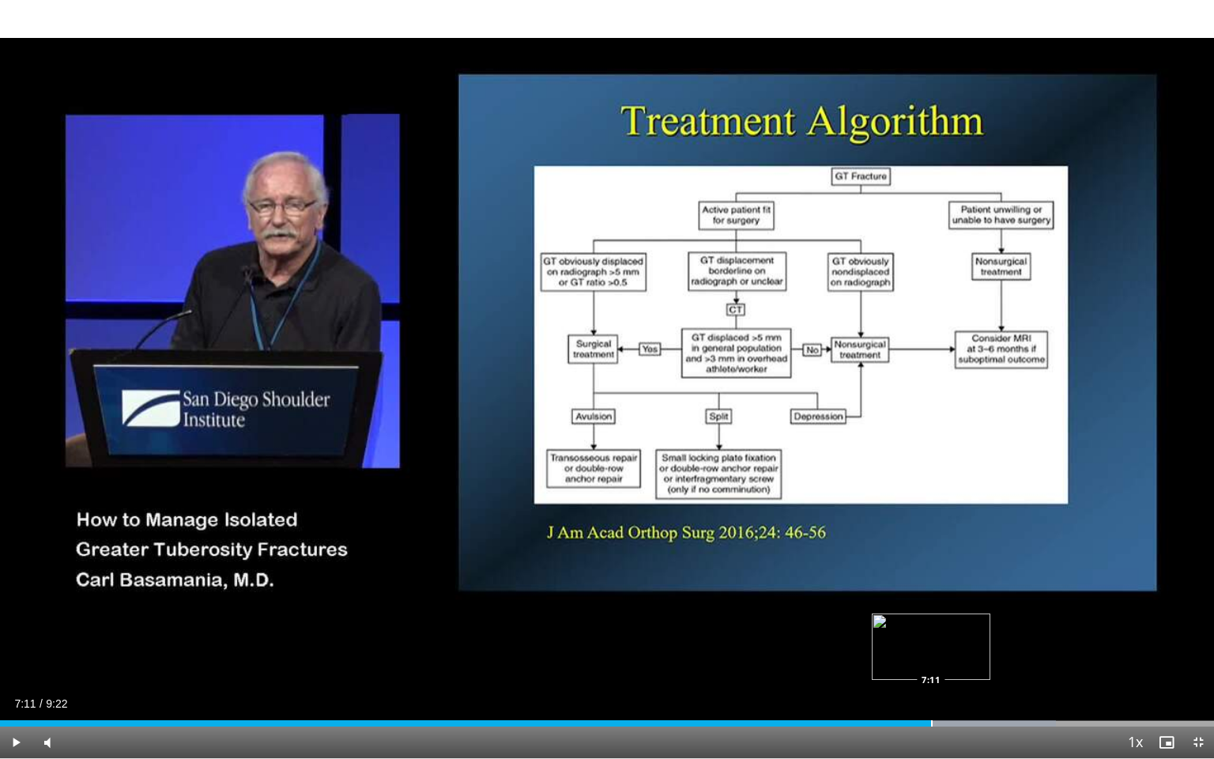
click at [931, 658] on div "Progress Bar" at bounding box center [932, 723] width 2 height 6
click at [961, 658] on div "Loaded : 87.22% 7:25 7:25" at bounding box center [607, 723] width 1214 height 6
click at [1013, 658] on div "Progress Bar" at bounding box center [1014, 723] width 2 height 6
click at [1051, 658] on div "Progress Bar" at bounding box center [1052, 723] width 2 height 6
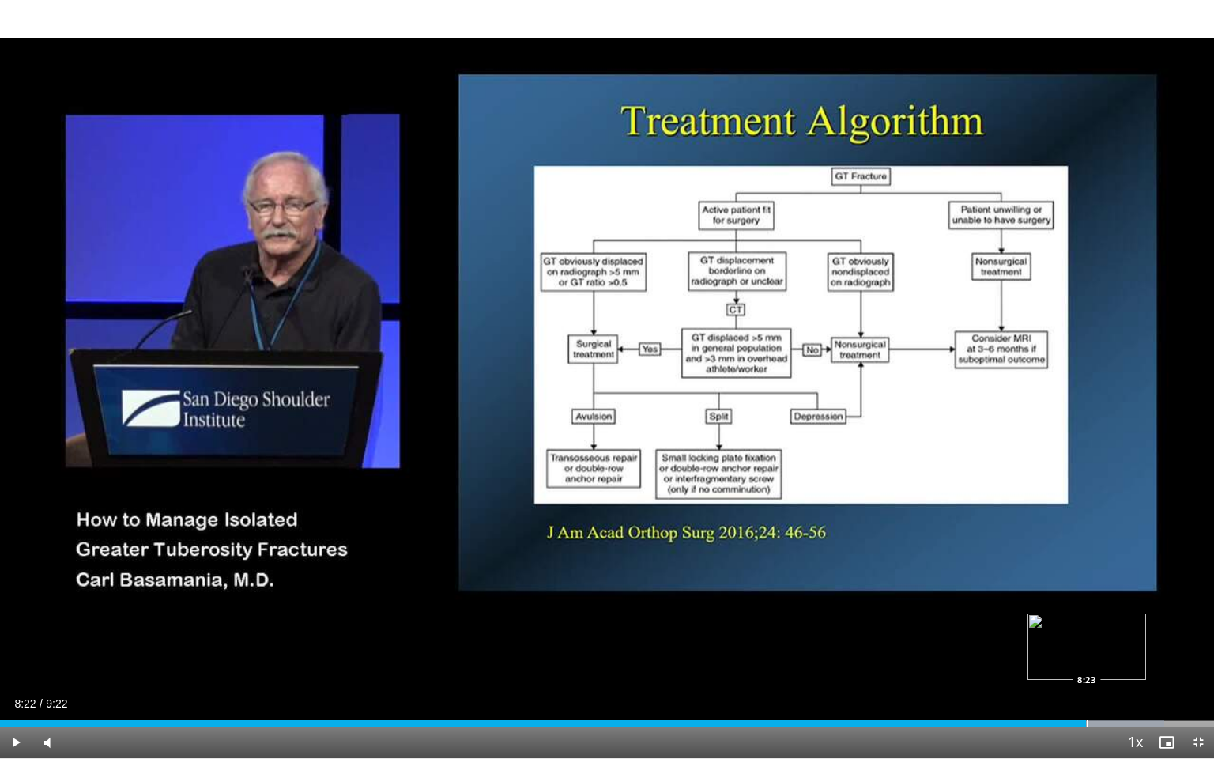
click at [1087, 658] on div "Progress Bar" at bounding box center [1088, 723] width 2 height 6
click at [1129, 658] on div "Loaded : 97.66% 8:24 8:43" at bounding box center [607, 723] width 1214 height 6
click at [1189, 658] on div "Progress Bar" at bounding box center [1190, 723] width 2 height 6
click at [1195, 658] on span "Video Player" at bounding box center [1198, 742] width 32 height 32
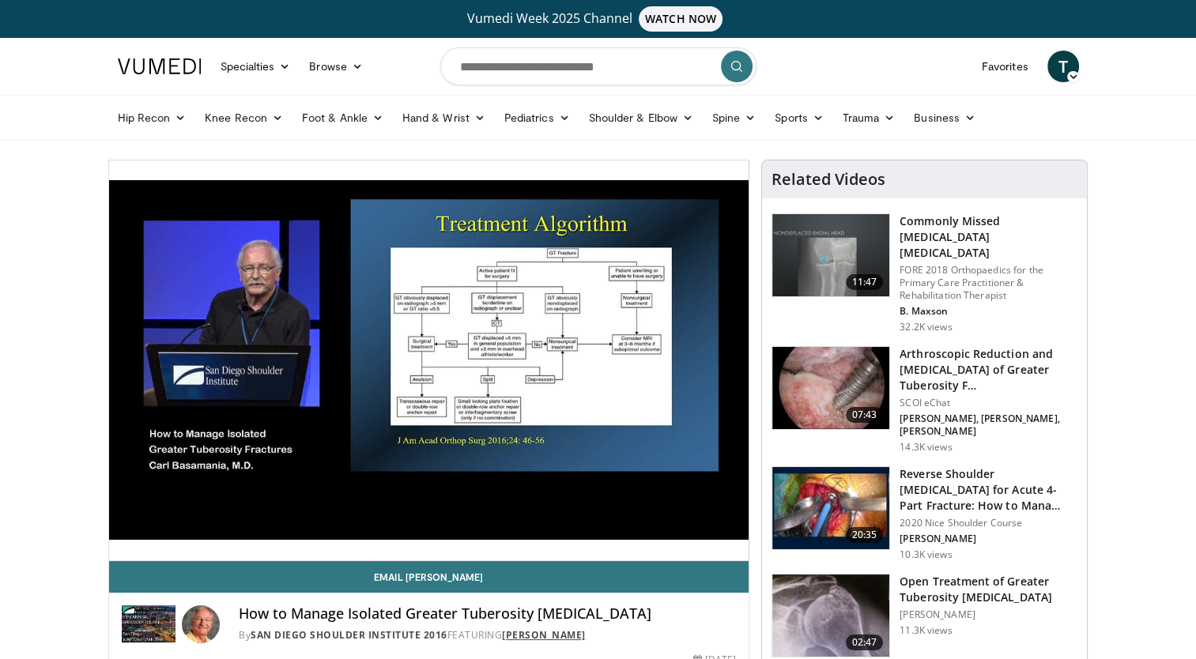
click at [565, 636] on link "Carl Basamania" at bounding box center [544, 634] width 84 height 13
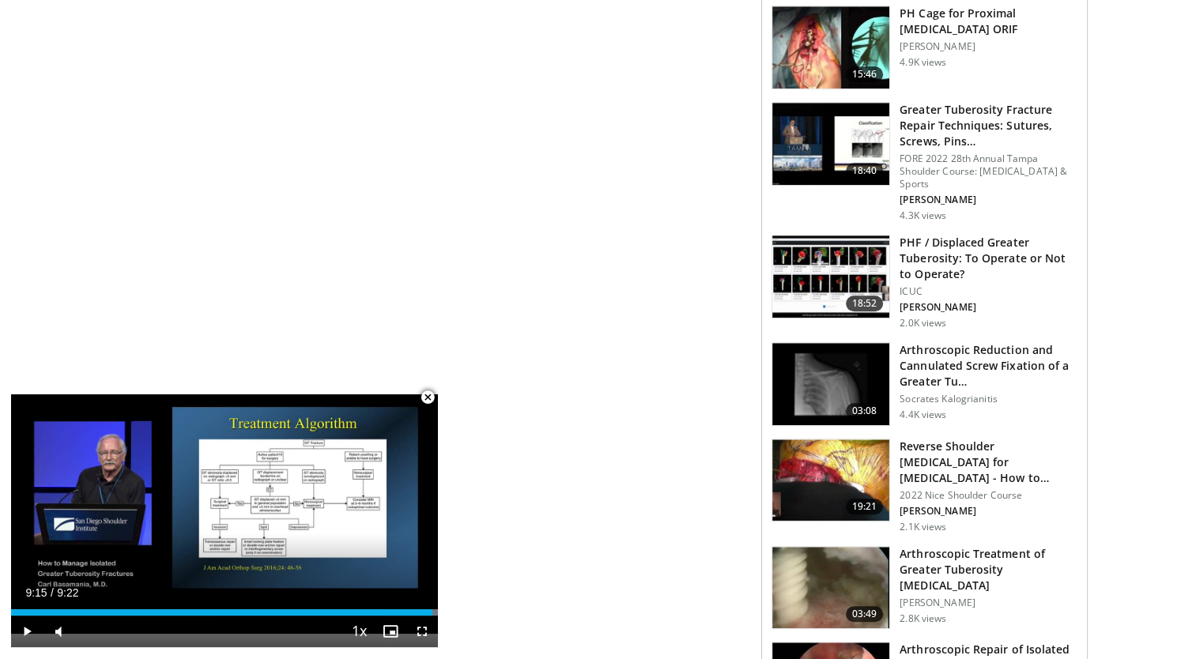
scroll to position [1729, 0]
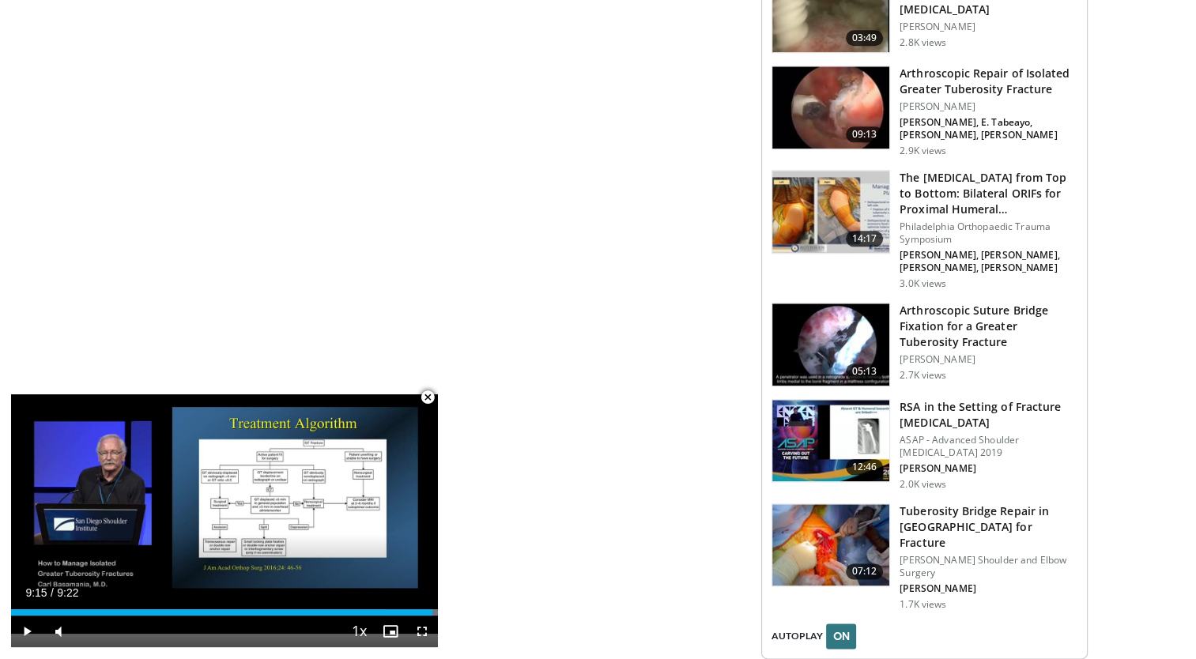
click at [977, 66] on h3 "Arthroscopic Repair of Isolated Greater Tuberosity Fracture" at bounding box center [989, 82] width 178 height 32
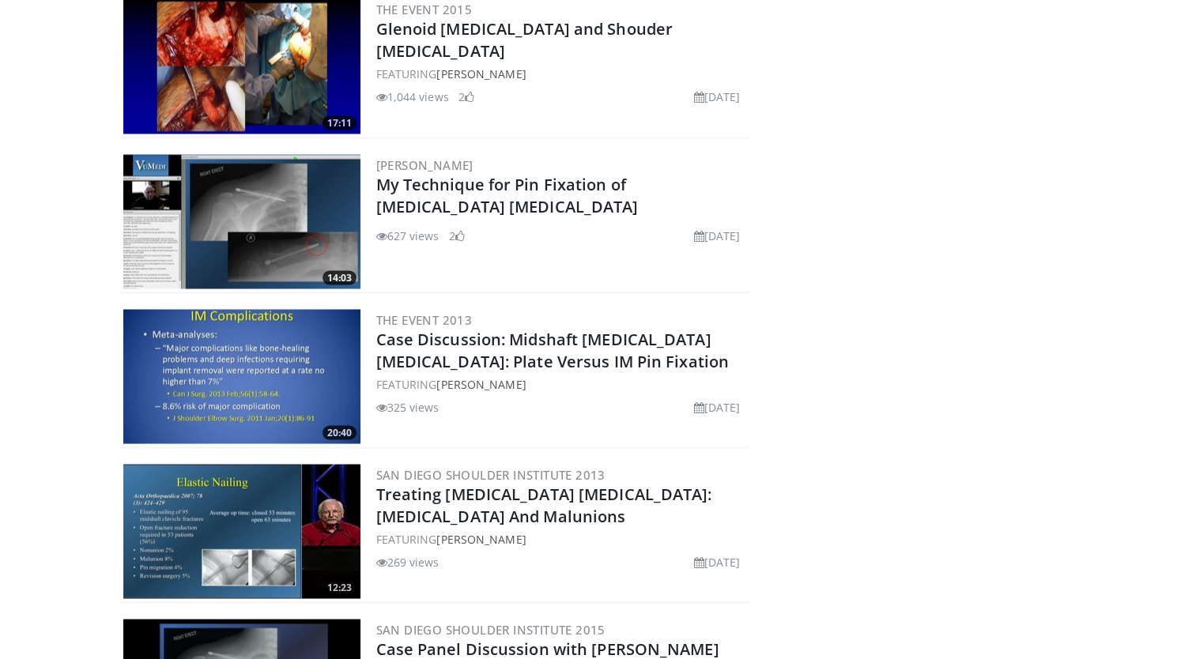
scroll to position [3143, 0]
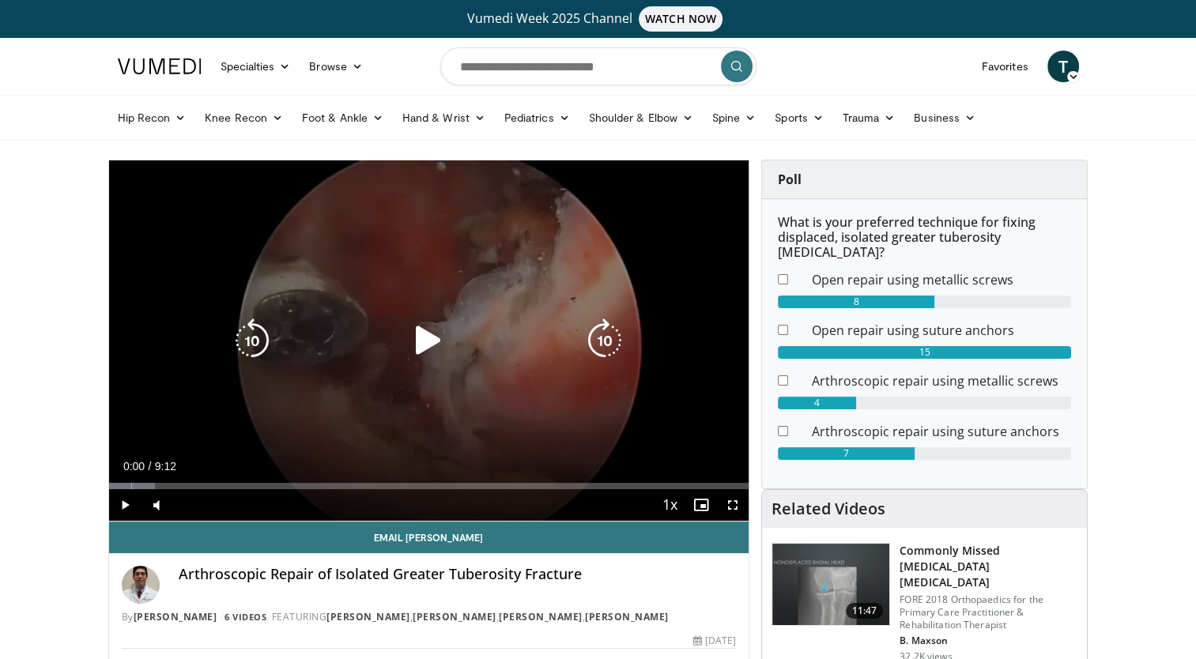
click at [426, 343] on icon "Video Player" at bounding box center [428, 341] width 44 height 44
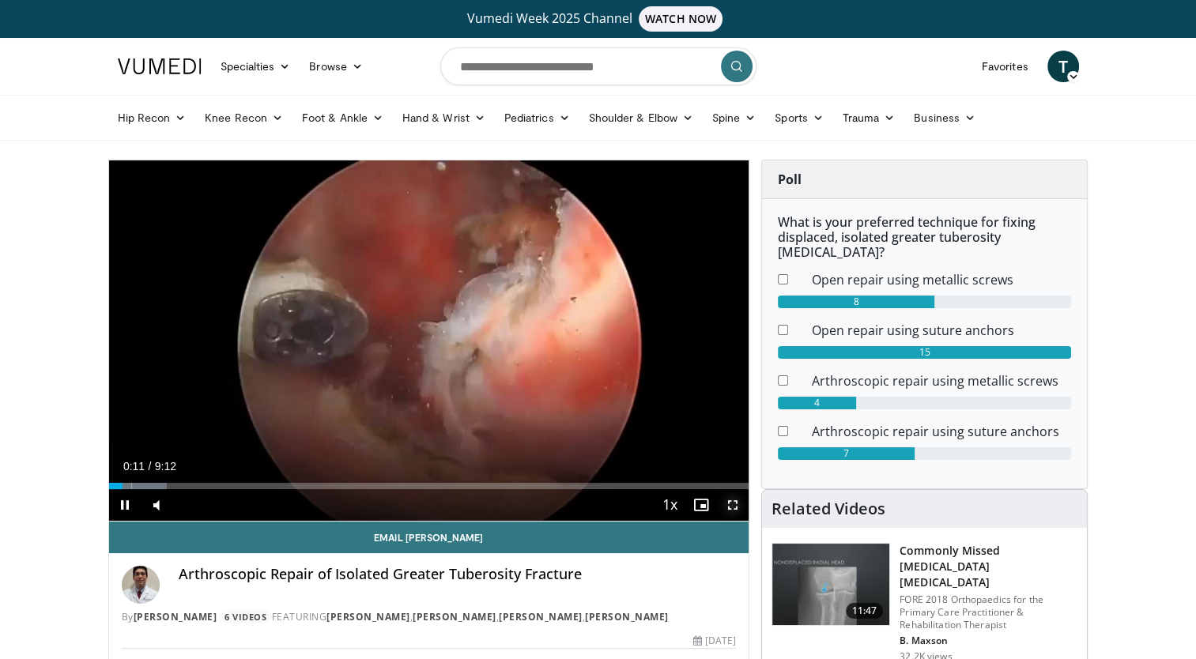
click at [730, 502] on span "Video Player" at bounding box center [733, 505] width 32 height 32
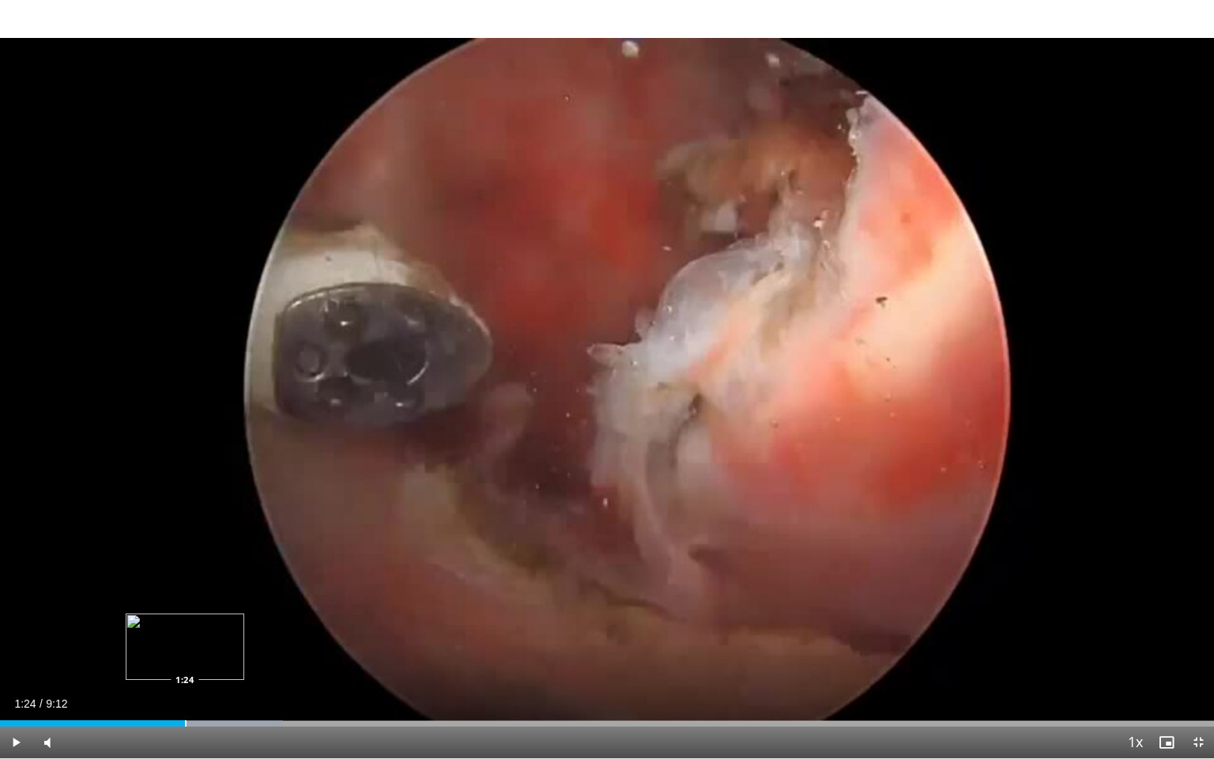
click at [185, 658] on div "Progress Bar" at bounding box center [186, 723] width 2 height 6
click at [240, 658] on div "Progress Bar" at bounding box center [241, 723] width 2 height 6
click at [291, 658] on div "Progress Bar" at bounding box center [291, 723] width 2 height 6
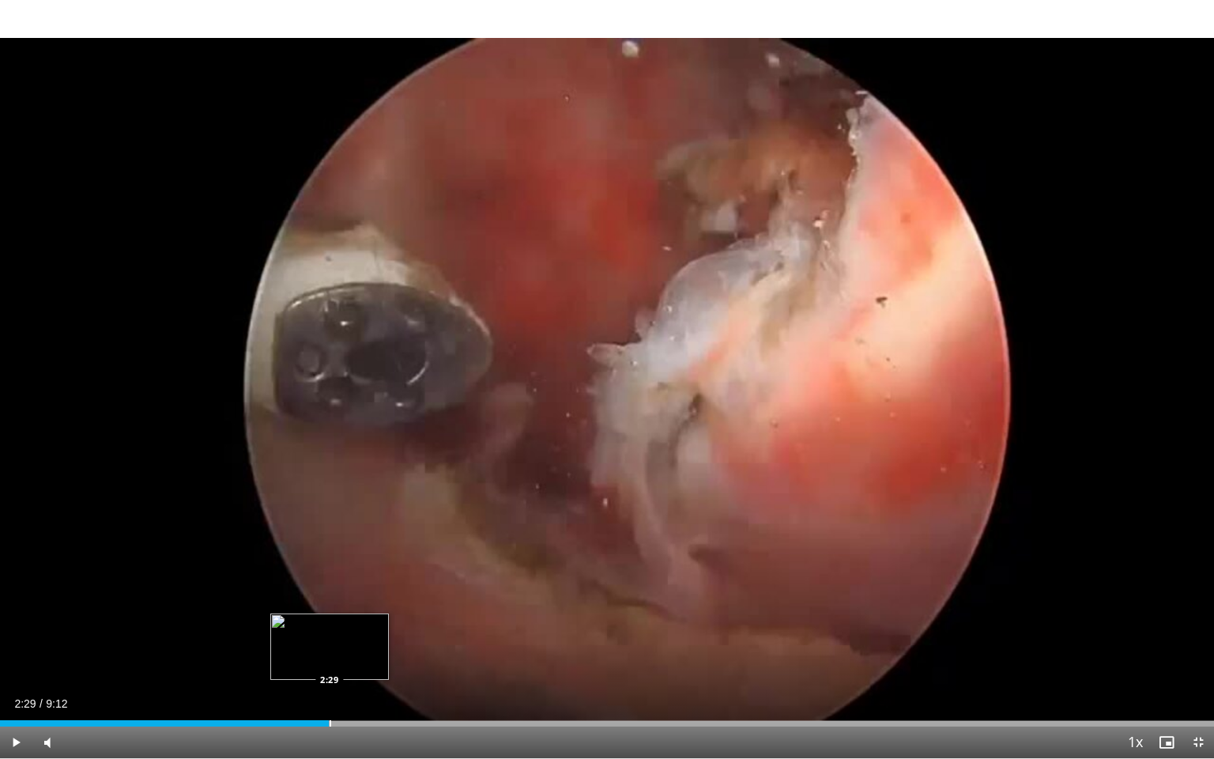
click at [329, 658] on div "Progress Bar" at bounding box center [283, 723] width 92 height 6
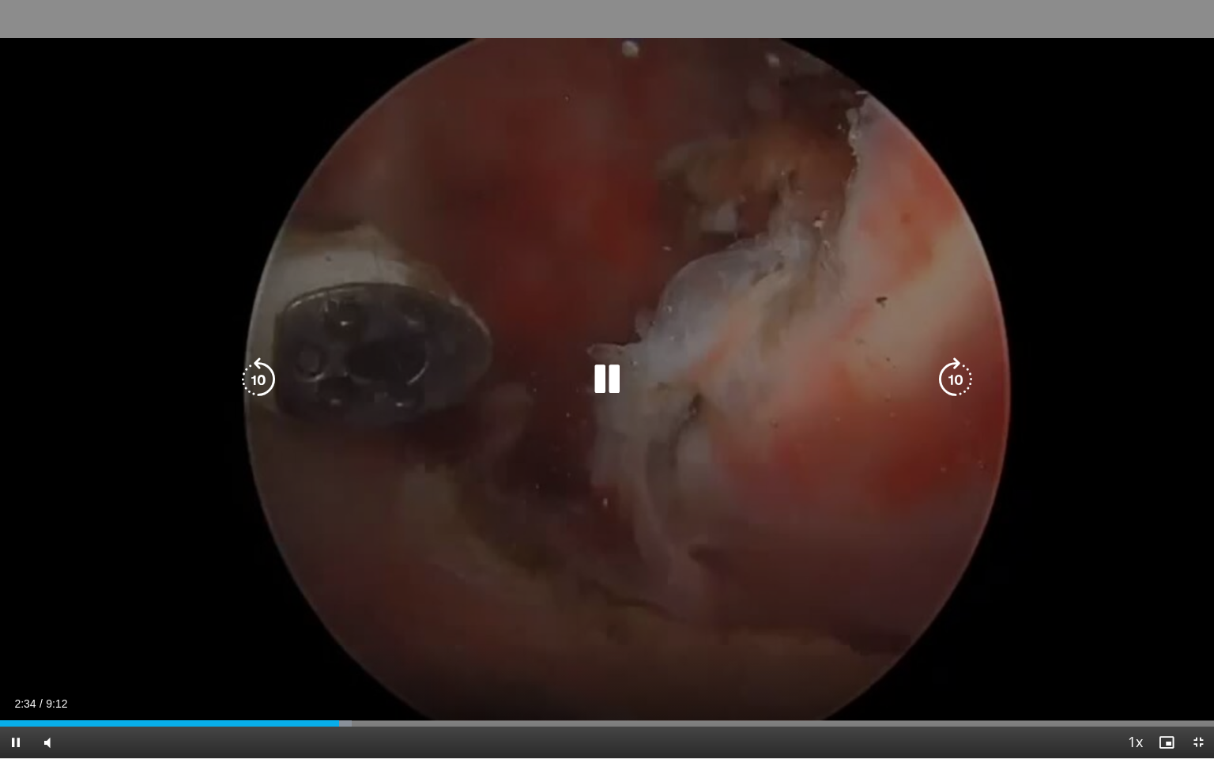
click at [545, 603] on div "10 seconds Tap to unmute" at bounding box center [607, 379] width 1214 height 758
click at [585, 495] on div "10 seconds Tap to unmute" at bounding box center [607, 379] width 1214 height 758
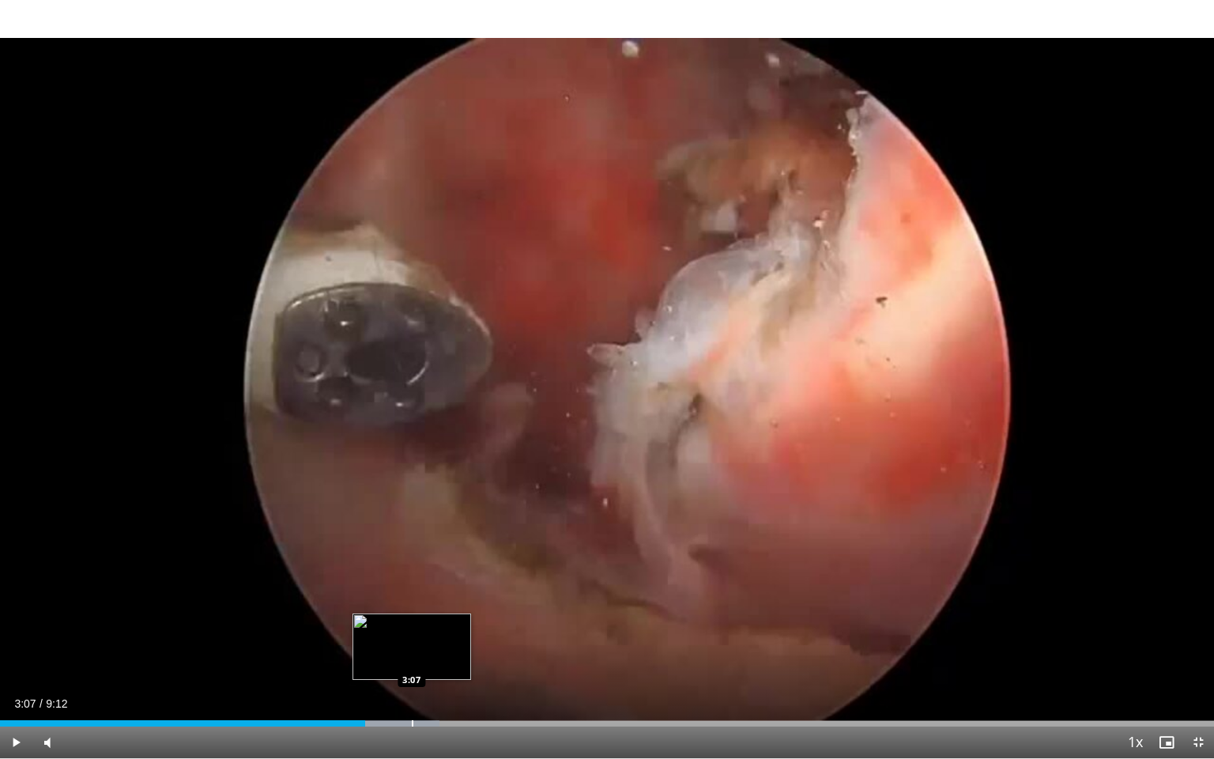
click at [411, 658] on div "Loaded : 36.19% 3:07 3:07" at bounding box center [607, 718] width 1214 height 15
click at [1195, 658] on span "Video Player" at bounding box center [1198, 742] width 32 height 32
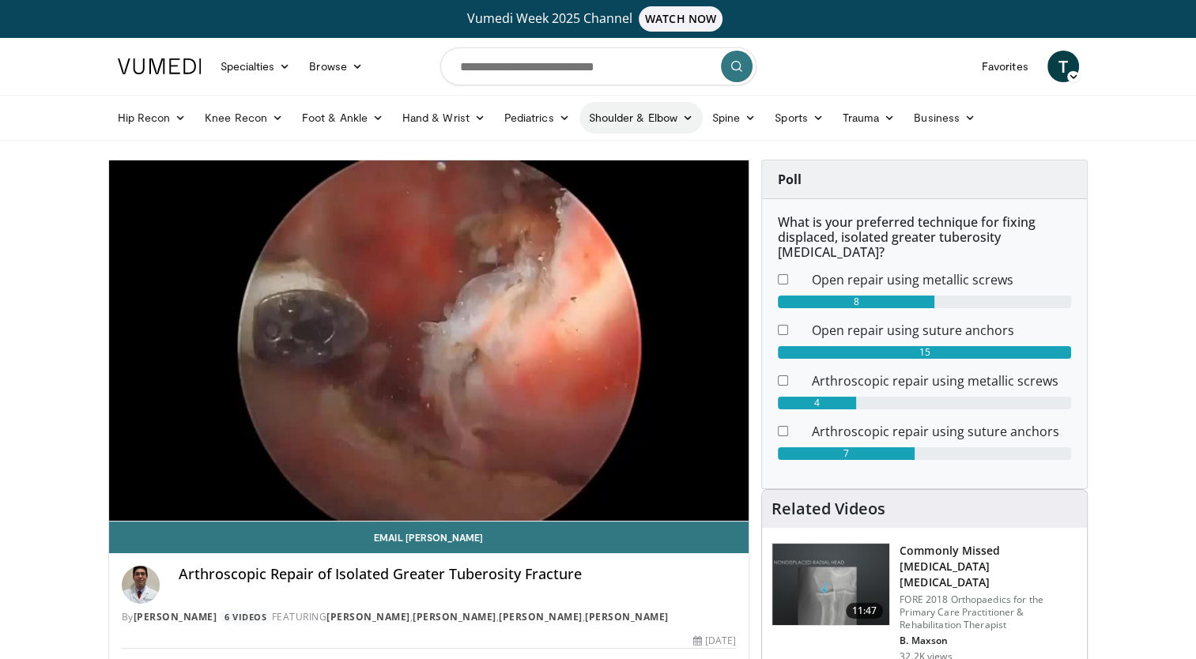
click at [616, 119] on link "Shoulder & Elbow" at bounding box center [640, 118] width 123 height 32
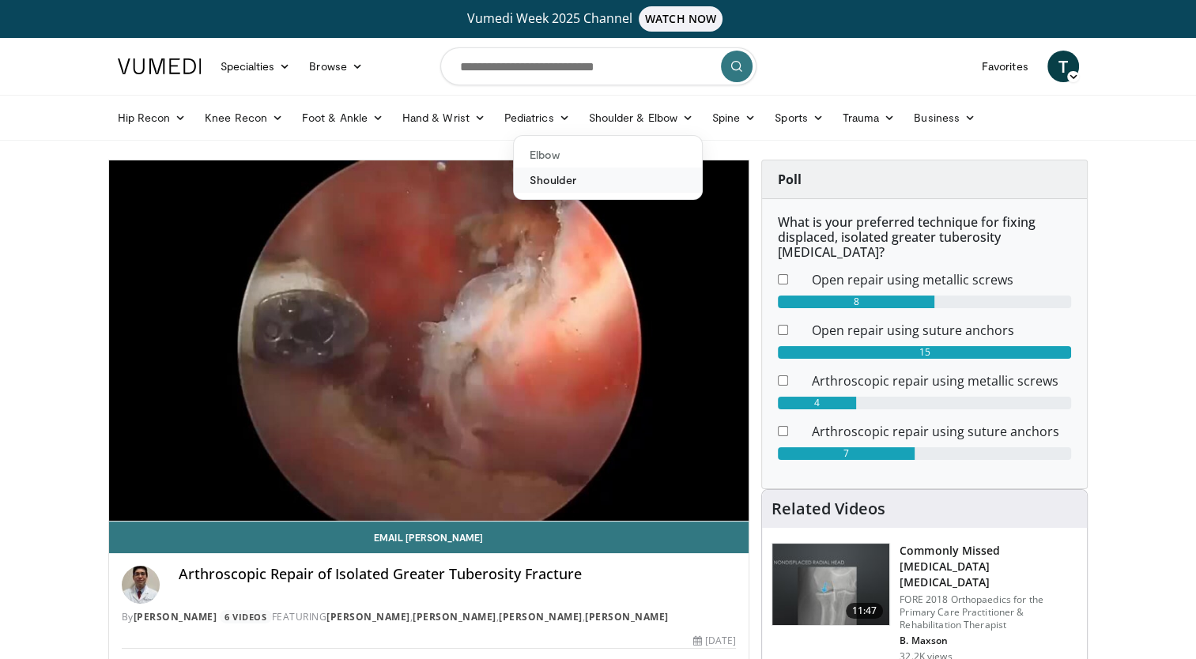
click at [541, 182] on link "Shoulder" at bounding box center [608, 180] width 188 height 25
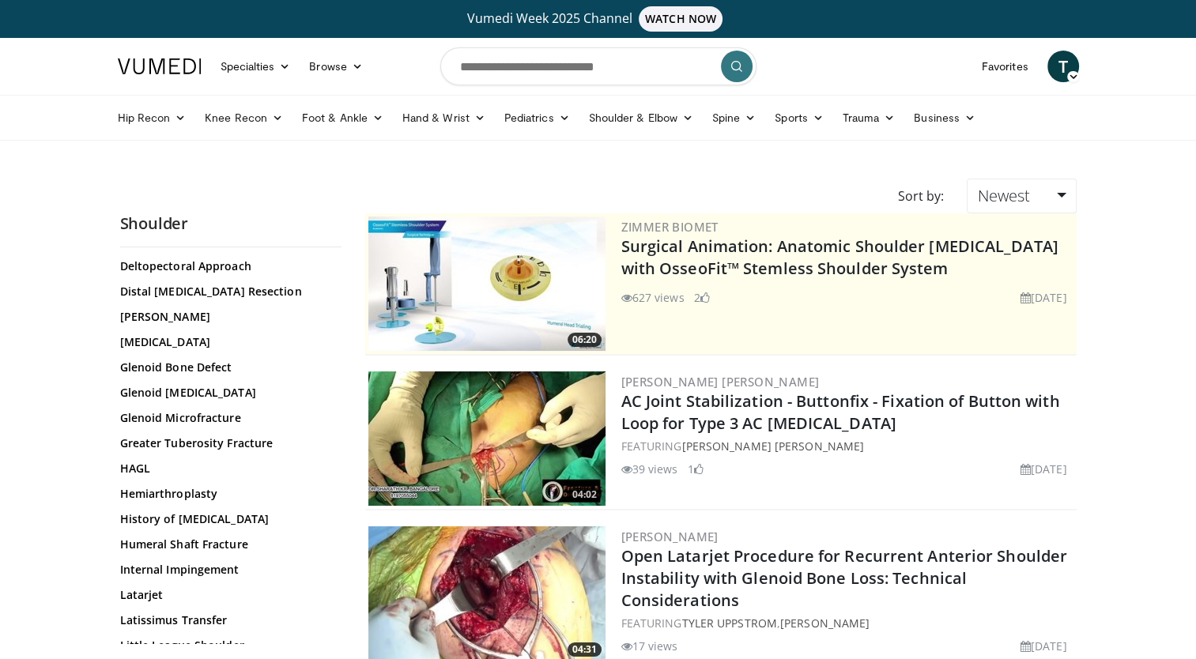
scroll to position [1009, 0]
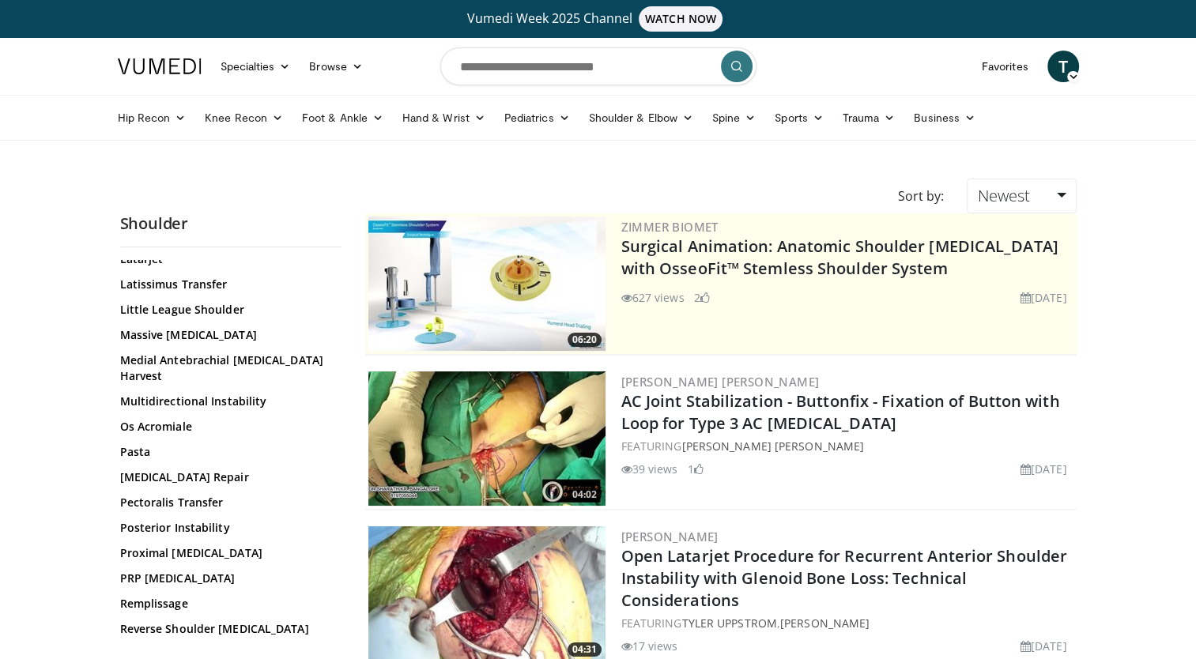
click at [341, 541] on div "All Topics: 3D Planning for Shoulder [MEDICAL_DATA] 3D Printing - Shoulder AC J…" at bounding box center [230, 452] width 221 height 384
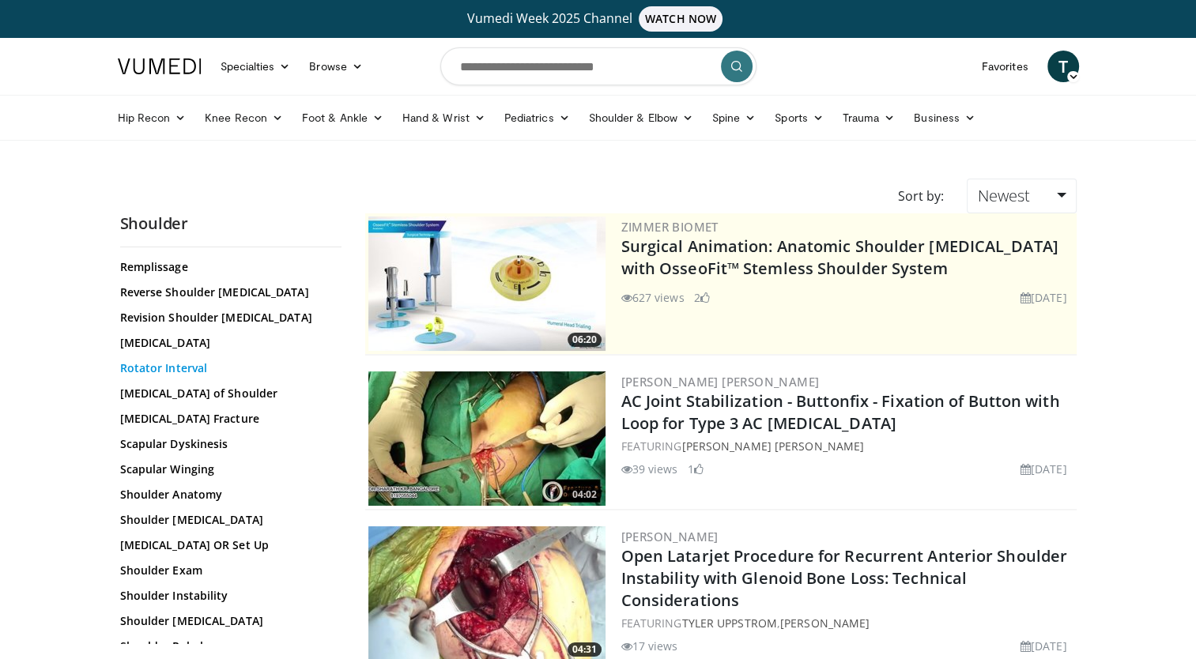
click at [209, 360] on link "Rotator Interval" at bounding box center [226, 368] width 213 height 16
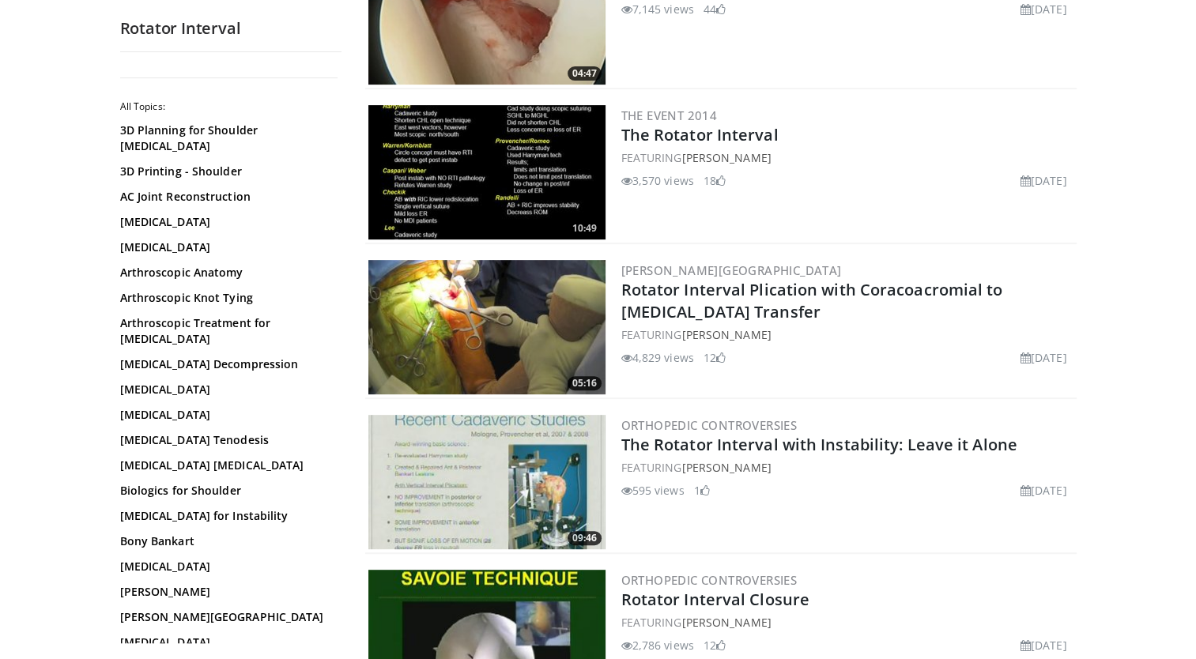
scroll to position [946, 0]
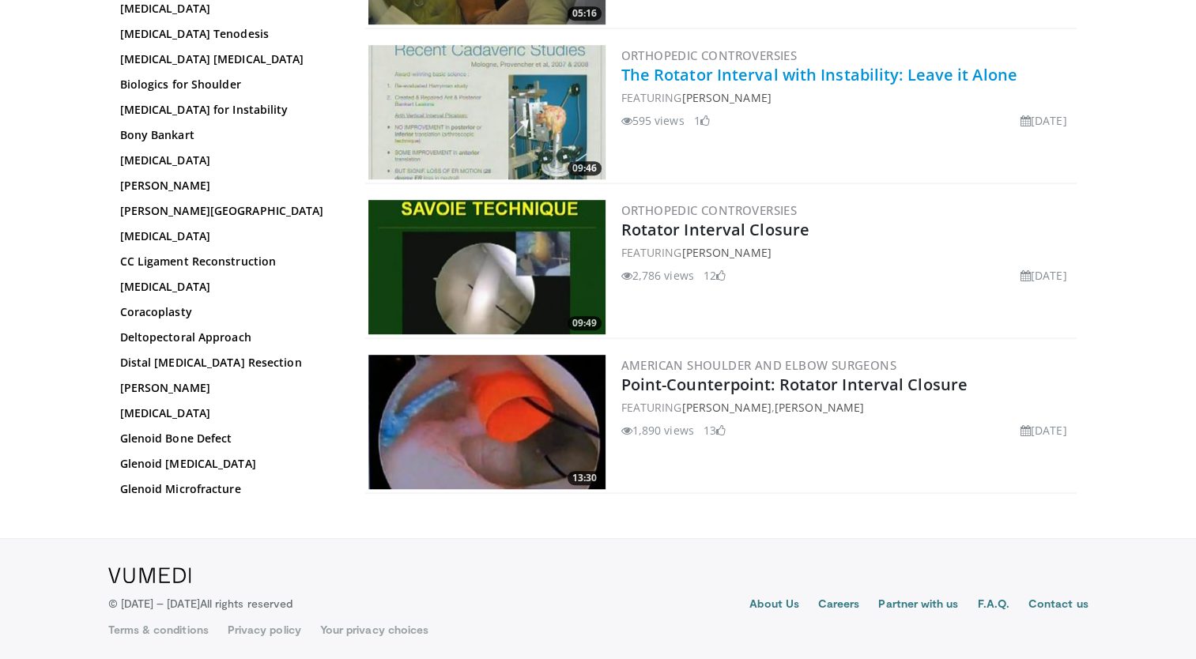
click at [657, 68] on link "The Rotator Interval with Instability: Leave it Alone" at bounding box center [819, 74] width 396 height 21
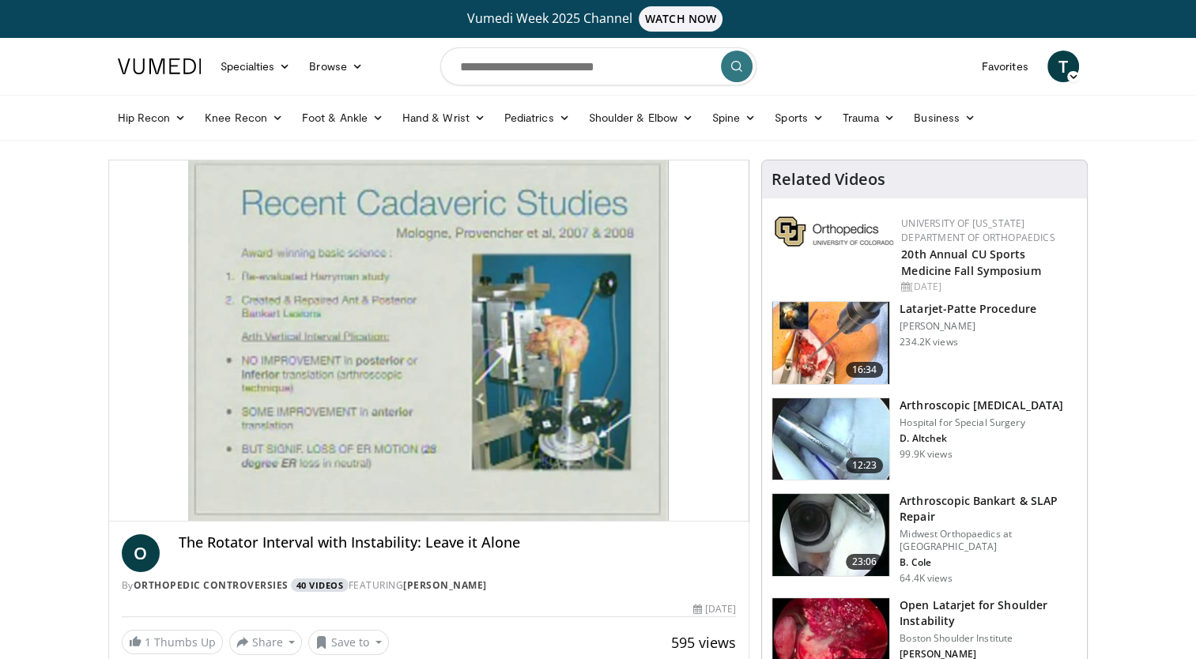
click at [322, 587] on link "40 Videos" at bounding box center [320, 585] width 58 height 13
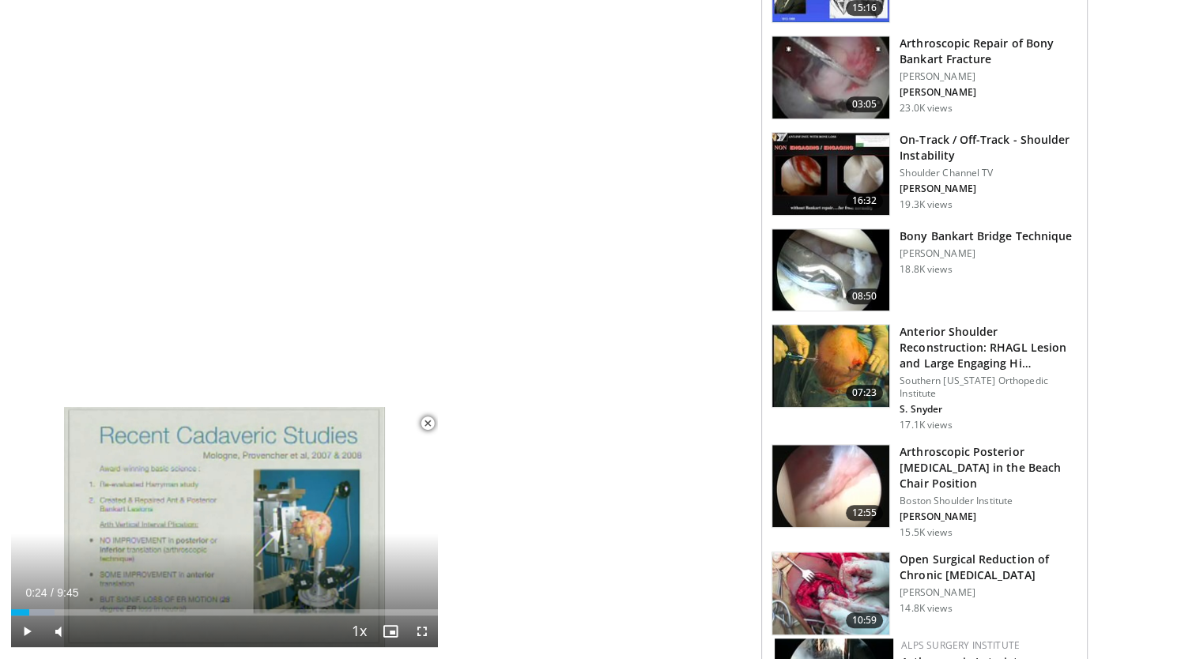
scroll to position [576, 0]
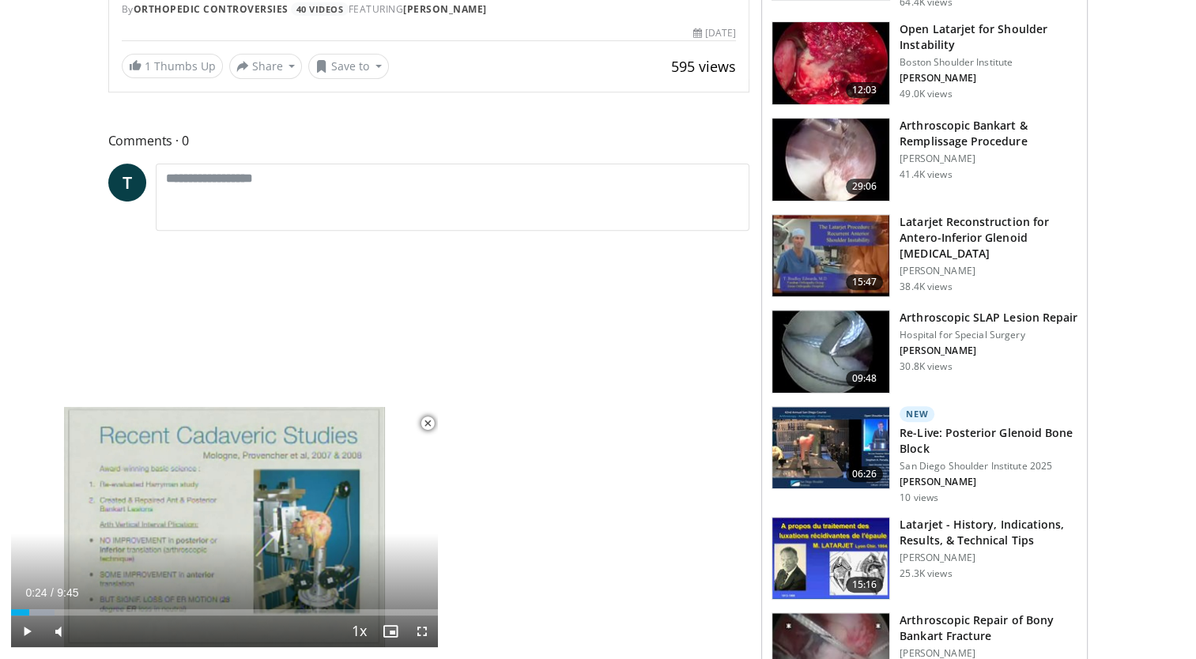
click at [915, 223] on h3 "Latarjet Reconstruction for Antero-Inferior Glenoid Bone Loss" at bounding box center [989, 237] width 178 height 47
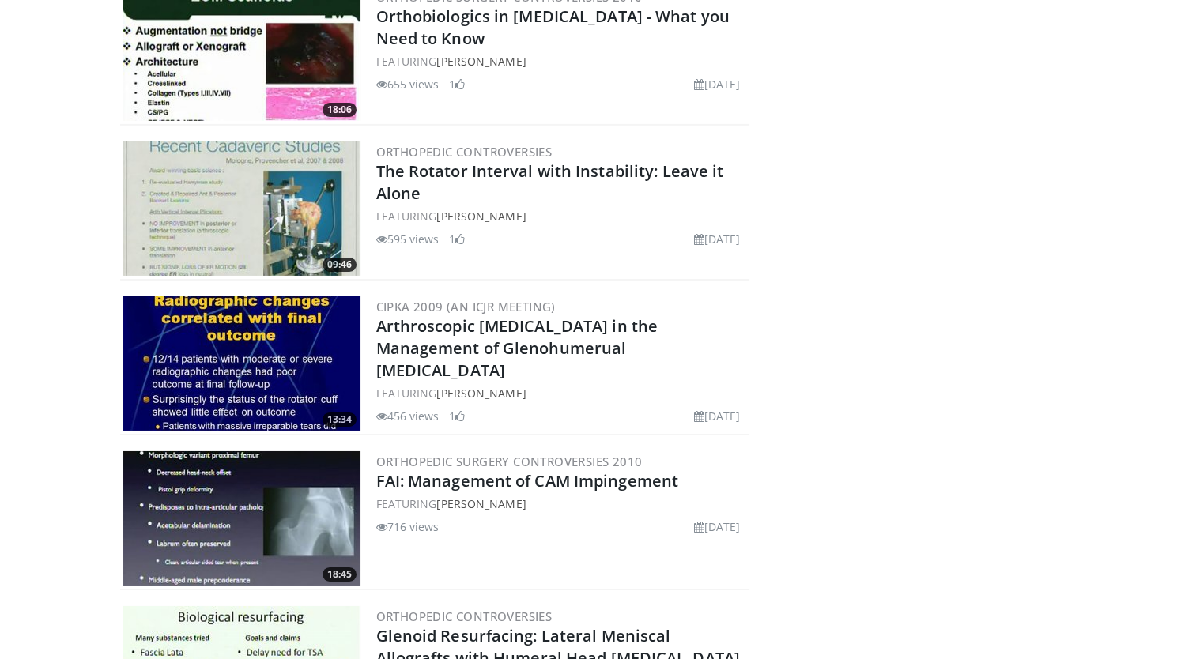
scroll to position [5072, 0]
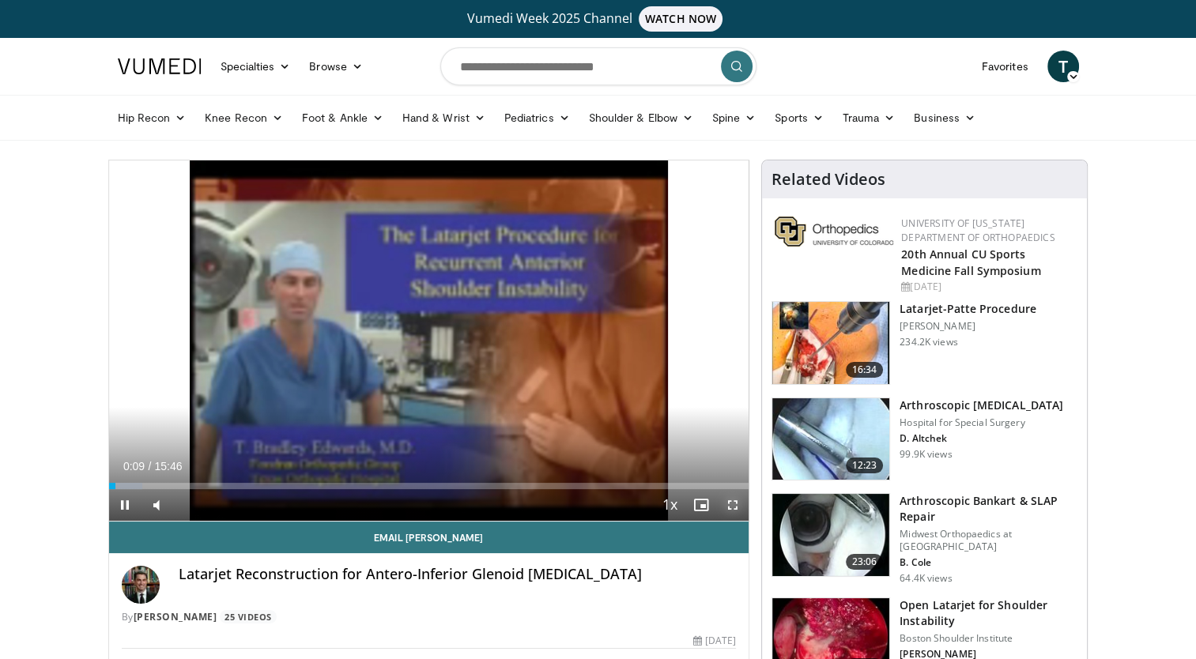
click at [731, 501] on span "Video Player" at bounding box center [733, 505] width 32 height 32
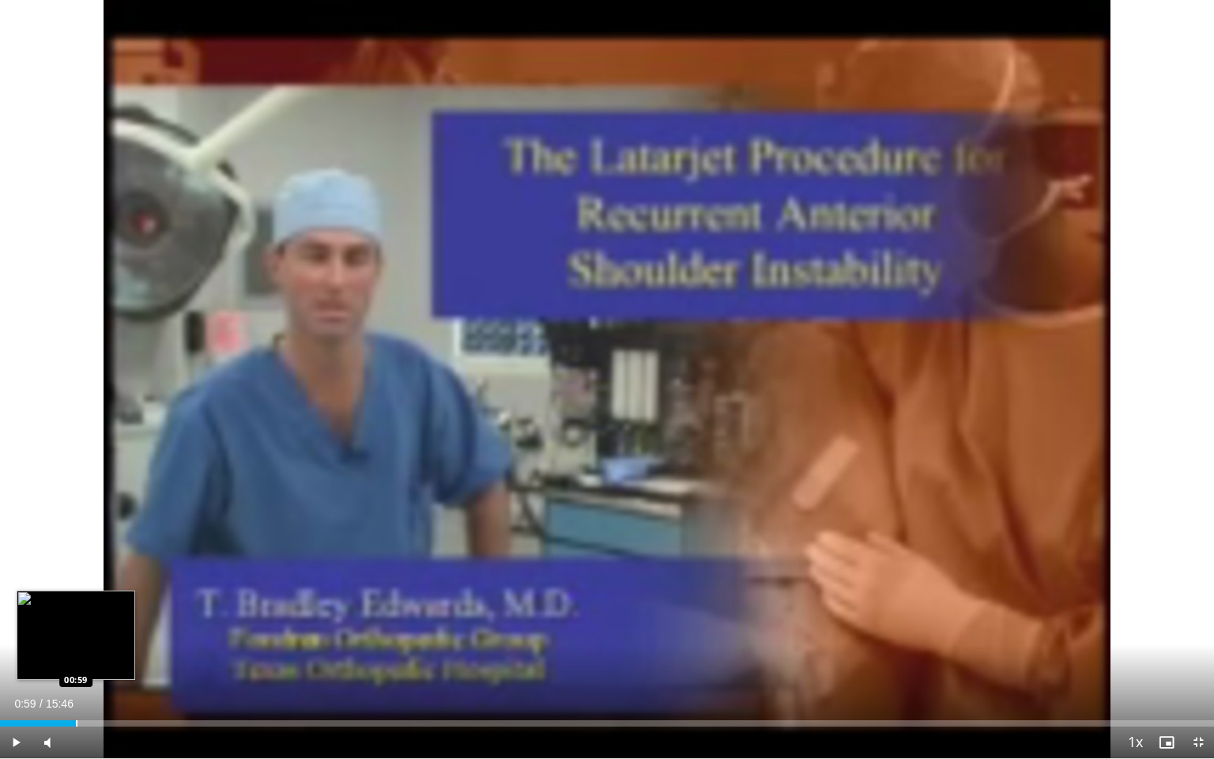
click at [76, 658] on div "Loaded : 6.29% 00:59 00:59" at bounding box center [607, 718] width 1214 height 15
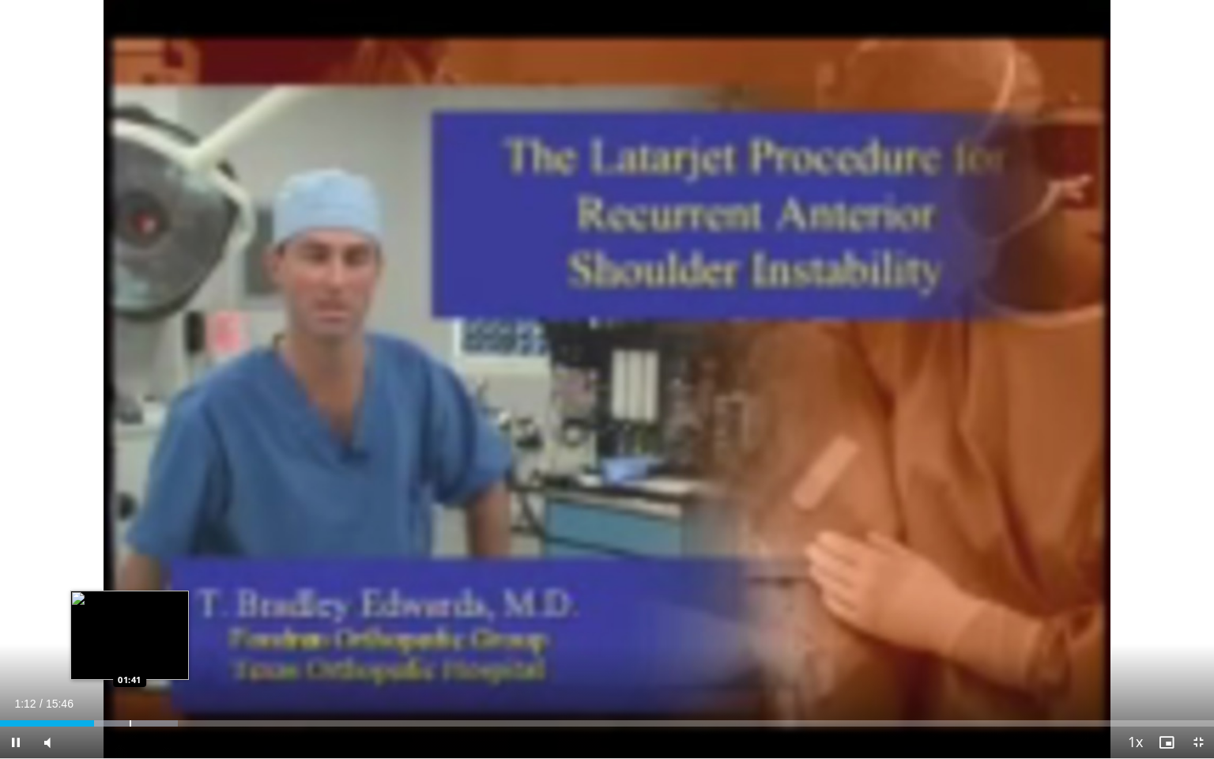
click at [128, 658] on div "Loaded : 14.68% 01:13 01:41" at bounding box center [607, 723] width 1214 height 6
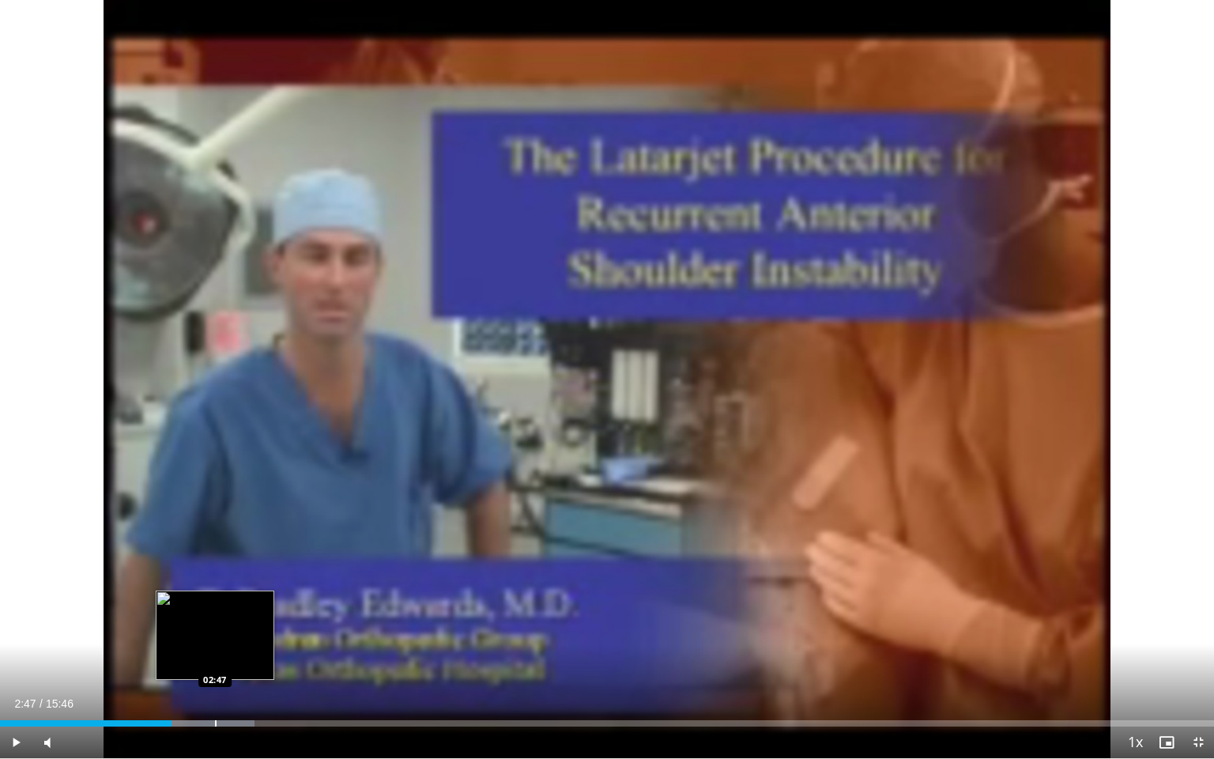
click at [215, 658] on div "Loaded : 20.97% 02:13 02:47" at bounding box center [607, 718] width 1214 height 15
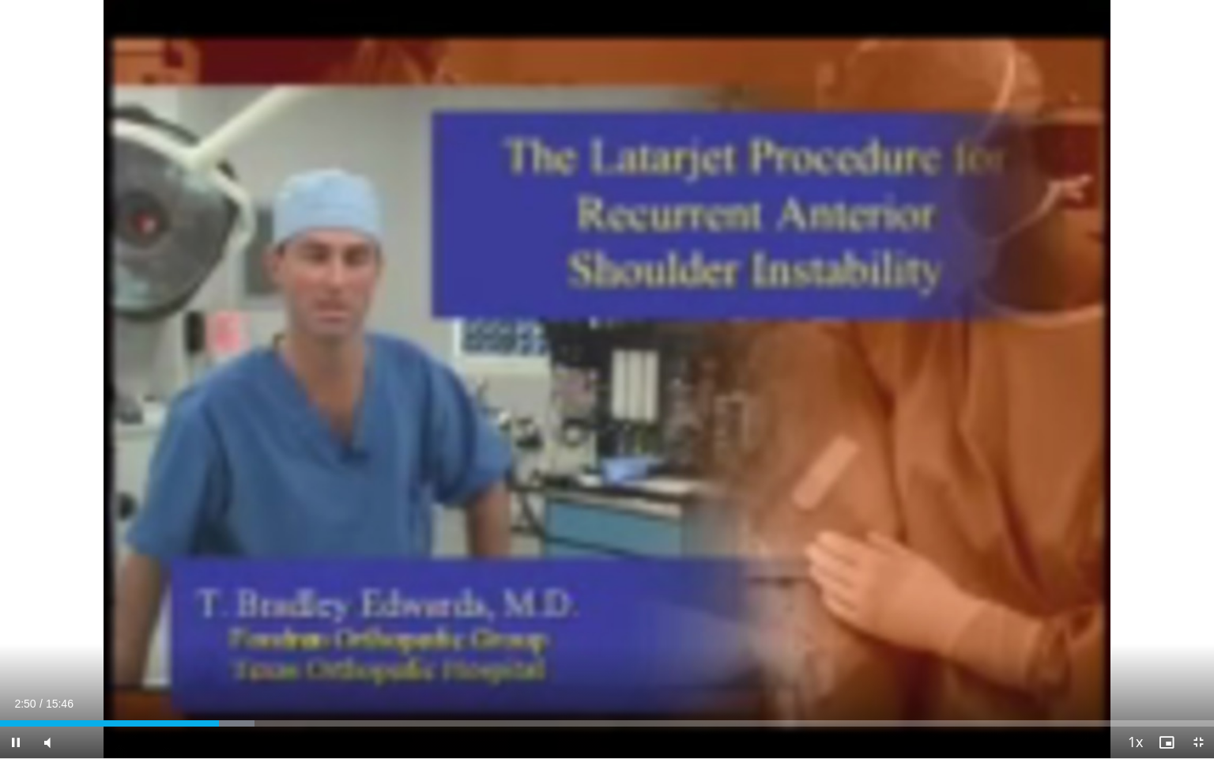
click at [250, 658] on div "Current Time 2:50 / Duration 15:46 Pause Skip Backward Skip Forward Mute Loaded…" at bounding box center [607, 742] width 1214 height 32
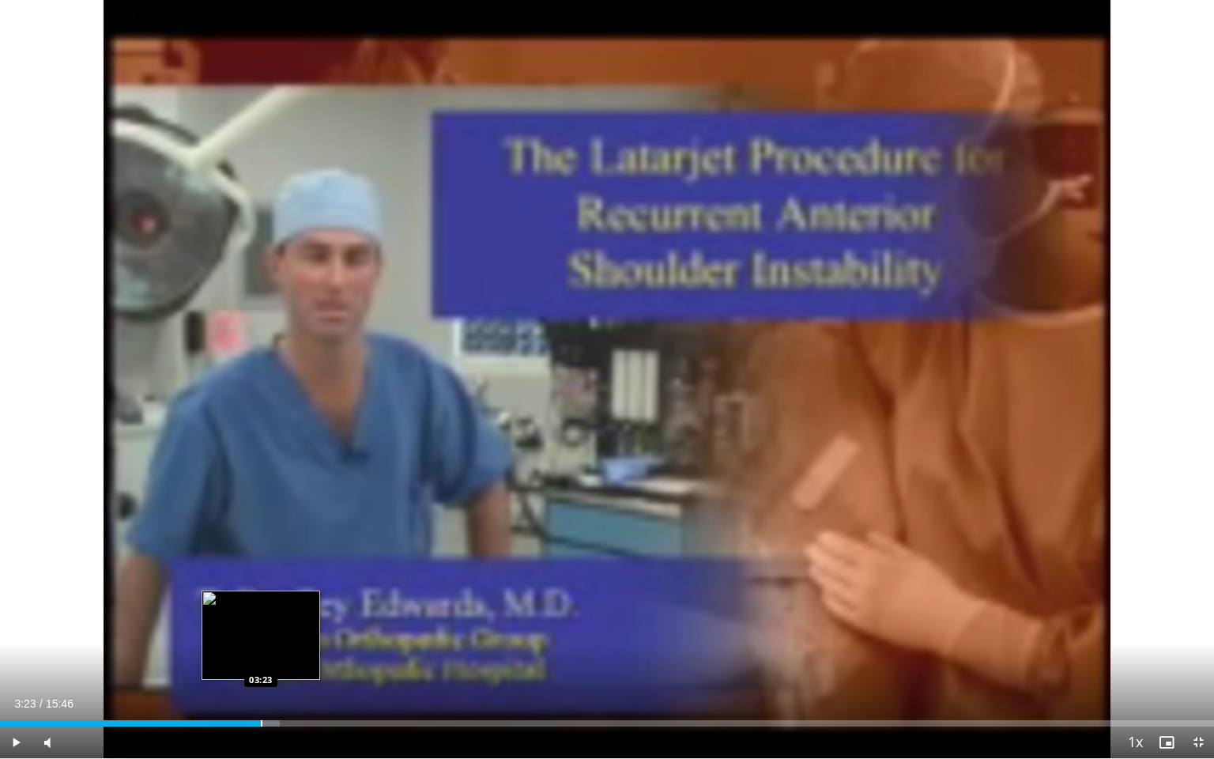
click at [261, 658] on div "Progress Bar" at bounding box center [262, 723] width 2 height 6
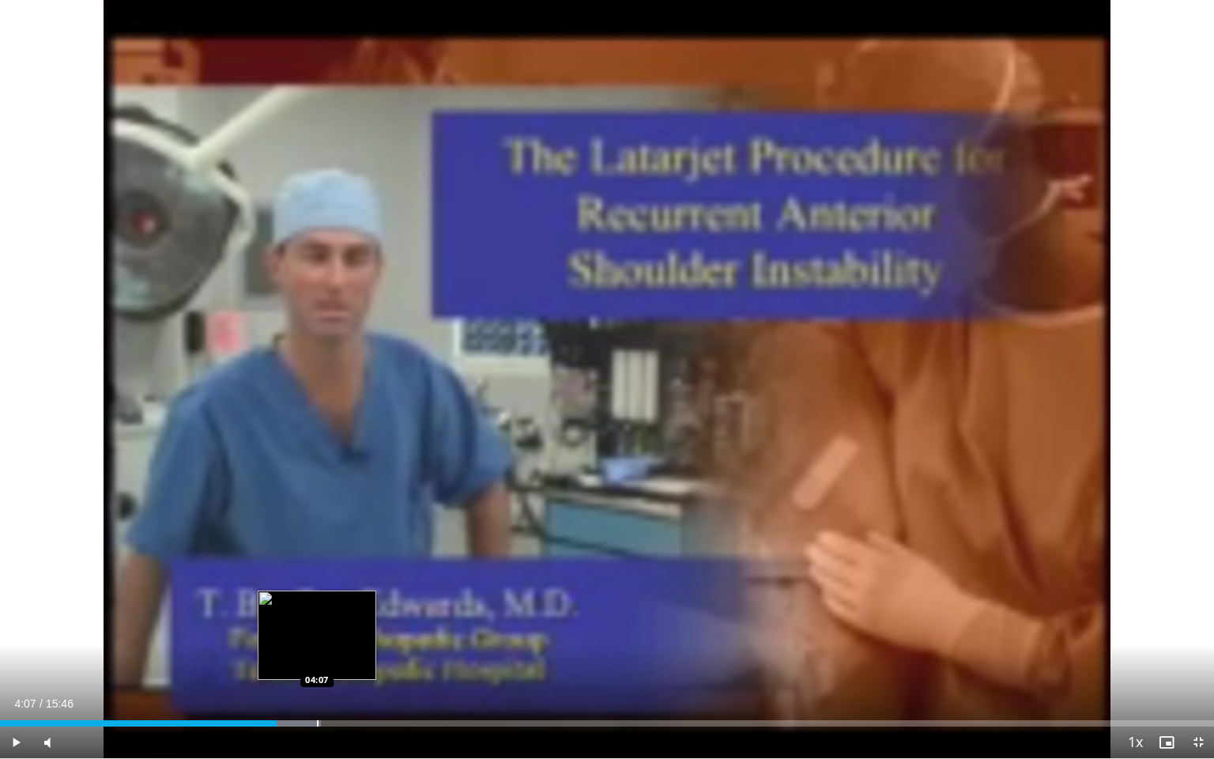
click at [317, 658] on div "Progress Bar" at bounding box center [318, 723] width 2 height 6
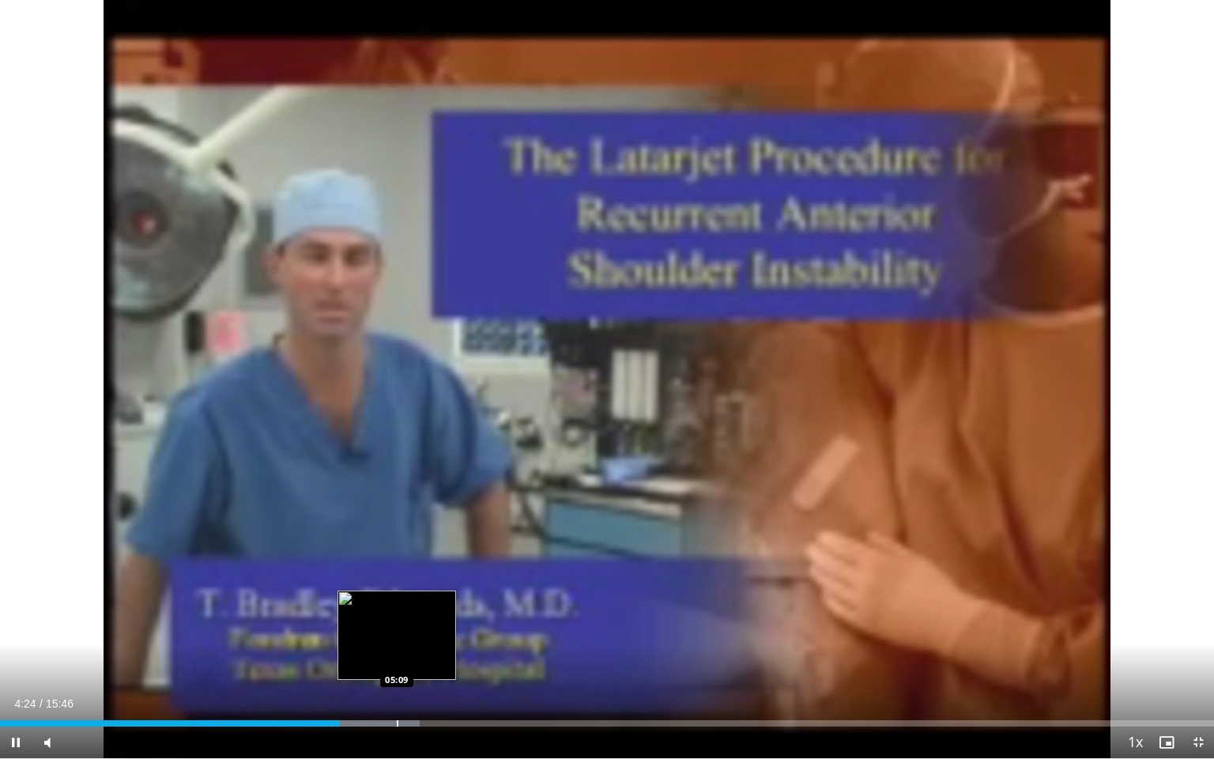
click at [397, 658] on div "Progress Bar" at bounding box center [398, 723] width 2 height 6
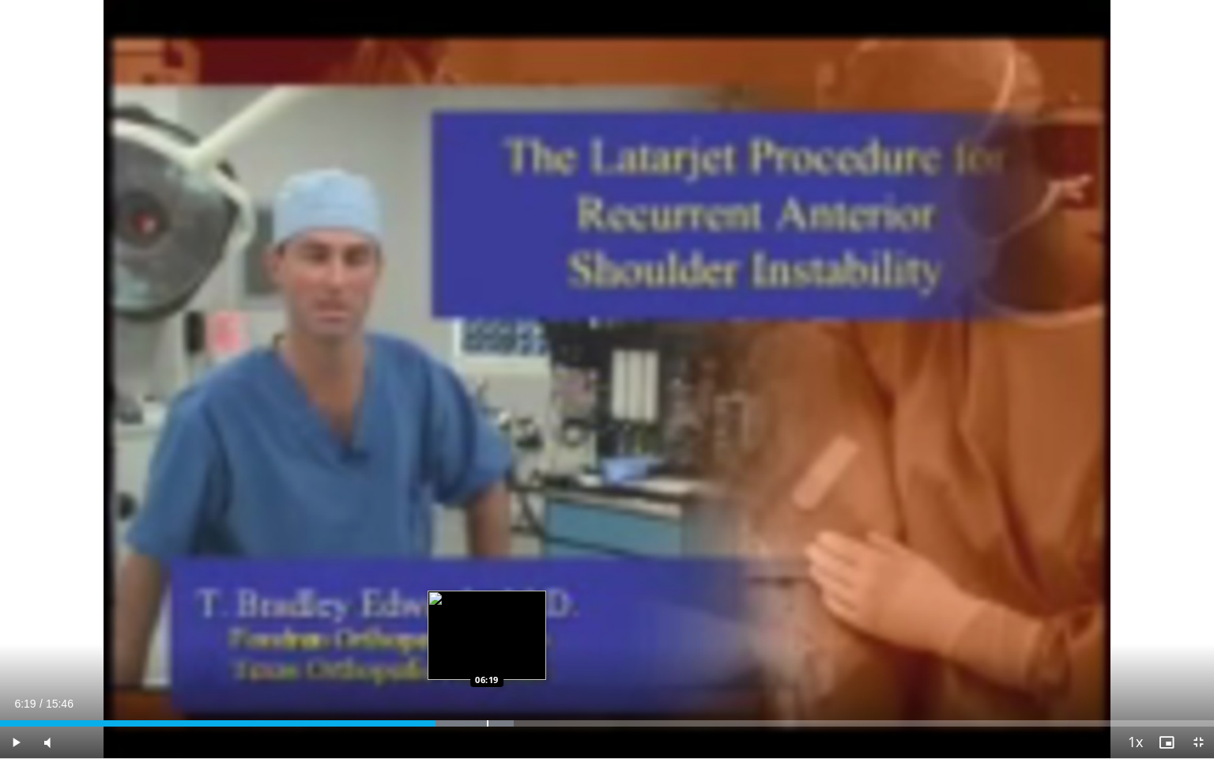
click at [487, 658] on div "Loaded : 42.32% 05:39 06:19" at bounding box center [607, 718] width 1214 height 15
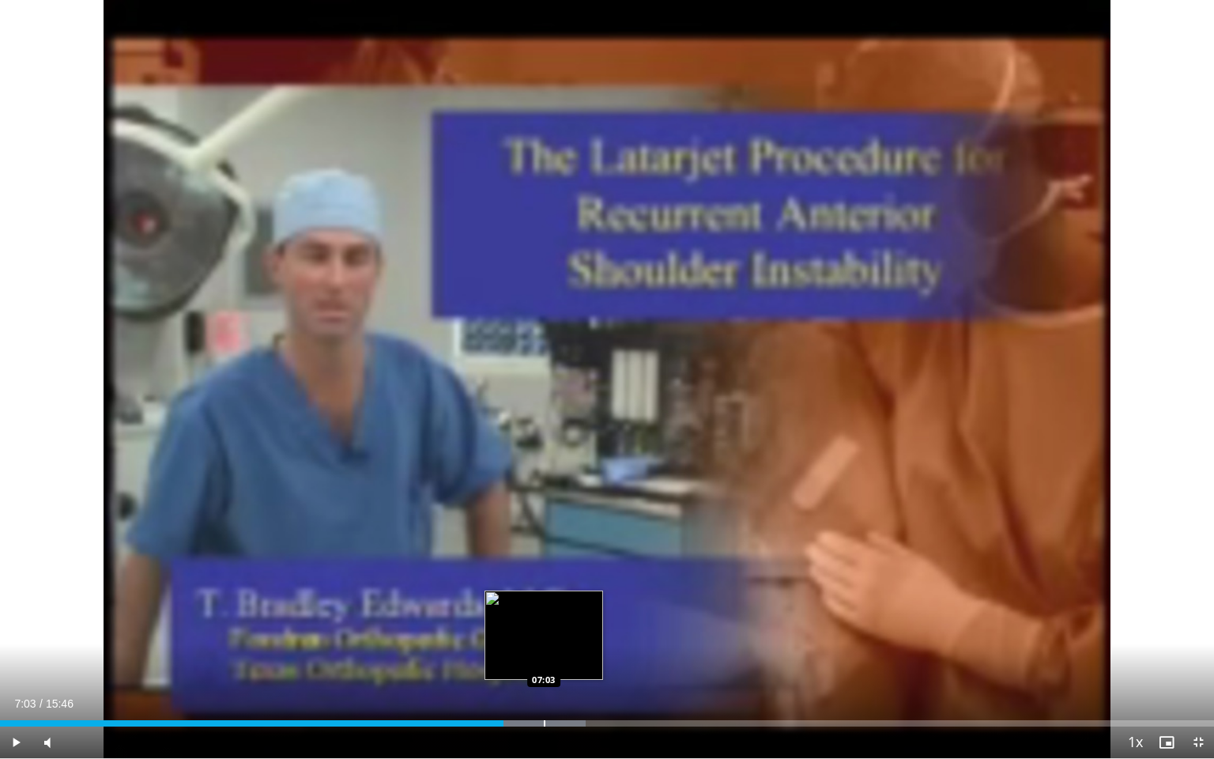
click at [544, 658] on div "Progress Bar" at bounding box center [545, 723] width 2 height 6
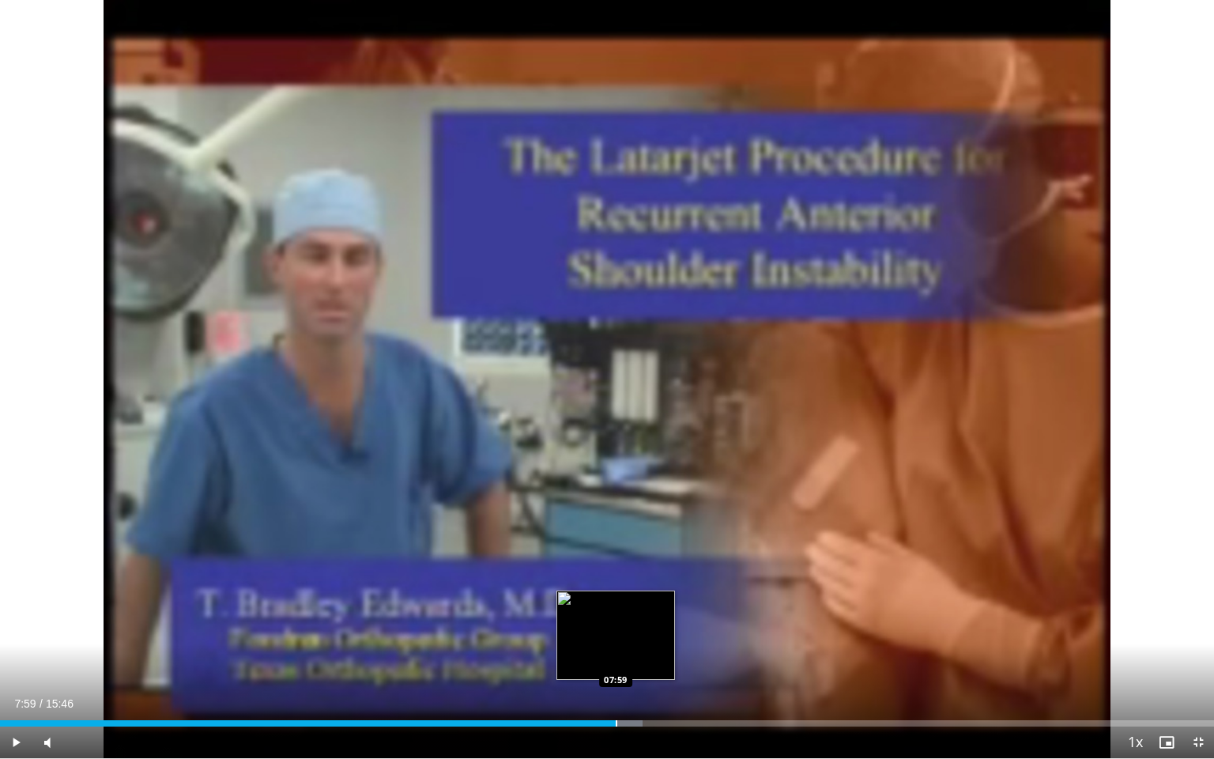
click at [616, 658] on div "Progress Bar" at bounding box center [617, 723] width 2 height 6
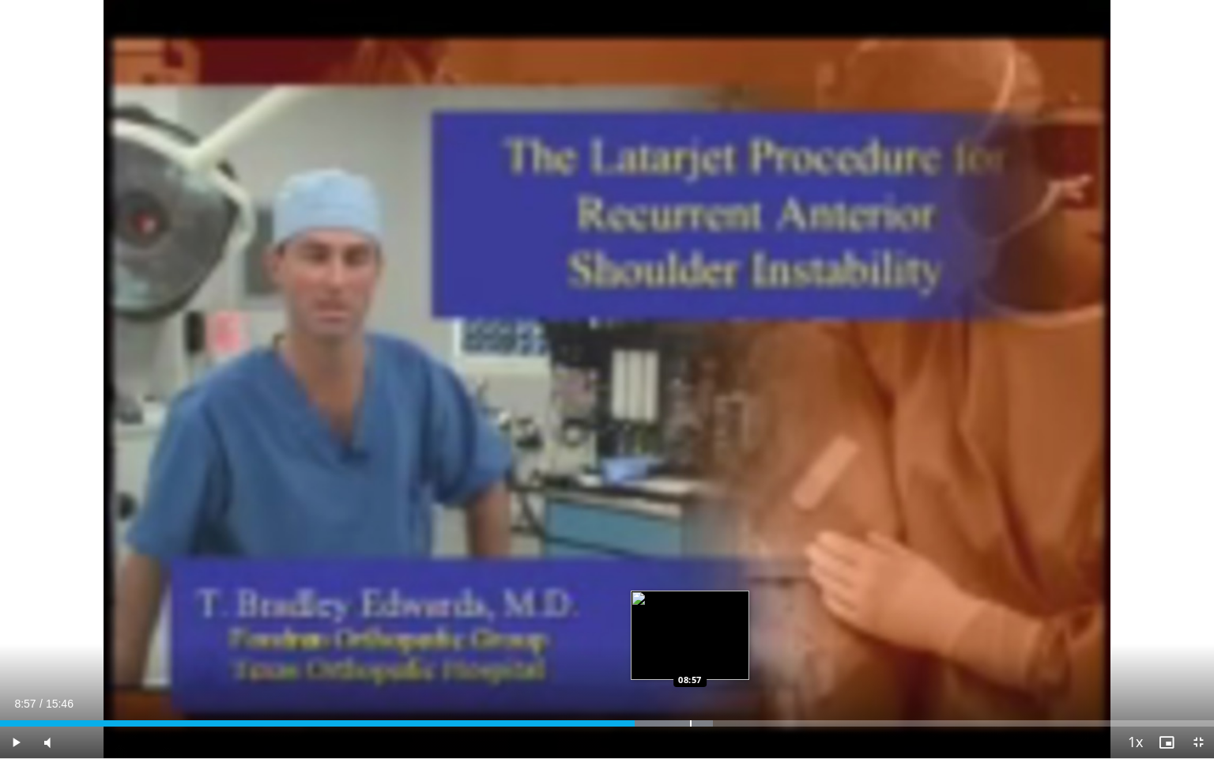
click at [689, 658] on div "Progress Bar" at bounding box center [652, 723] width 121 height 6
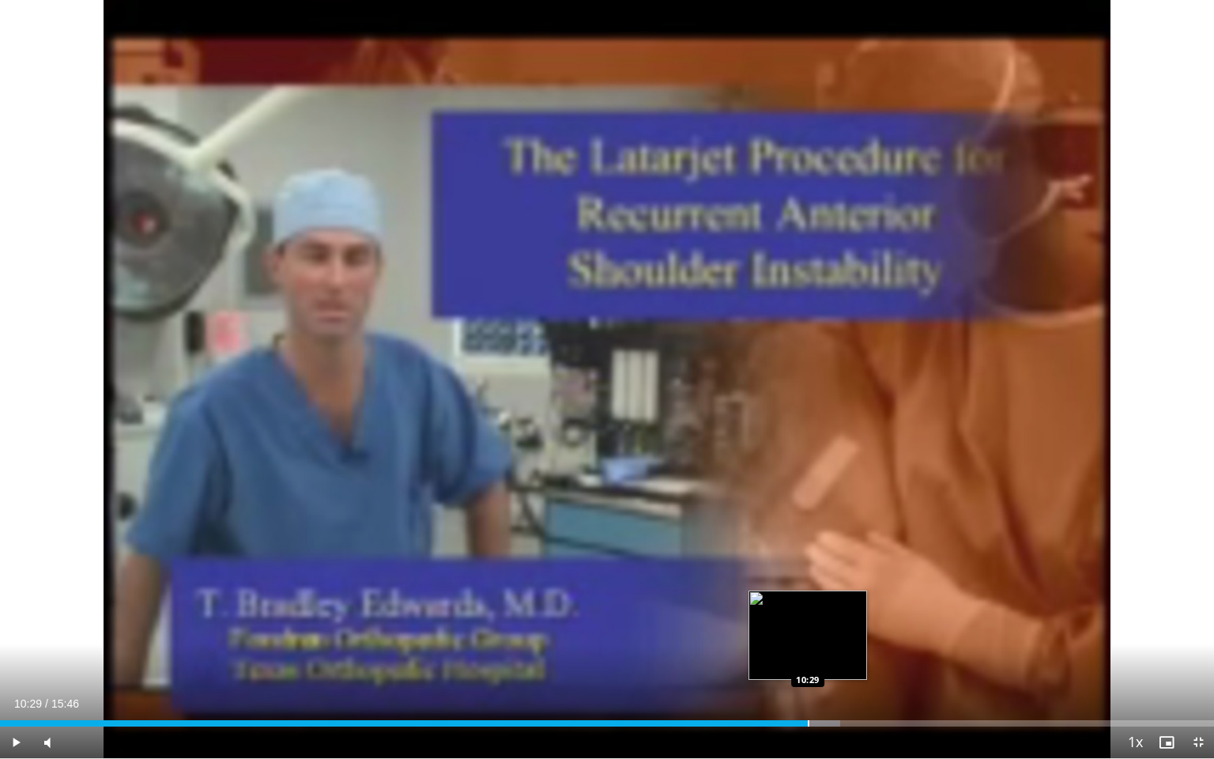
click at [808, 658] on div "Progress Bar" at bounding box center [809, 723] width 2 height 6
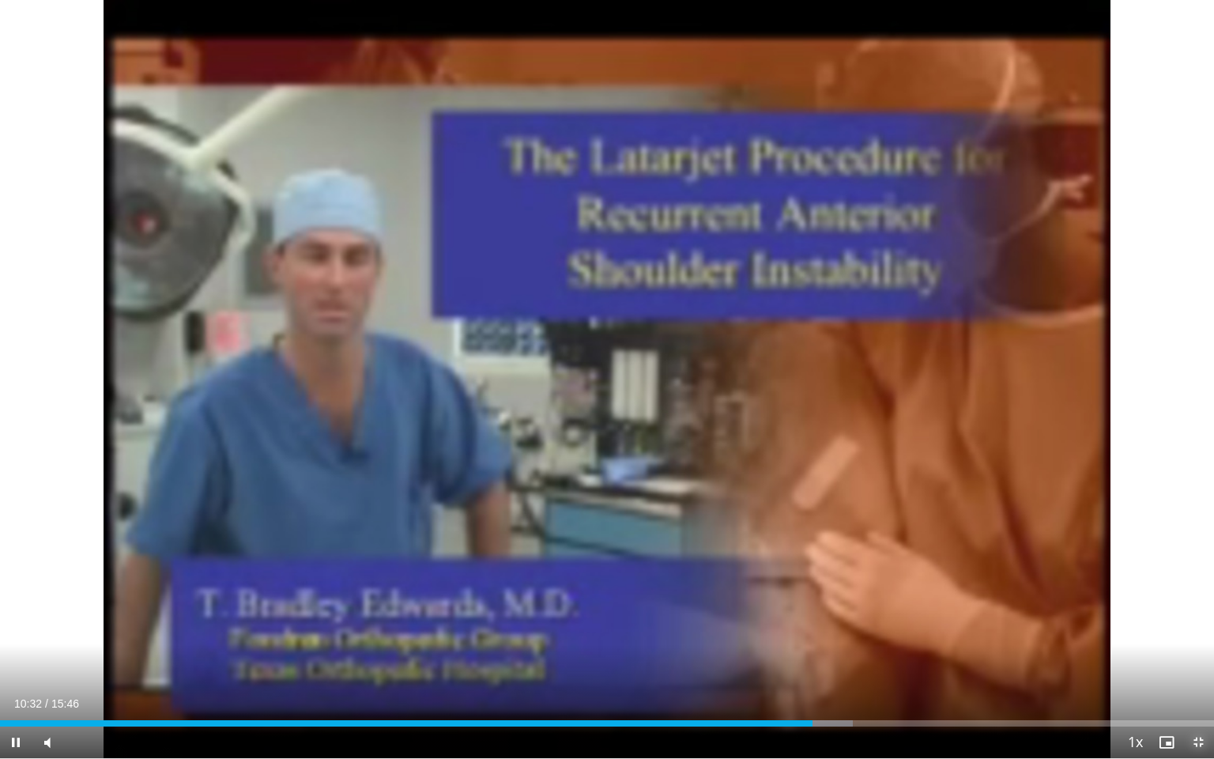
click at [1195, 658] on span "Video Player" at bounding box center [1198, 742] width 32 height 32
